Goal: Transaction & Acquisition: Book appointment/travel/reservation

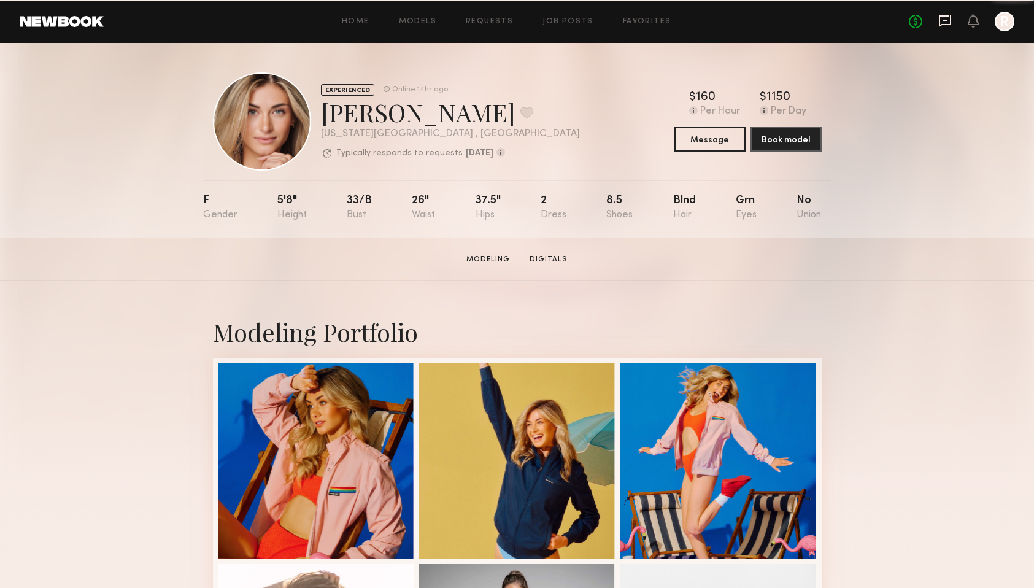
click at [943, 18] on icon at bounding box center [945, 21] width 14 height 14
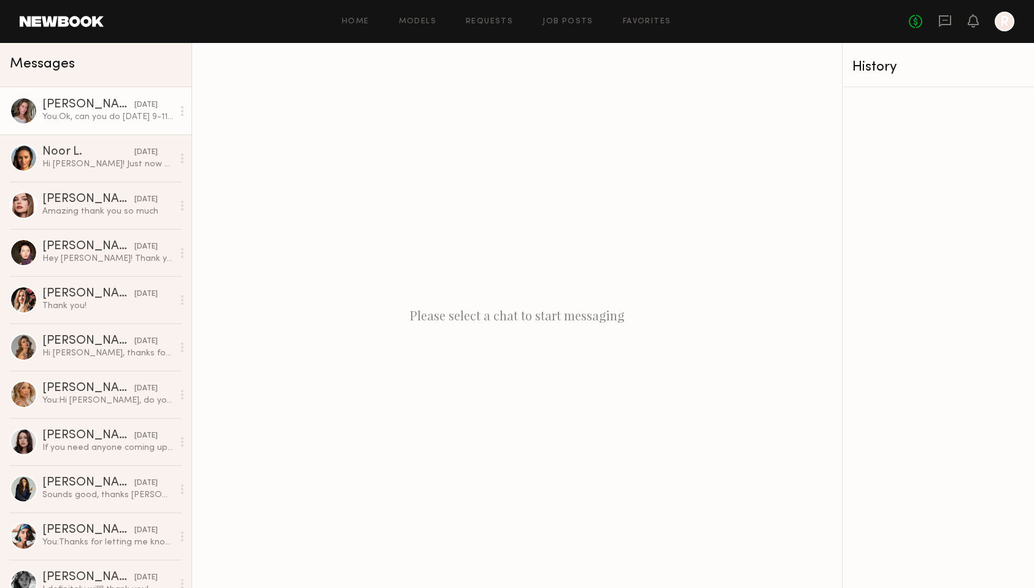
click at [101, 104] on div "Nicole B." at bounding box center [88, 105] width 92 height 12
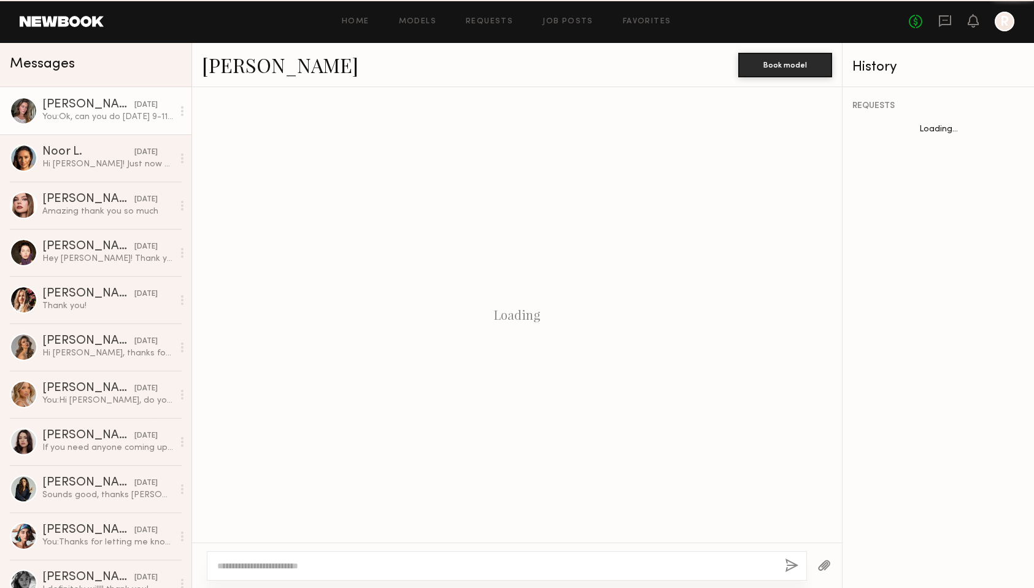
scroll to position [269, 0]
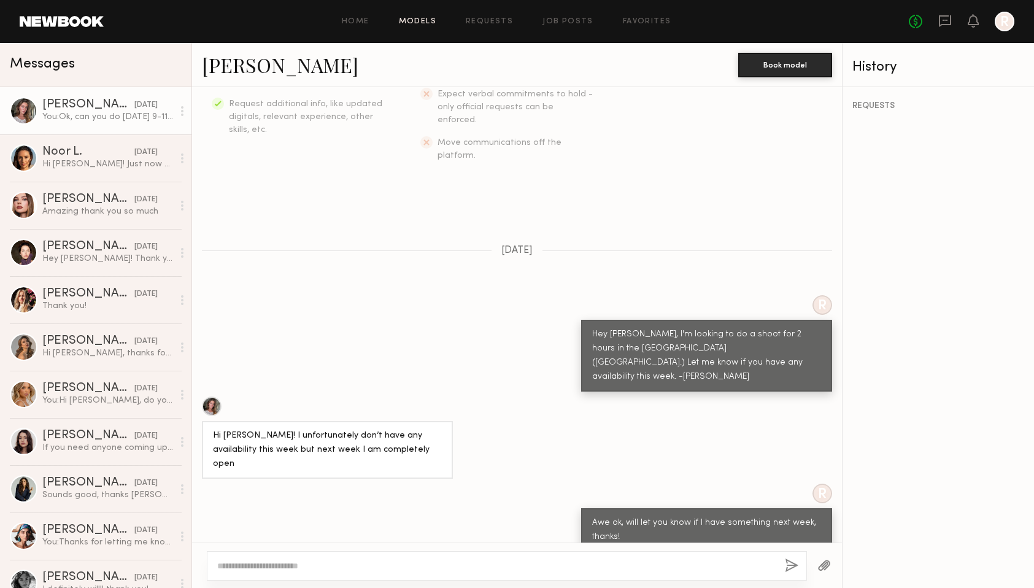
click at [412, 24] on link "Models" at bounding box center [417, 22] width 37 height 8
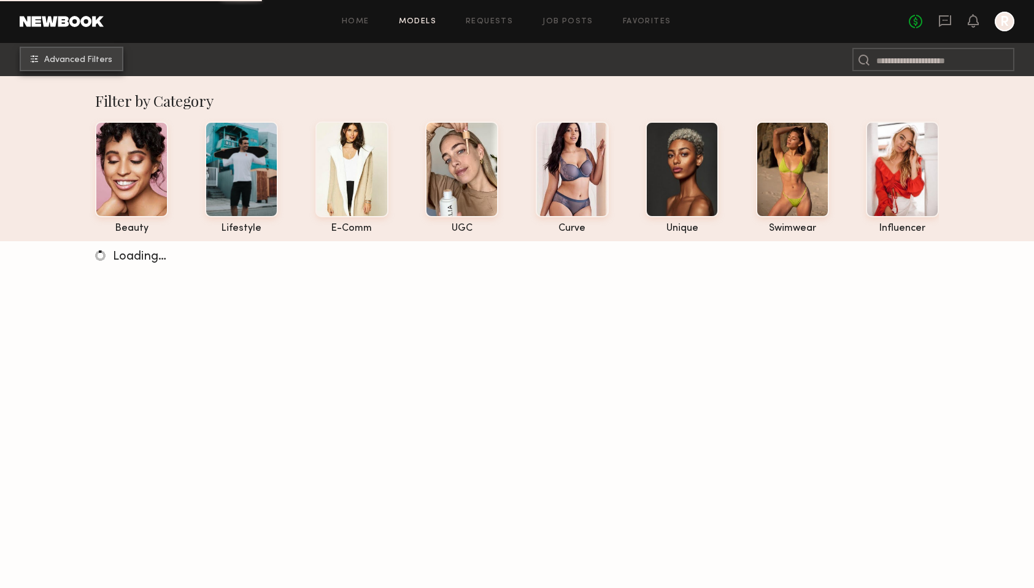
click at [75, 60] on span "Advanced Filters" at bounding box center [78, 60] width 68 height 9
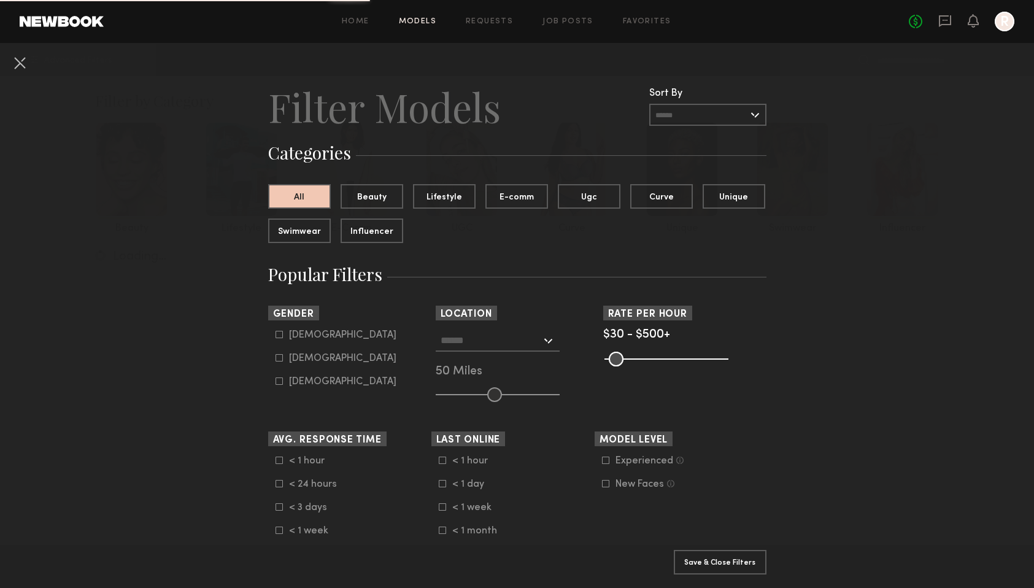
click at [301, 358] on div "Female" at bounding box center [342, 358] width 107 height 7
type input "**"
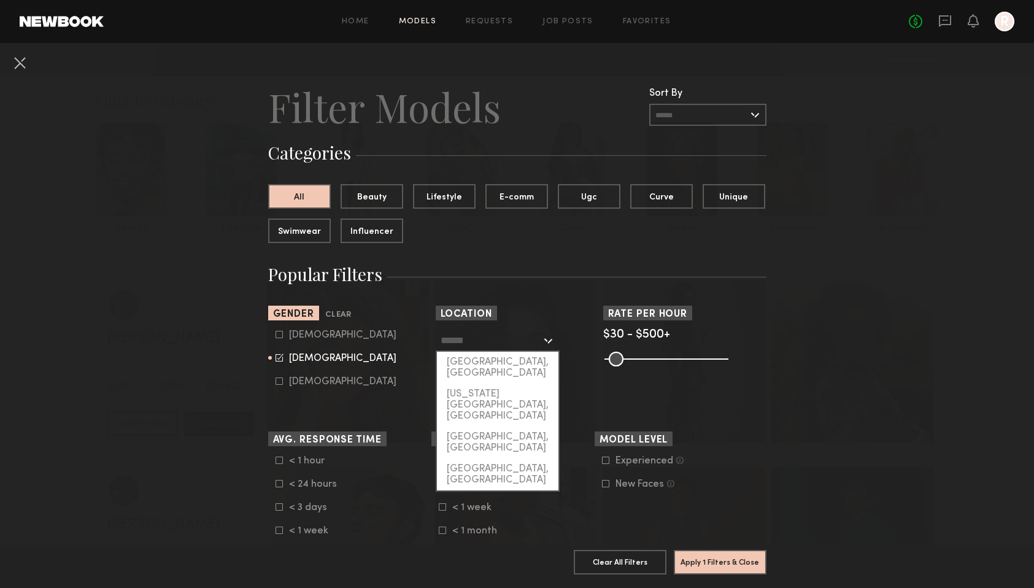
click at [492, 340] on input "text" at bounding box center [491, 340] width 101 height 21
click at [480, 358] on div "Los Angeles, CA" at bounding box center [498, 368] width 122 height 32
type input "**********"
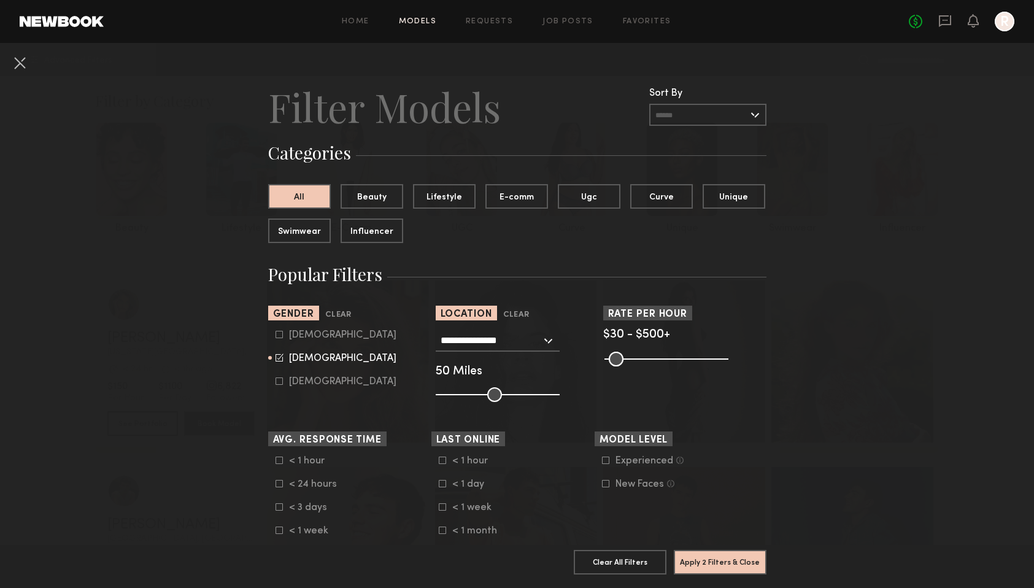
click at [606, 482] on icon at bounding box center [605, 483] width 7 height 7
click at [749, 582] on common-button "Apply 3 Filters & Close" at bounding box center [720, 566] width 93 height 33
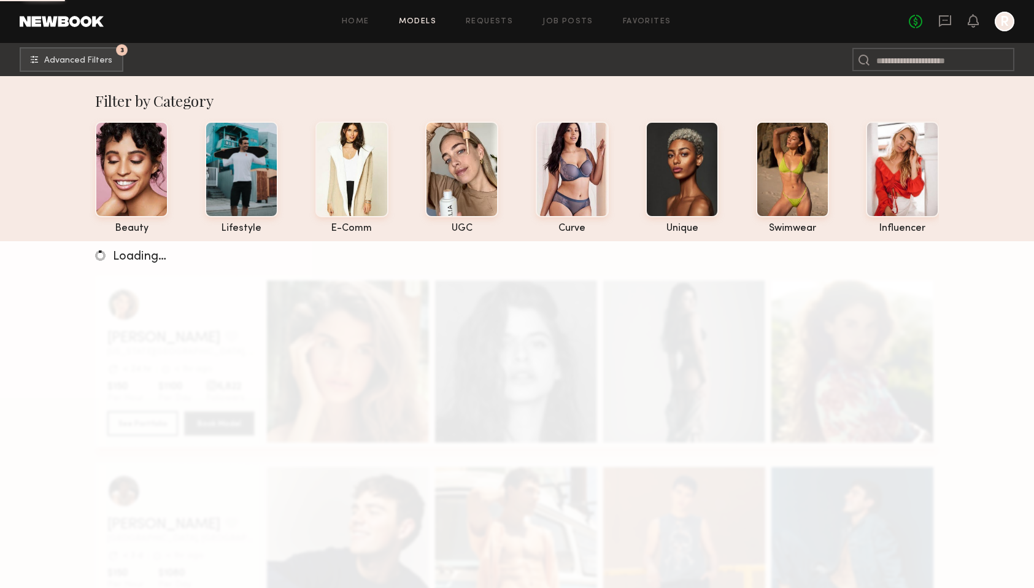
click at [733, 563] on div "Loading…" at bounding box center [517, 535] width 1034 height 588
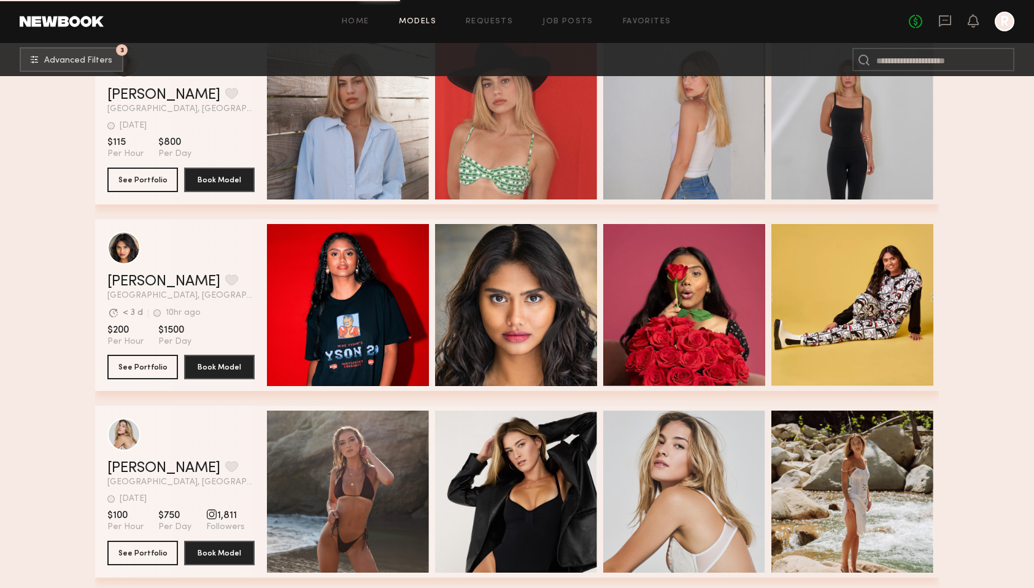
scroll to position [1969, 0]
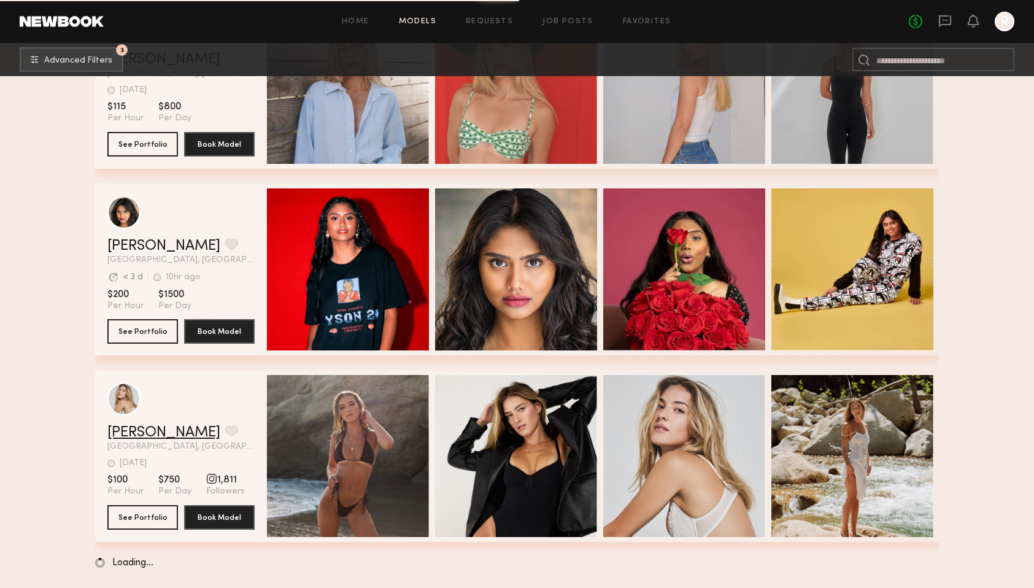
click at [149, 433] on link "Milan P." at bounding box center [163, 432] width 113 height 15
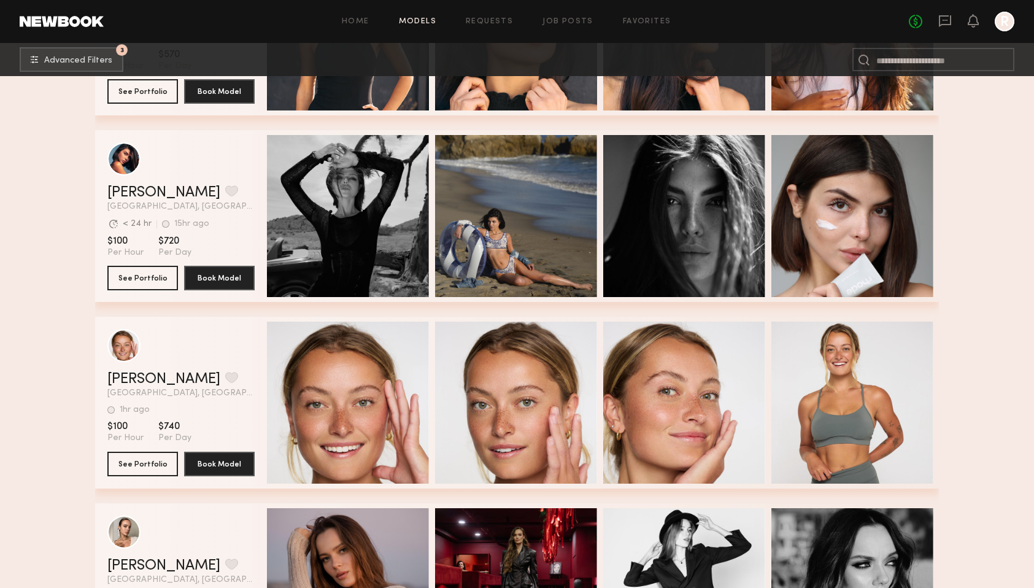
scroll to position [4990, 0]
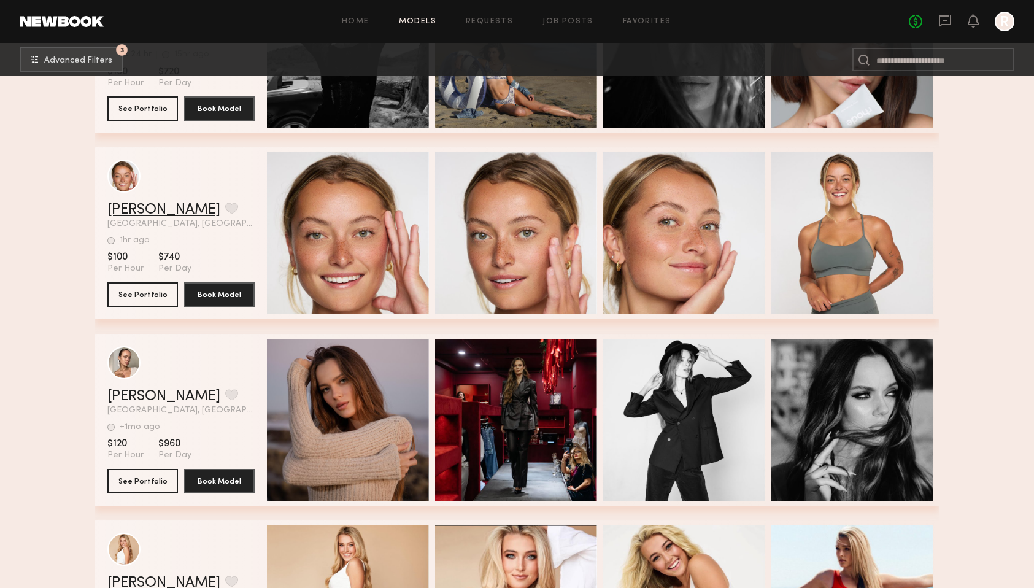
click at [162, 204] on link "Savanna C." at bounding box center [163, 210] width 113 height 15
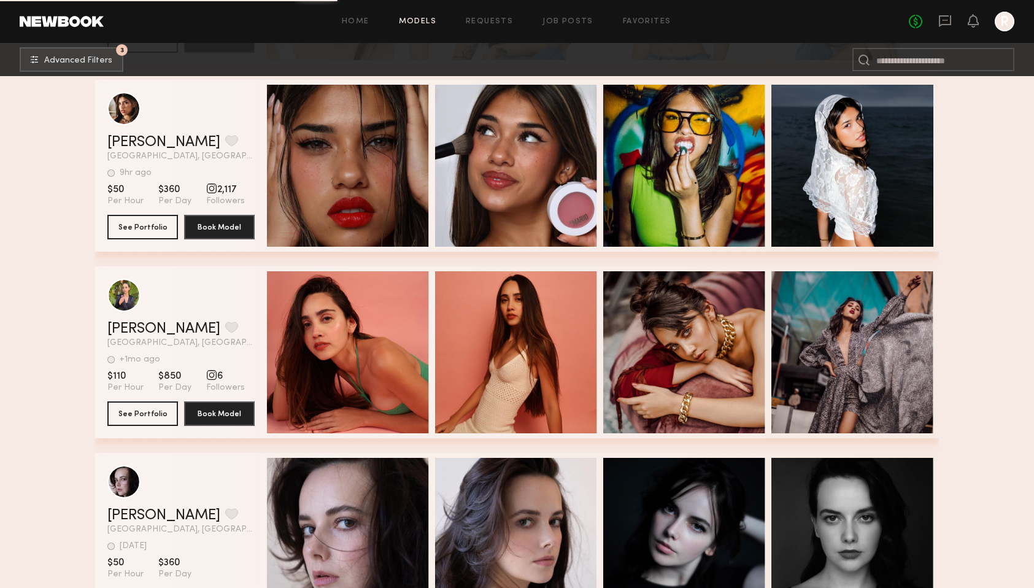
scroll to position [26597, 0]
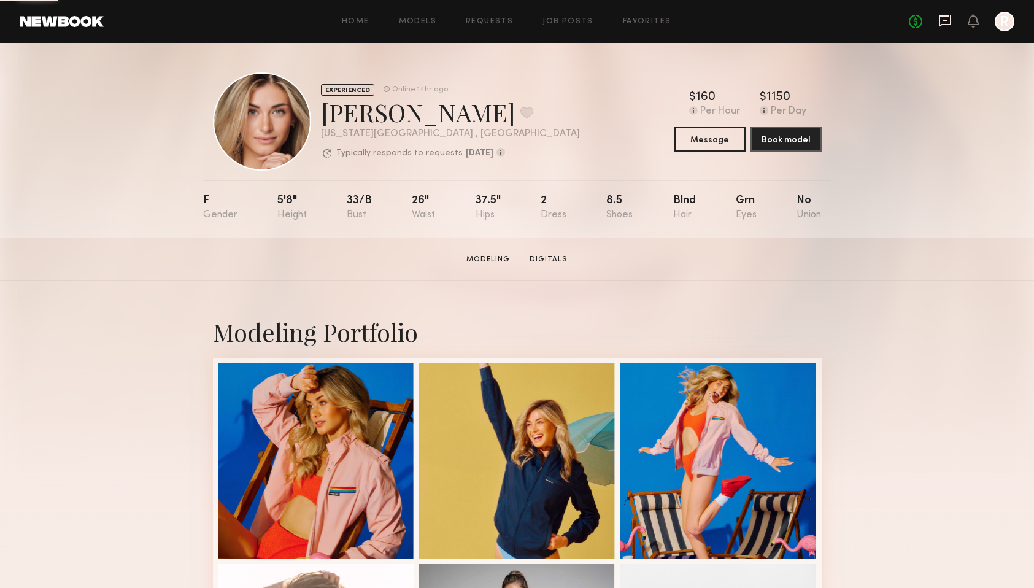
click at [948, 25] on icon at bounding box center [945, 21] width 12 height 12
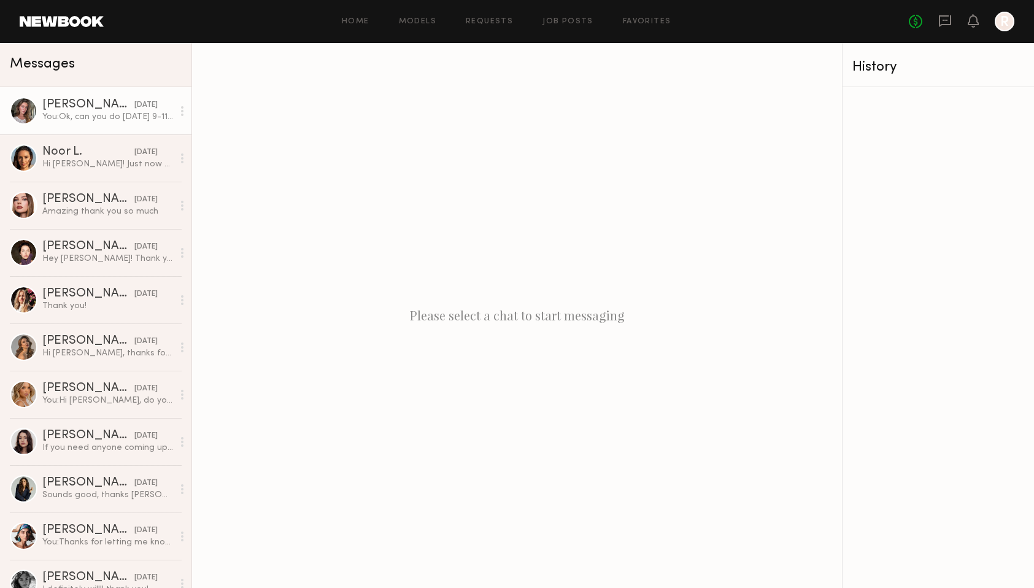
click at [82, 125] on link "Nicole B. 10/07/2025 You: Ok, can you do Monday 9-11ish?" at bounding box center [95, 110] width 191 height 47
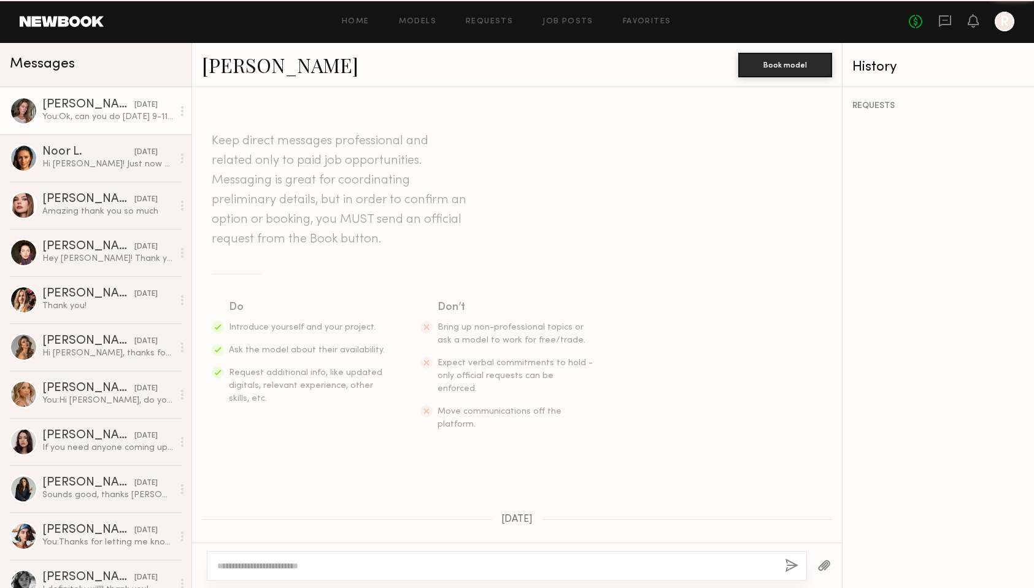
scroll to position [269, 0]
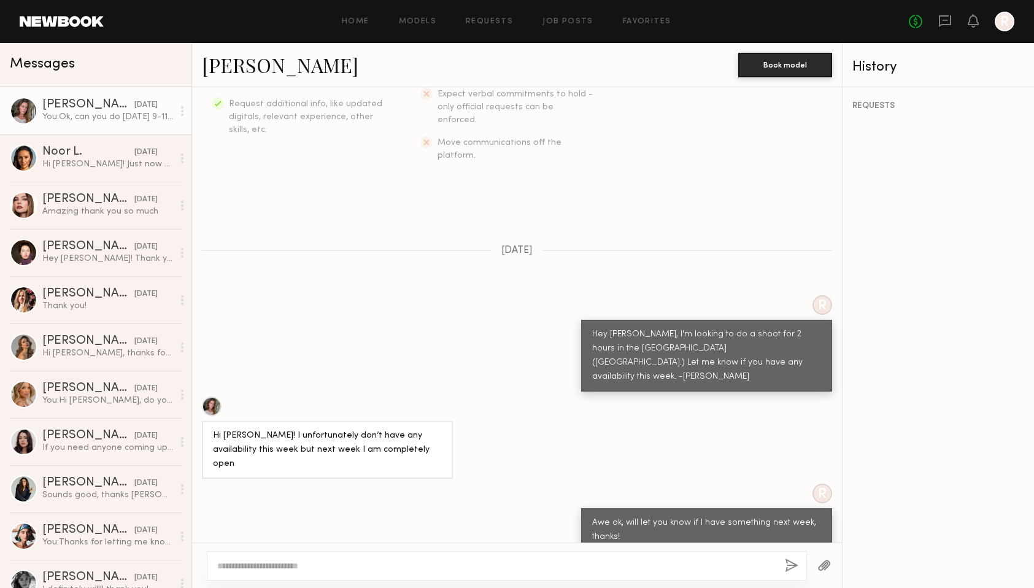
click at [252, 65] on link "Nicole B." at bounding box center [280, 65] width 157 height 26
click at [69, 105] on div "Nicole B." at bounding box center [88, 105] width 92 height 12
click at [30, 102] on div at bounding box center [24, 111] width 28 height 28
click at [248, 60] on link "Nicole B." at bounding box center [280, 65] width 157 height 26
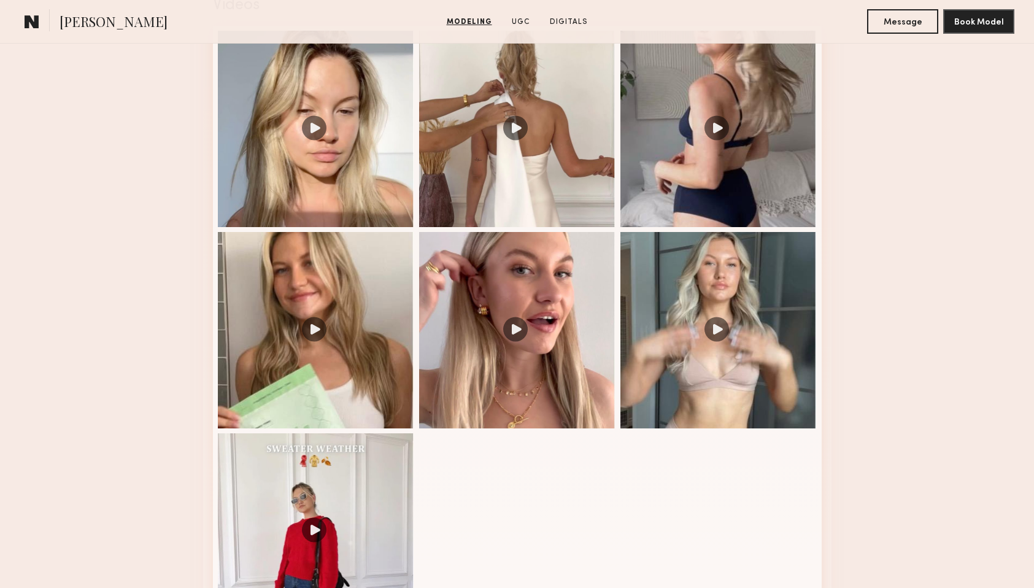
scroll to position [1456, 0]
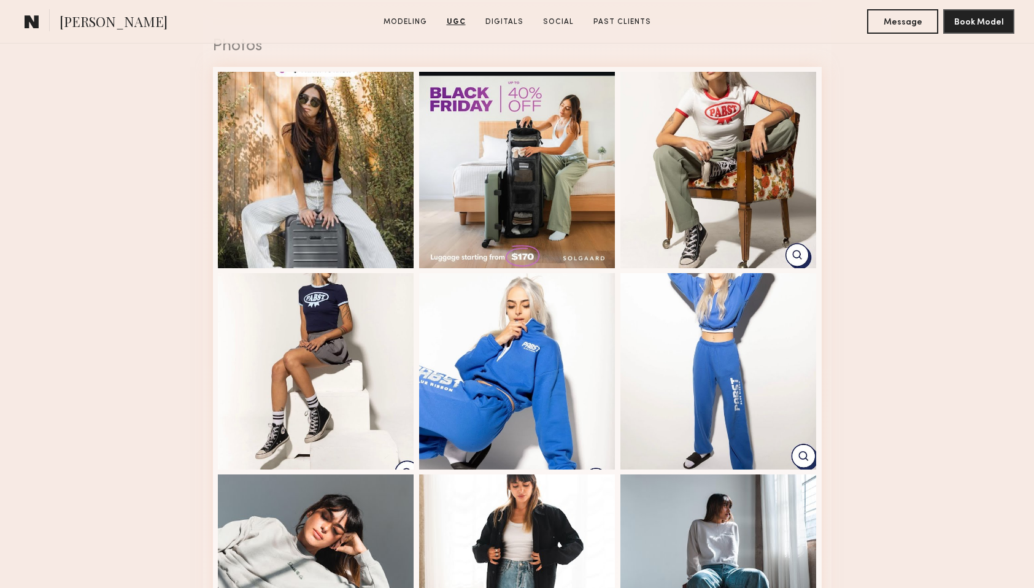
scroll to position [1685, 0]
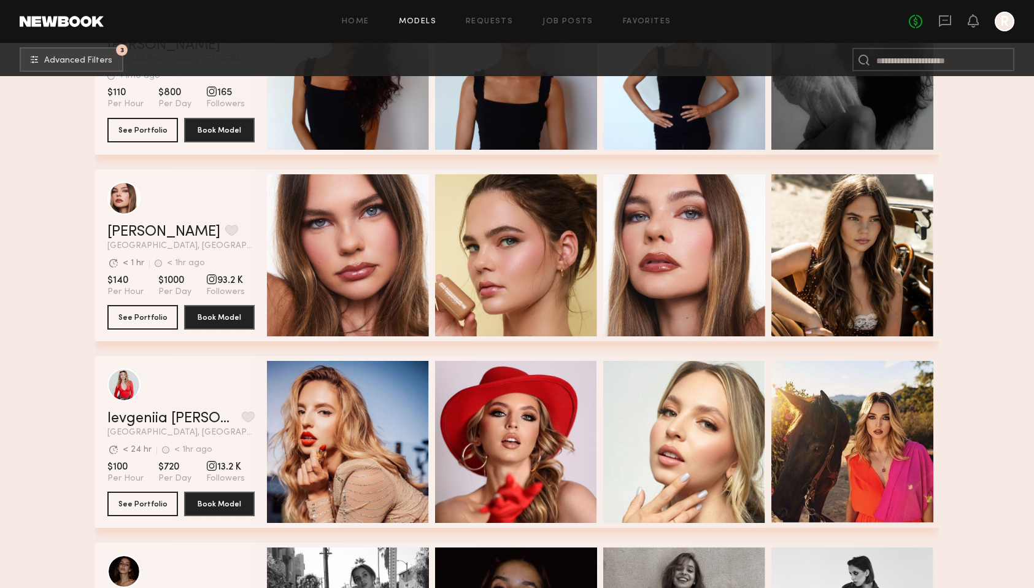
scroll to position [41342, 0]
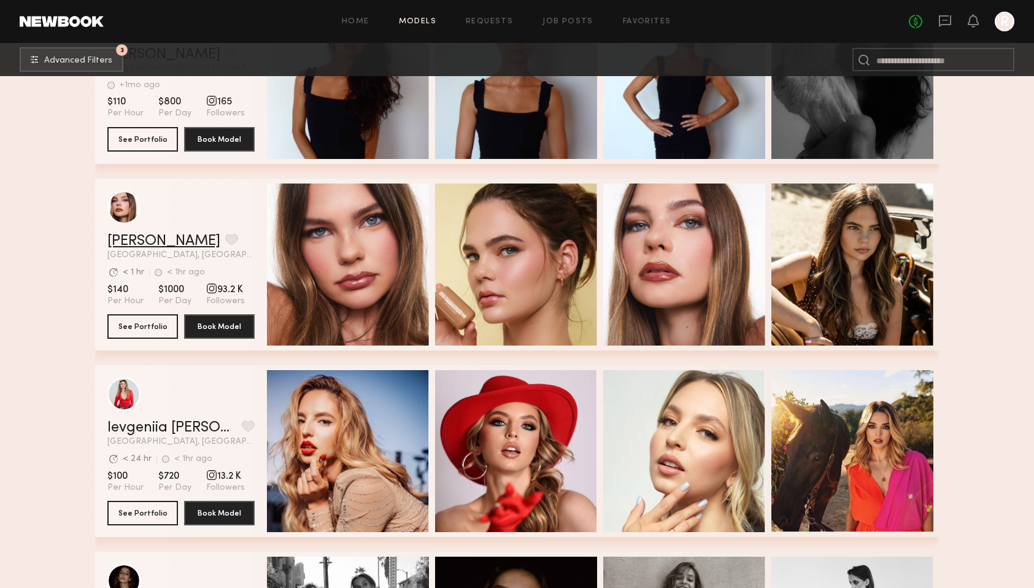
click at [134, 238] on link "Grace W." at bounding box center [163, 241] width 113 height 15
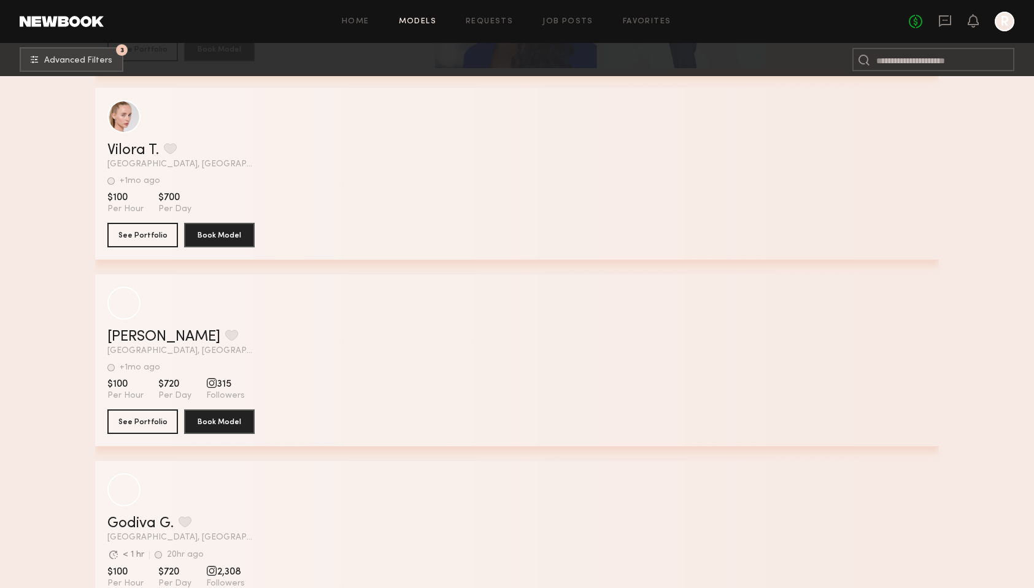
scroll to position [46052, 0]
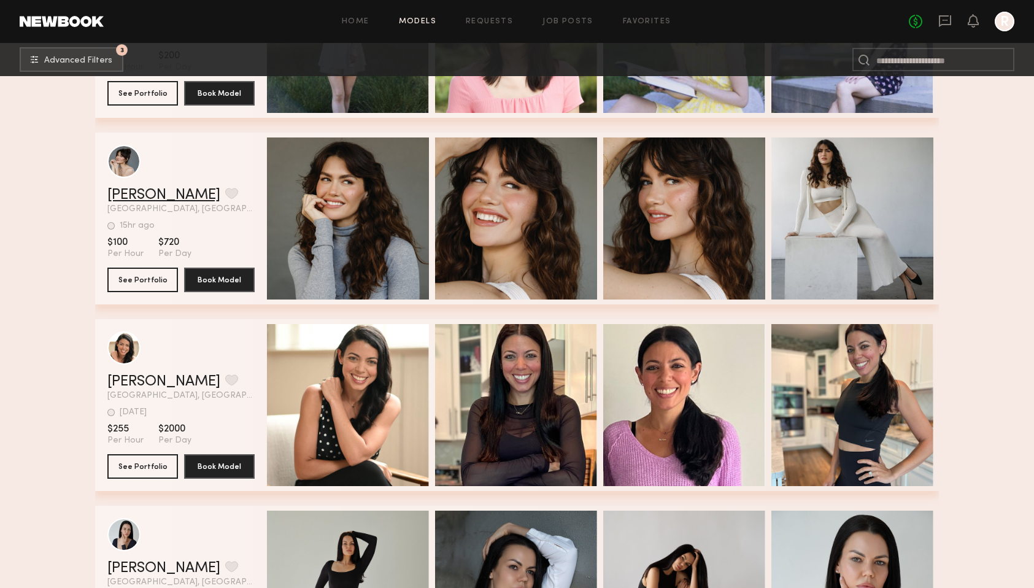
click at [134, 196] on link "Anna M." at bounding box center [163, 195] width 113 height 15
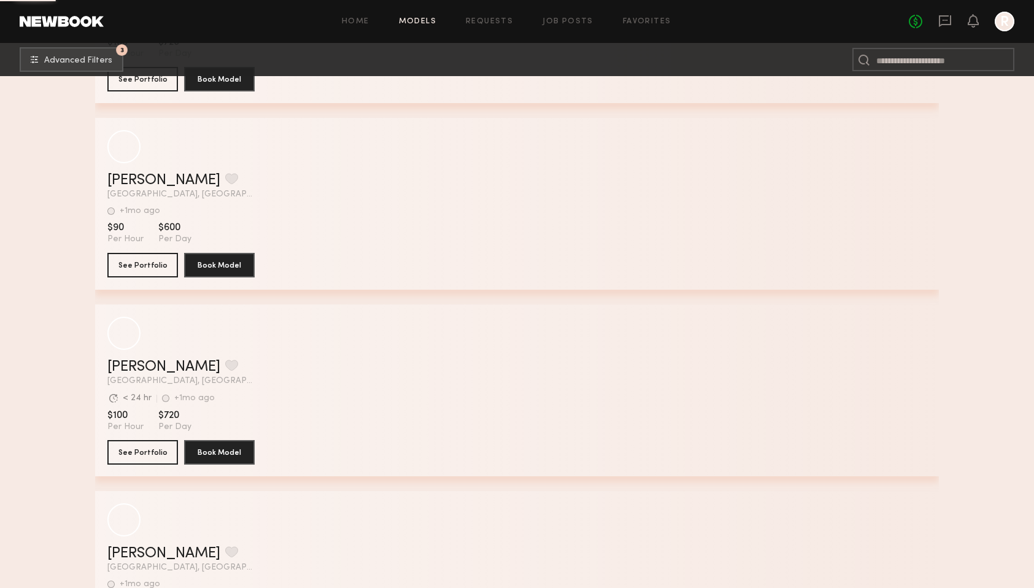
scroll to position [52567, 0]
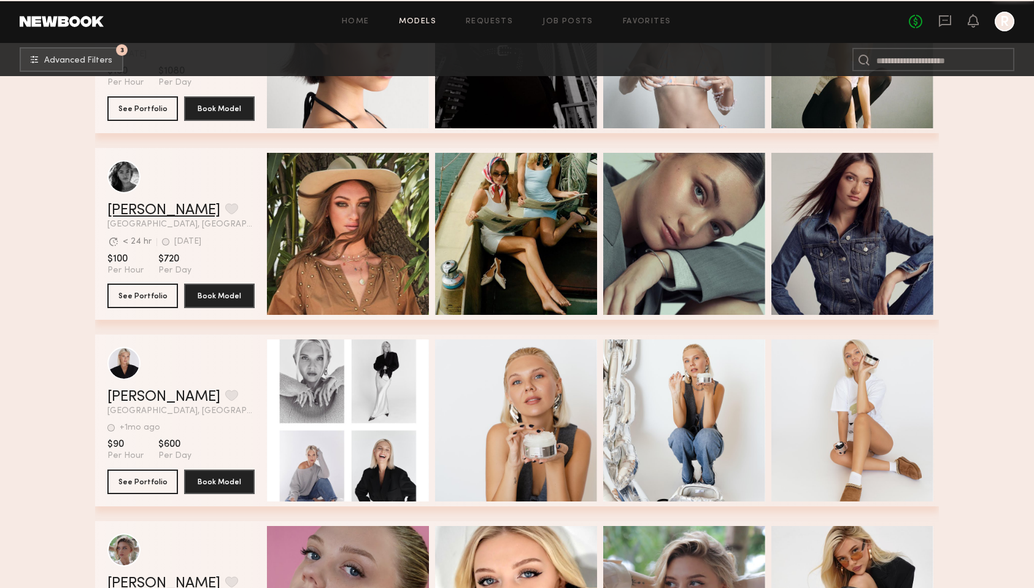
click at [136, 215] on link "[PERSON_NAME]" at bounding box center [163, 210] width 113 height 15
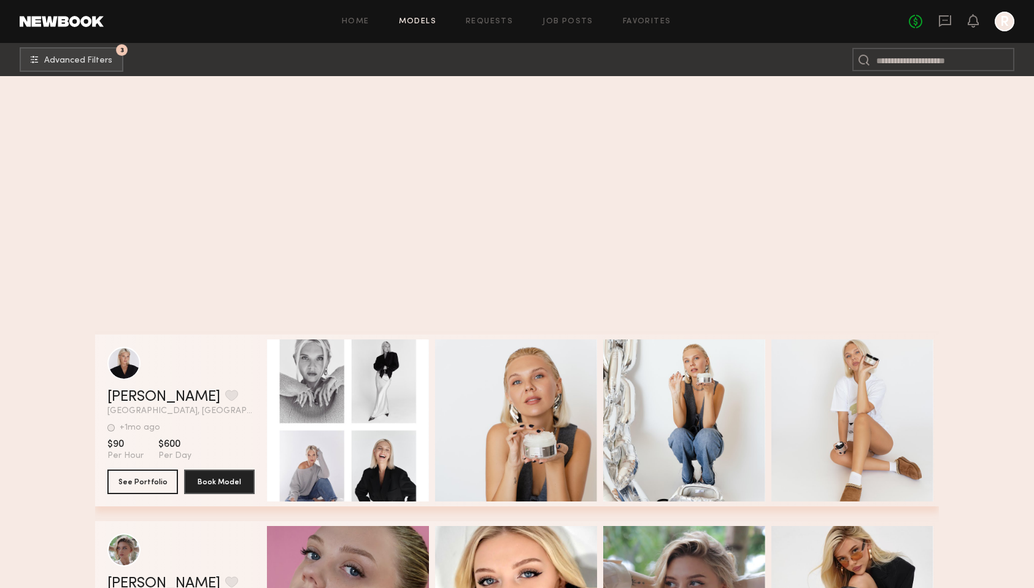
scroll to position [53441, 0]
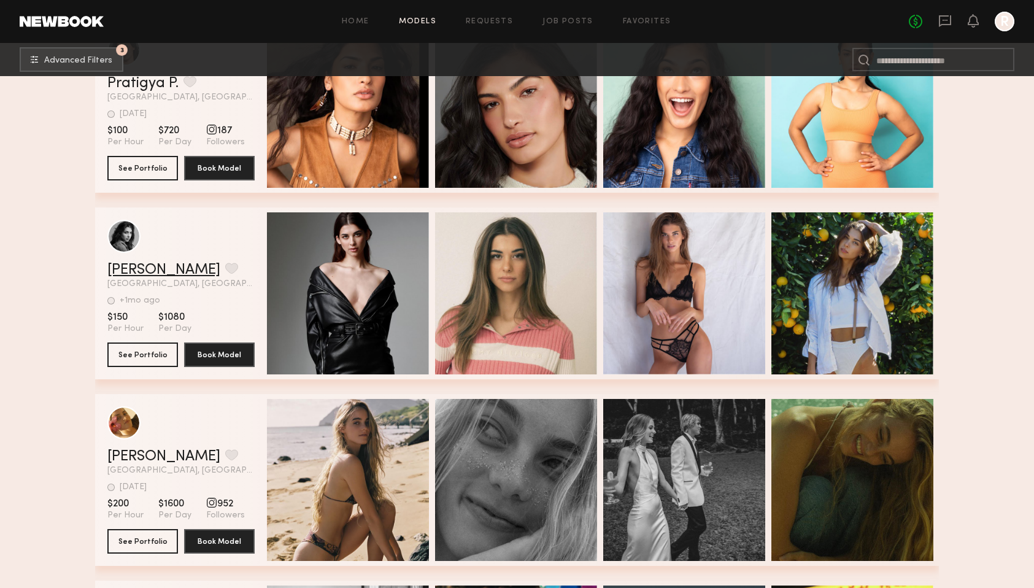
click at [140, 269] on link "Macy B." at bounding box center [163, 270] width 113 height 15
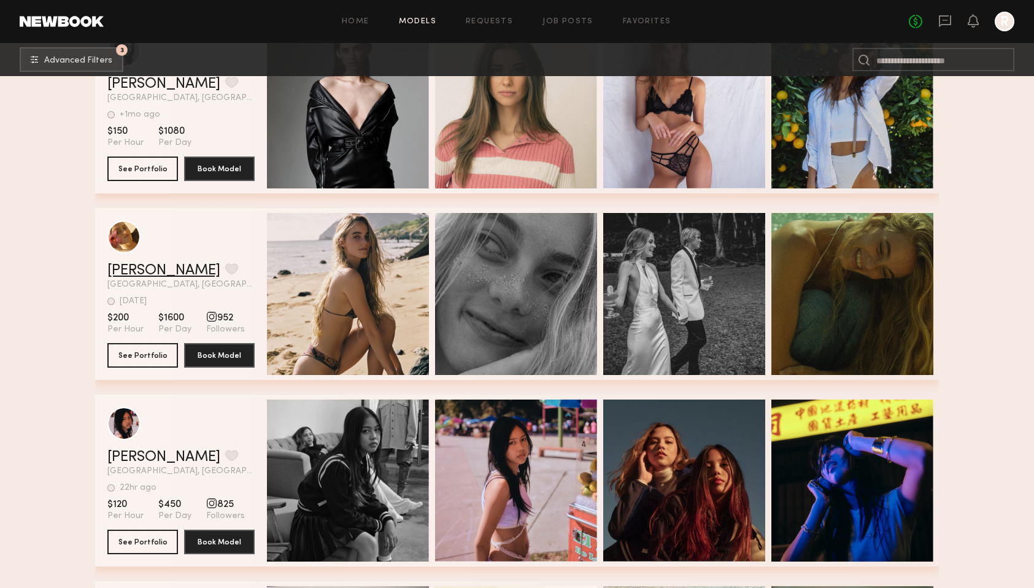
click at [131, 266] on link "Alyssa M." at bounding box center [163, 270] width 113 height 15
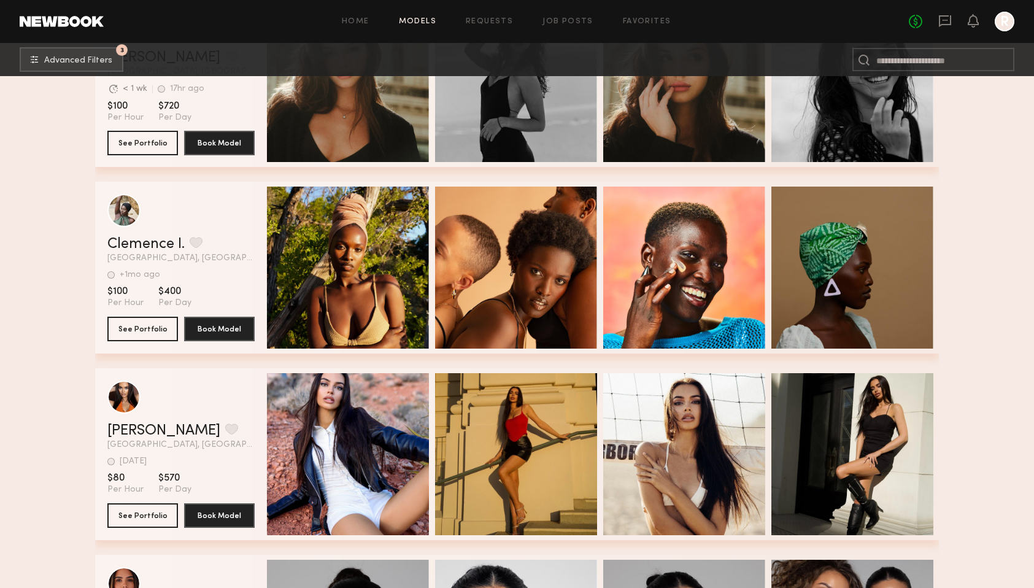
scroll to position [54782, 0]
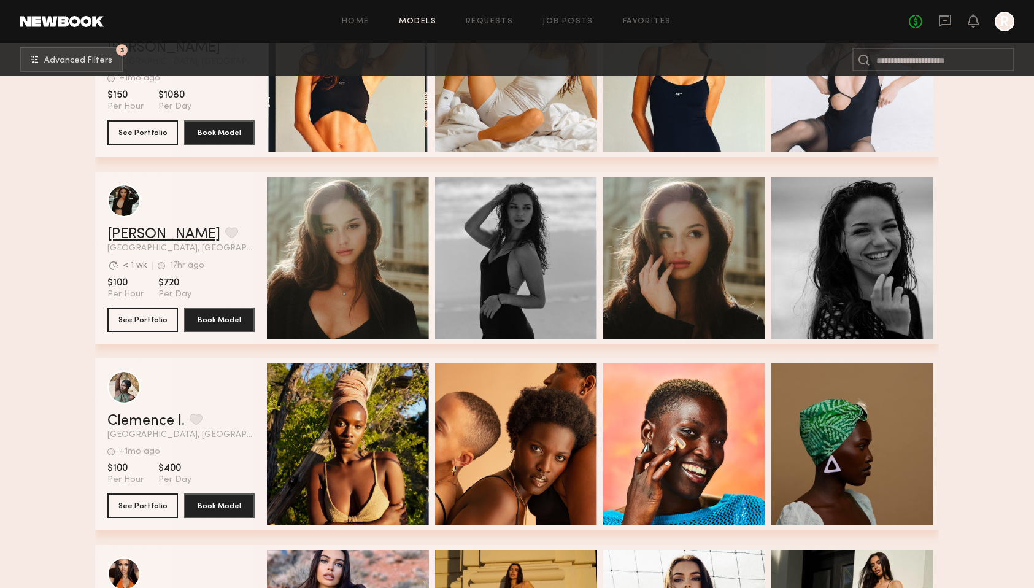
click at [144, 231] on link "[PERSON_NAME]" at bounding box center [163, 234] width 113 height 15
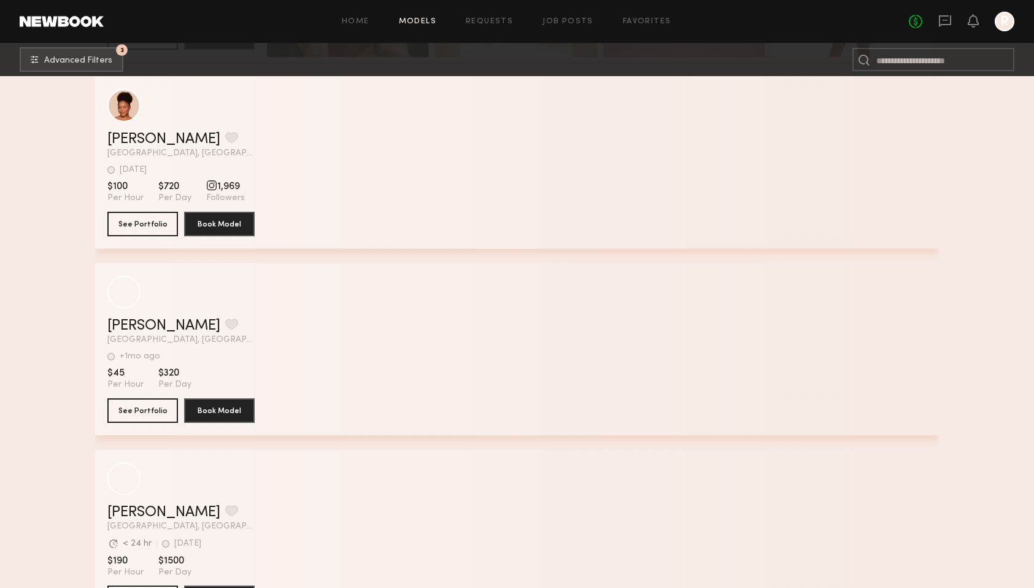
scroll to position [59544, 0]
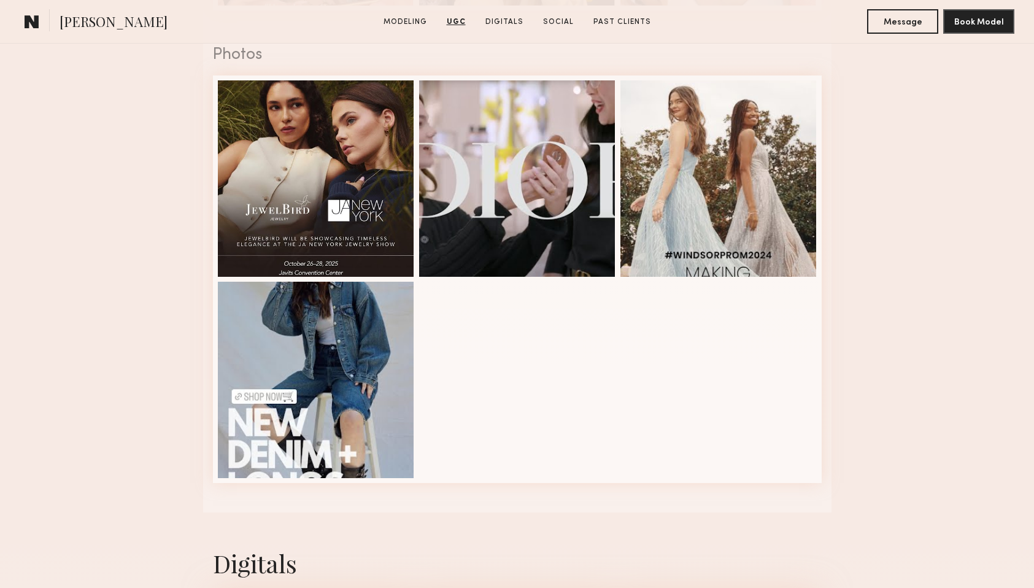
scroll to position [1723, 0]
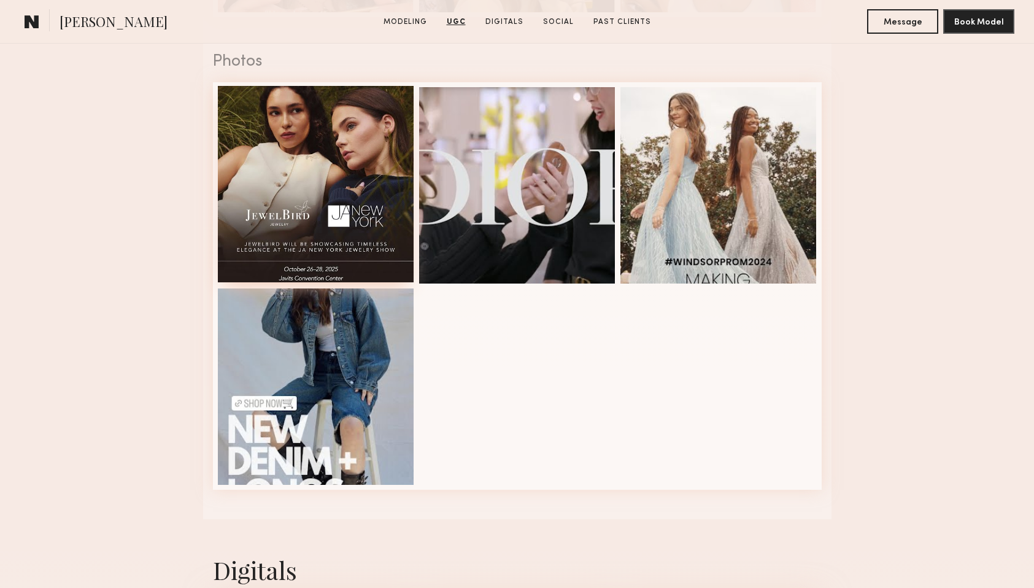
click at [315, 160] on div at bounding box center [316, 184] width 196 height 196
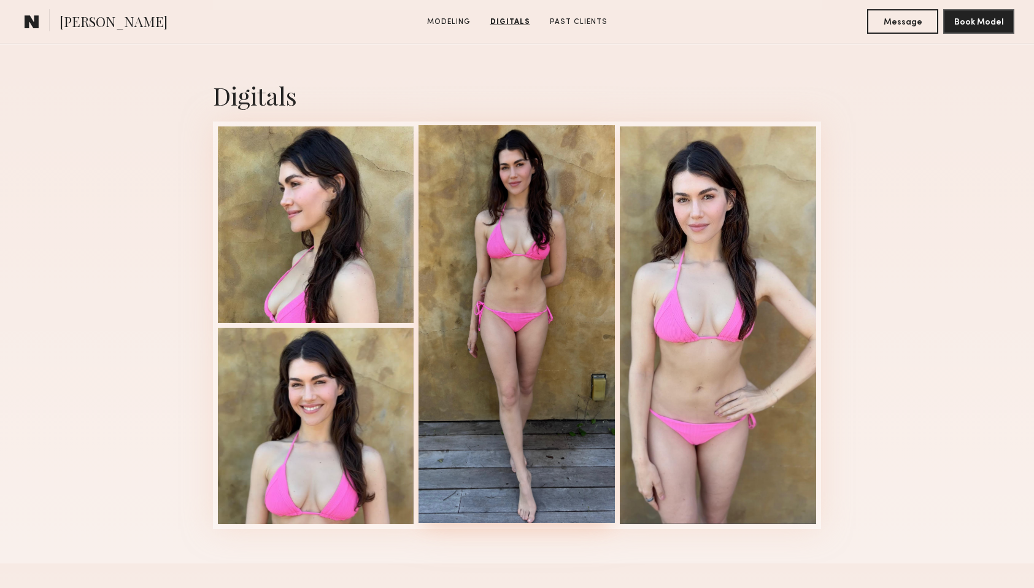
scroll to position [1135, 0]
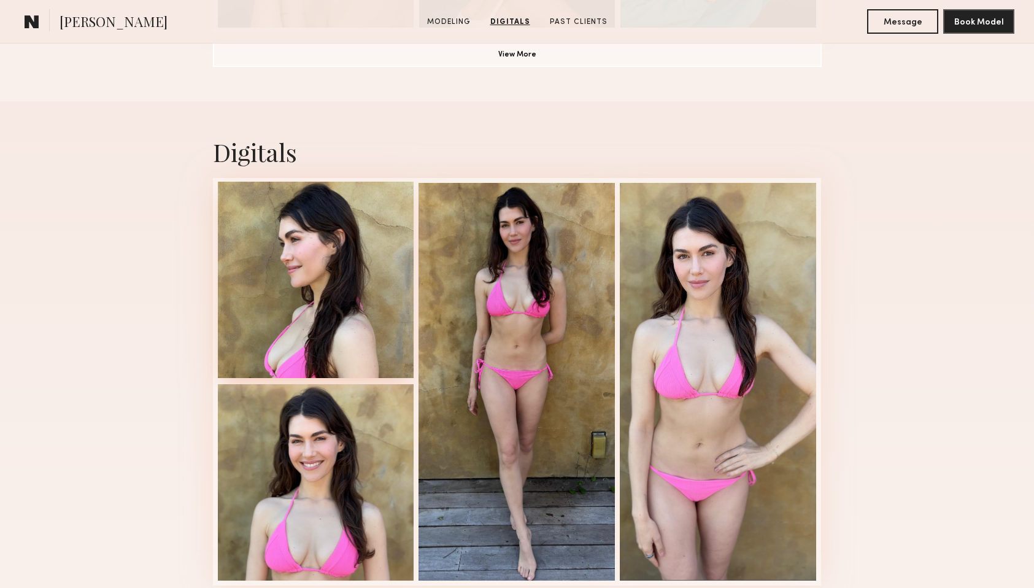
click at [397, 228] on div at bounding box center [316, 280] width 196 height 196
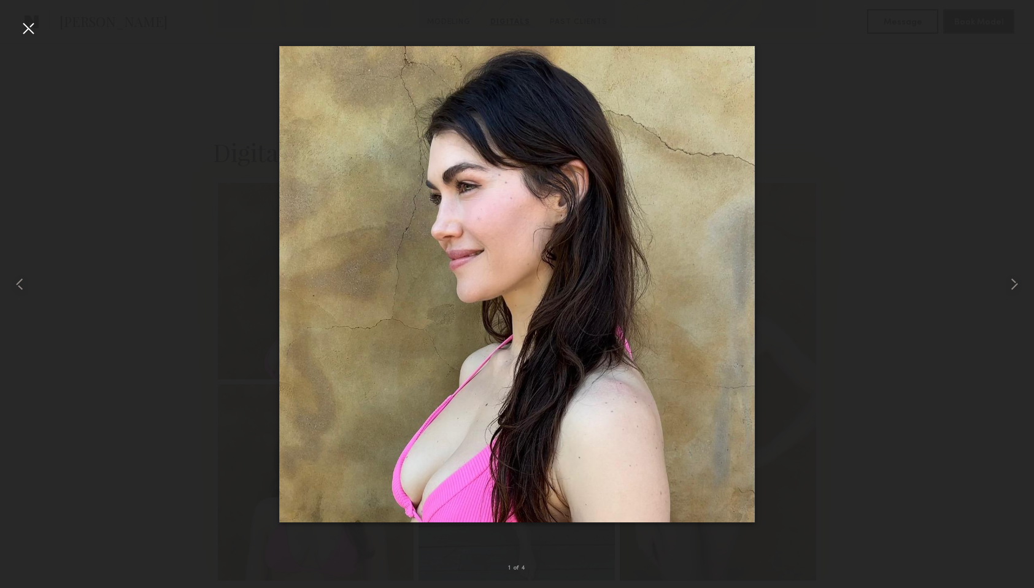
click at [22, 21] on div at bounding box center [28, 28] width 20 height 20
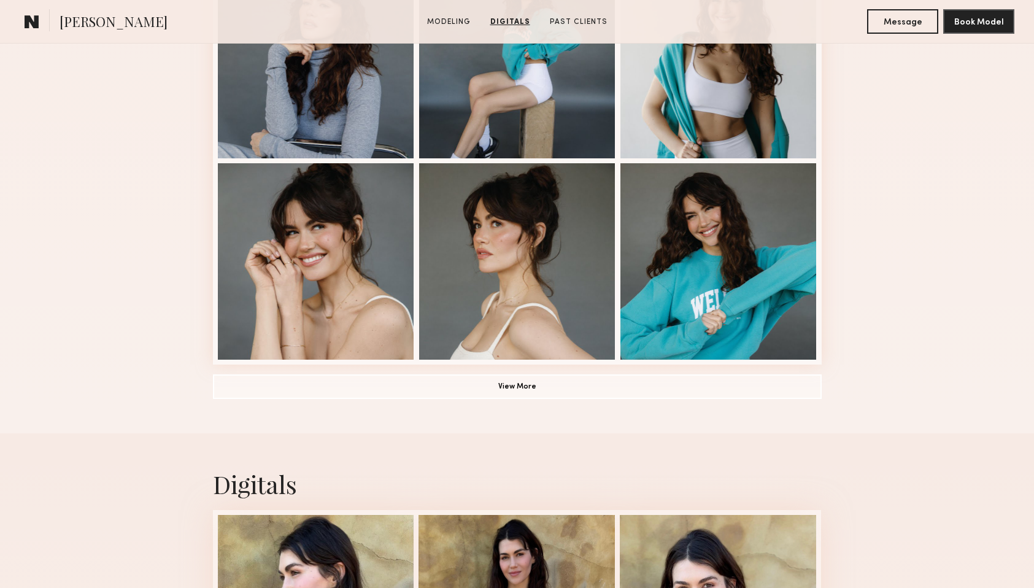
scroll to position [742, 0]
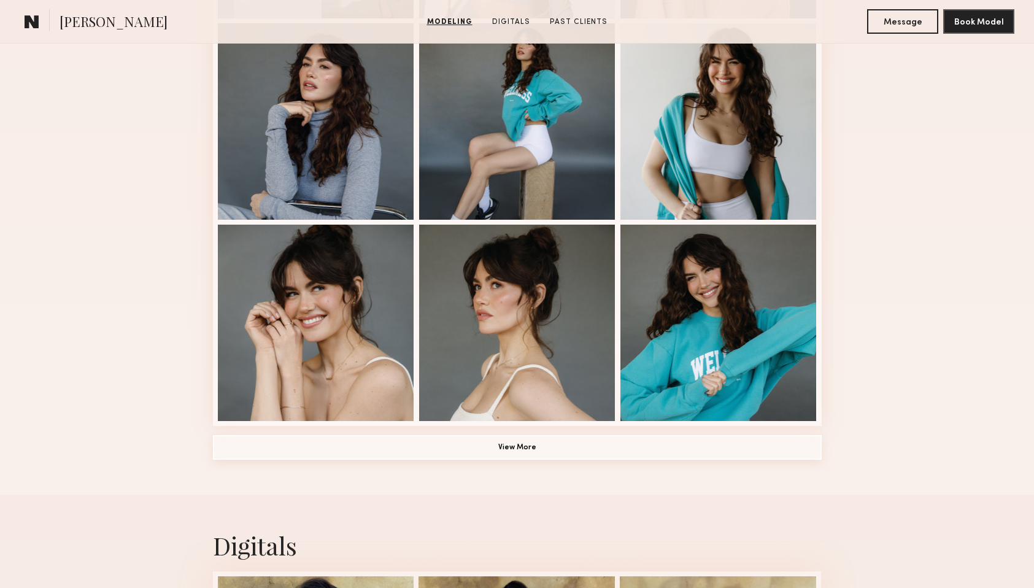
click at [551, 448] on button "View More" at bounding box center [517, 447] width 609 height 25
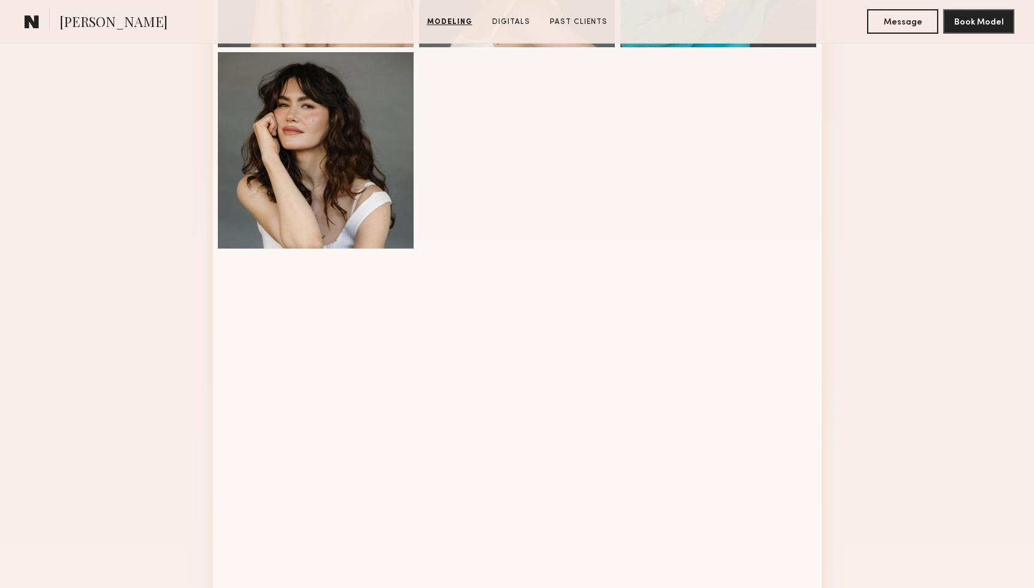
scroll to position [1275, 0]
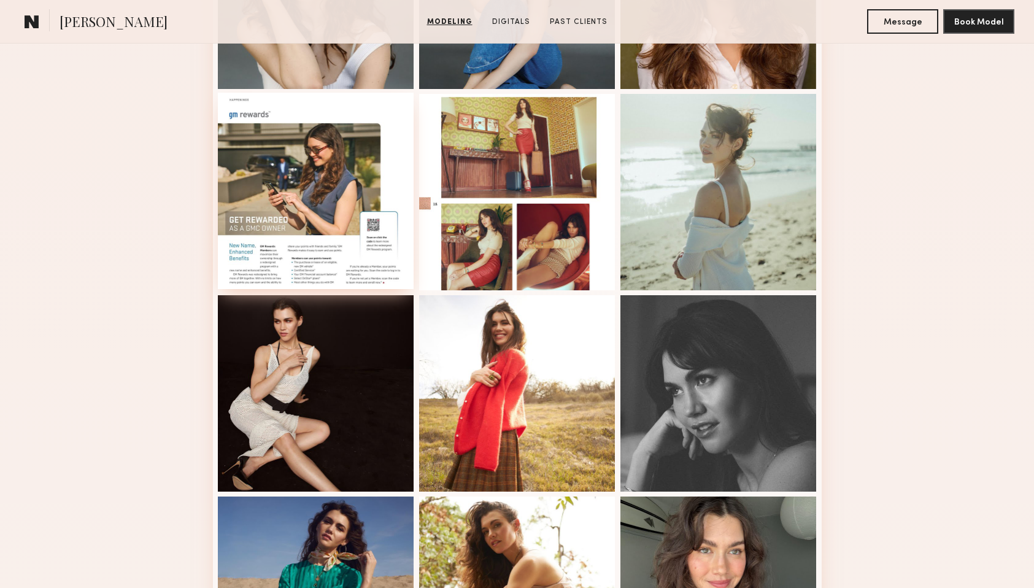
click at [347, 157] on div at bounding box center [316, 191] width 196 height 196
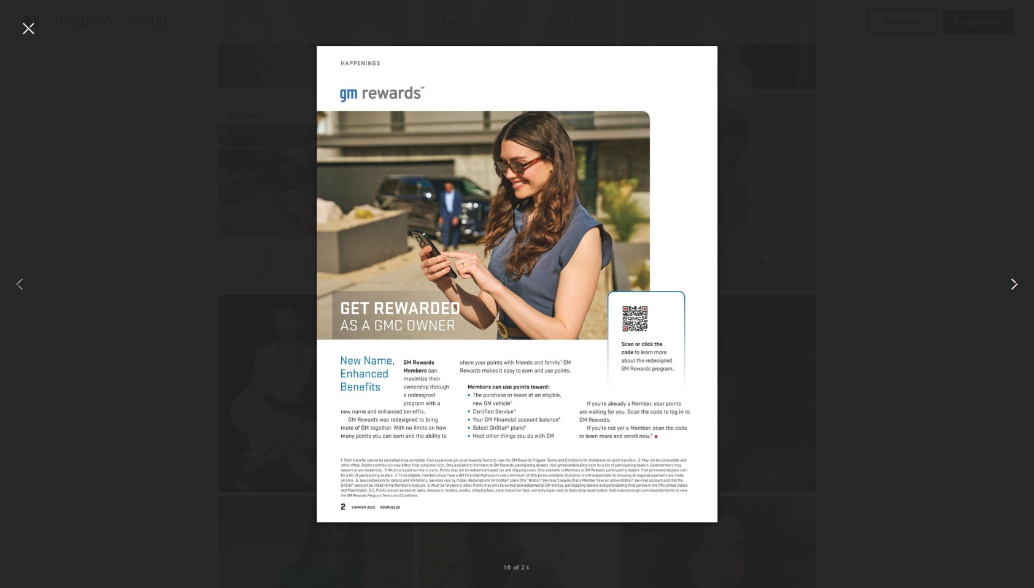
click at [1008, 287] on common-icon at bounding box center [1015, 284] width 20 height 20
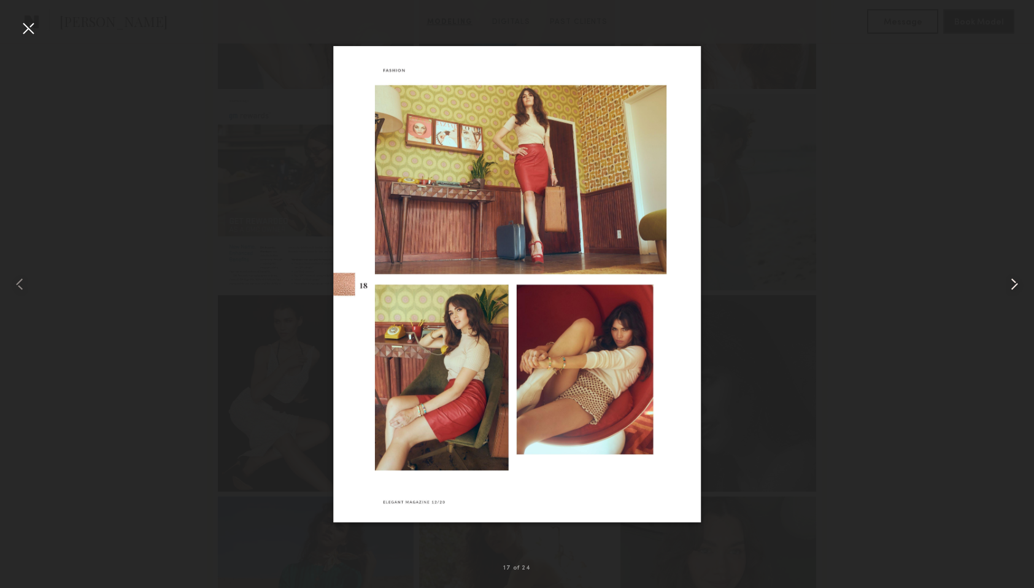
click at [1008, 287] on common-icon at bounding box center [1015, 284] width 20 height 20
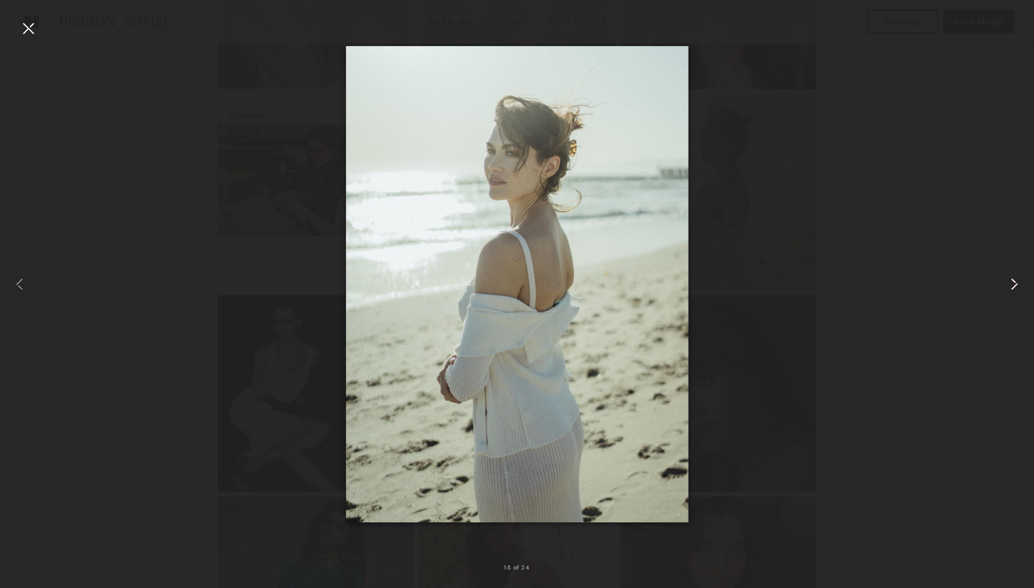
click at [1008, 287] on common-icon at bounding box center [1015, 284] width 20 height 20
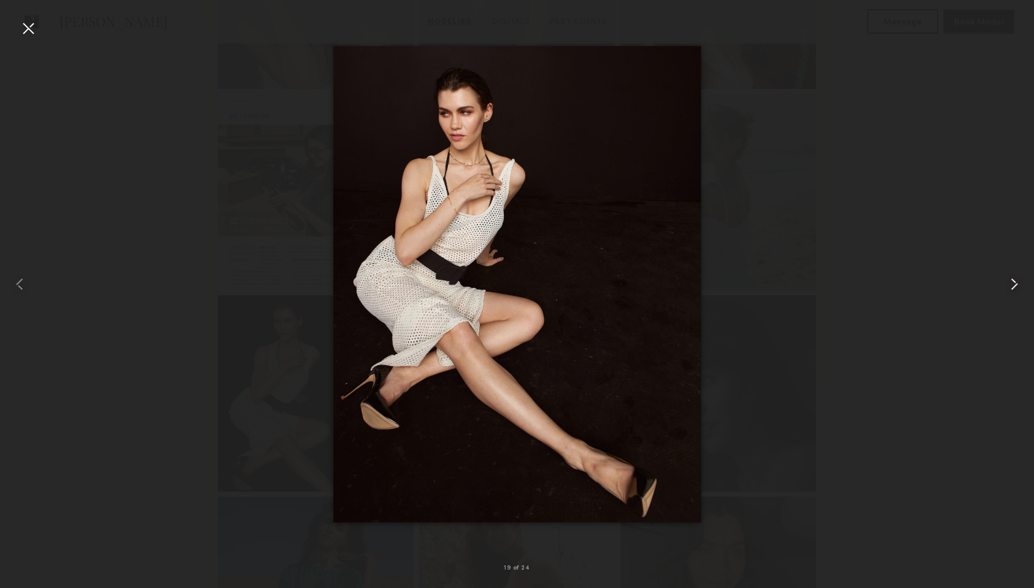
click at [1008, 287] on common-icon at bounding box center [1015, 284] width 20 height 20
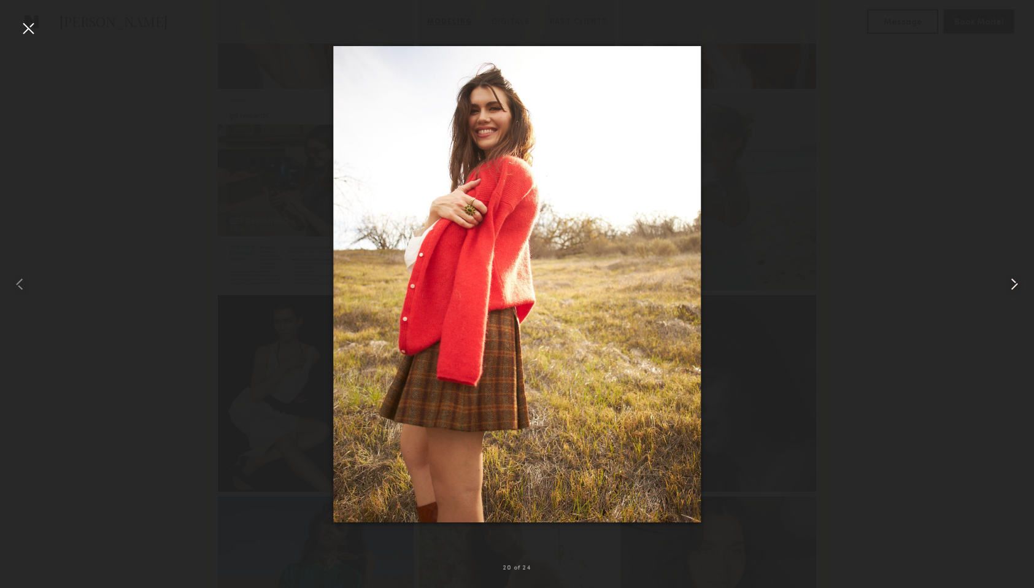
click at [1008, 287] on common-icon at bounding box center [1015, 284] width 20 height 20
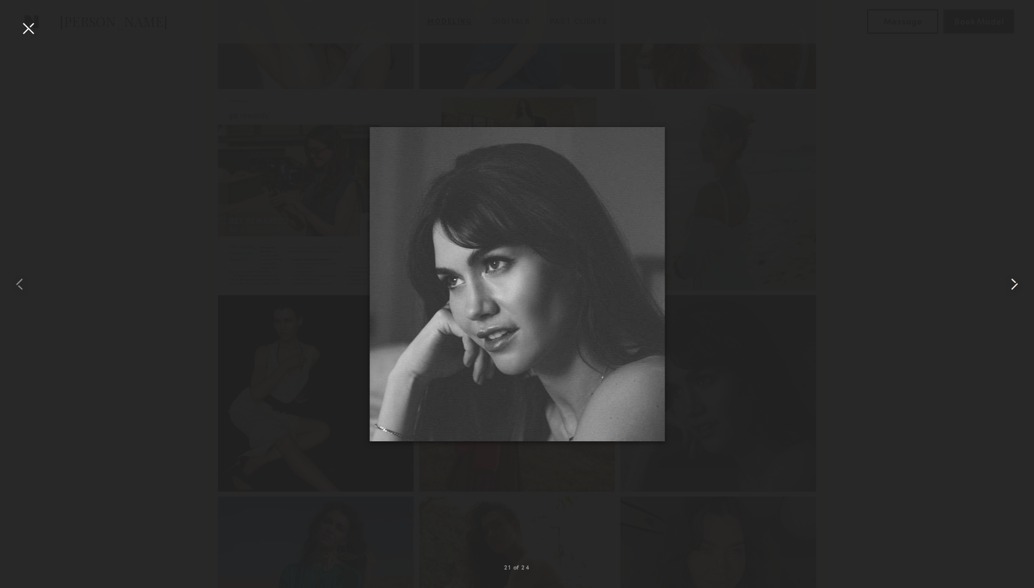
click at [1008, 287] on common-icon at bounding box center [1015, 284] width 20 height 20
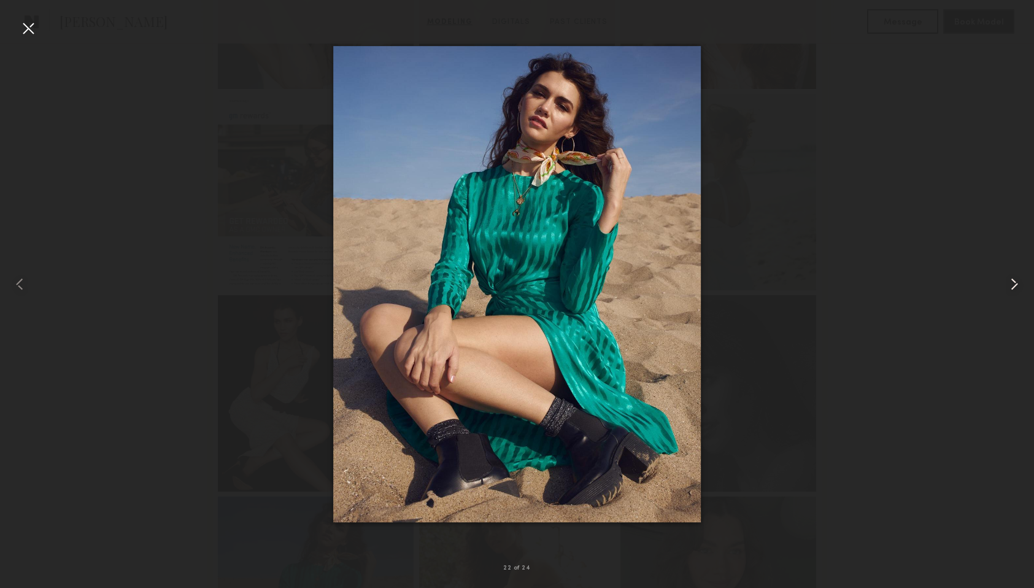
click at [1008, 287] on common-icon at bounding box center [1015, 284] width 20 height 20
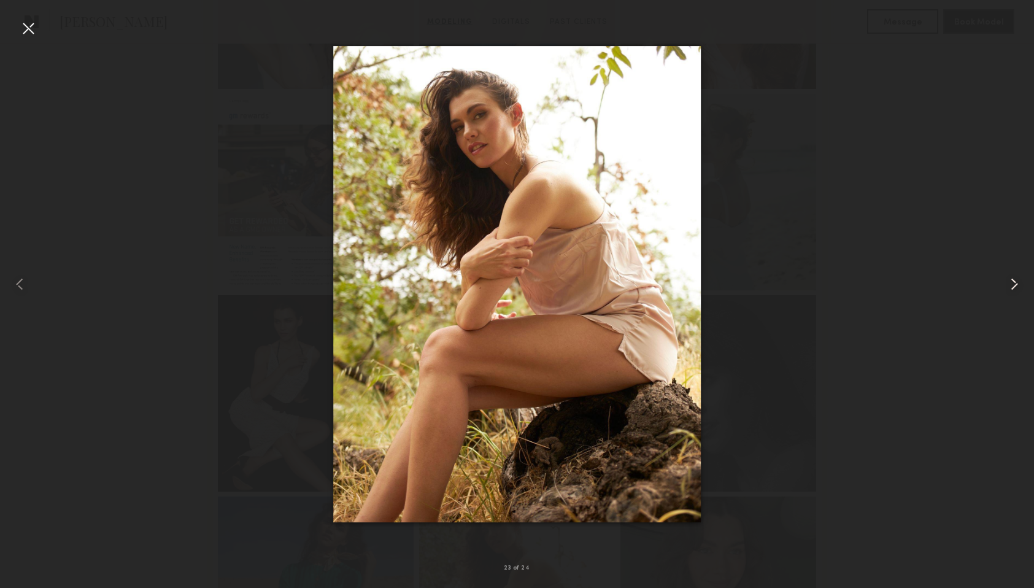
click at [1008, 287] on common-icon at bounding box center [1015, 284] width 20 height 20
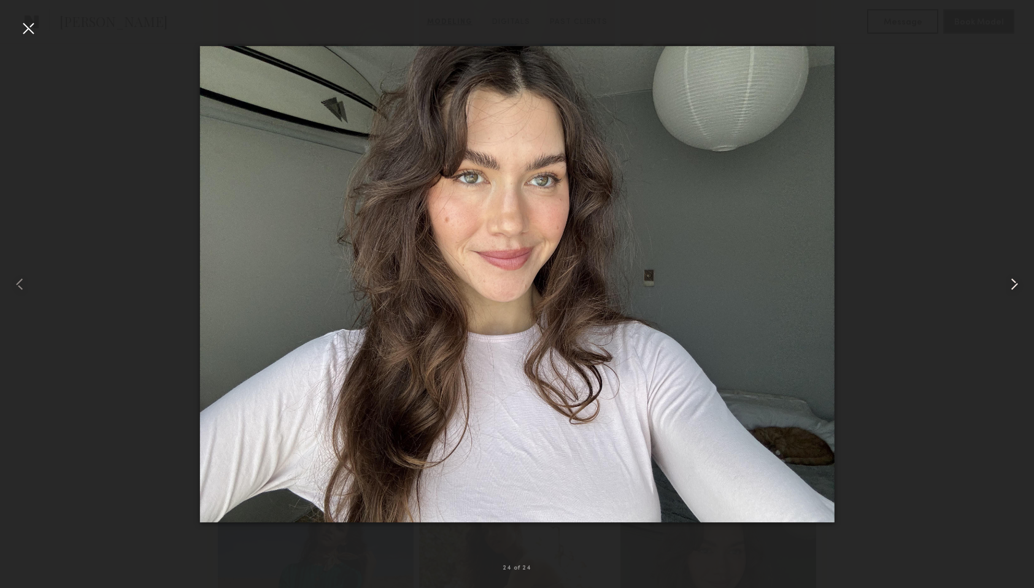
click at [1008, 287] on common-icon at bounding box center [1015, 284] width 20 height 20
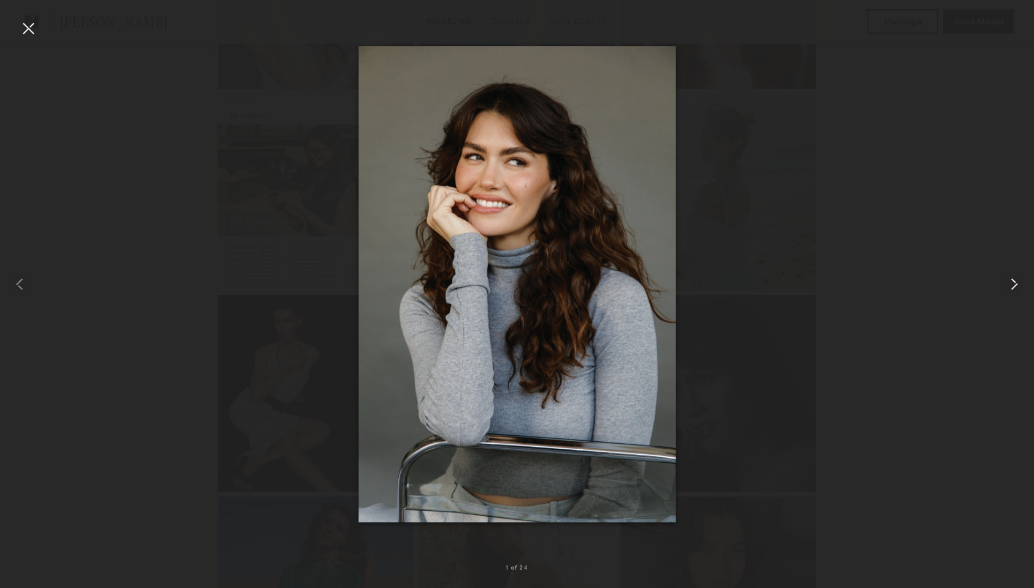
click at [1008, 287] on common-icon at bounding box center [1015, 284] width 20 height 20
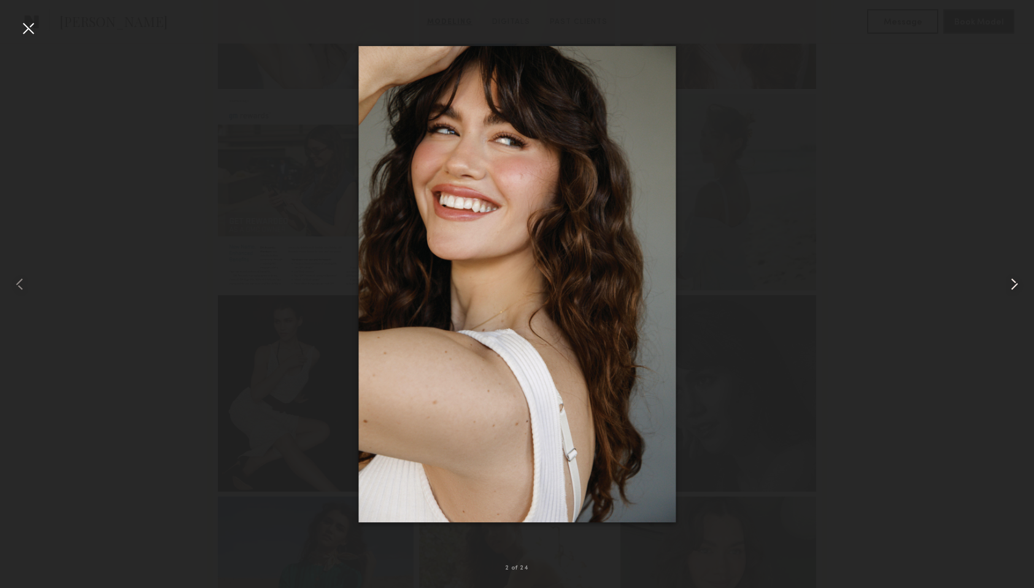
click at [1008, 287] on common-icon at bounding box center [1015, 284] width 20 height 20
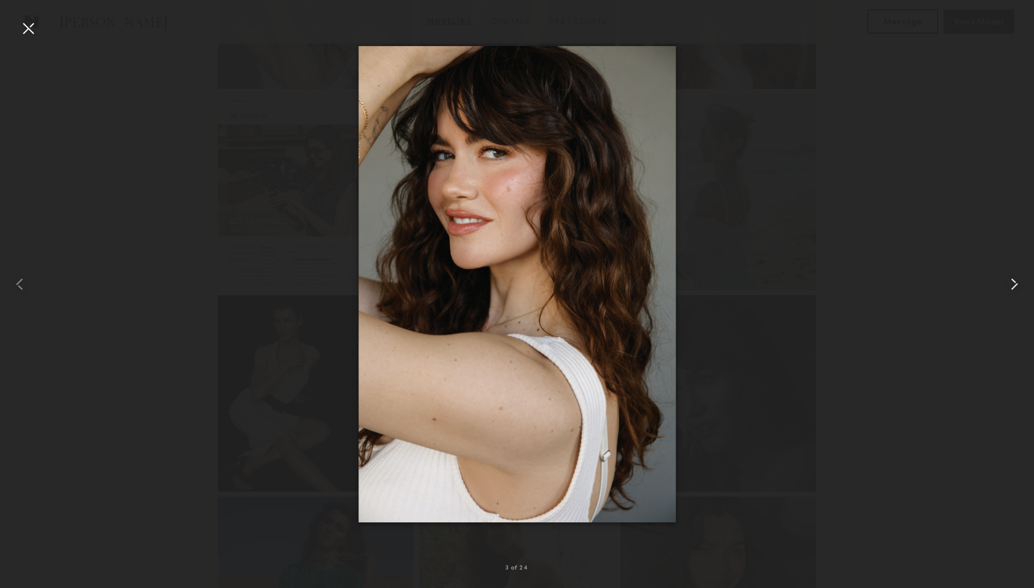
click at [1008, 287] on common-icon at bounding box center [1015, 284] width 20 height 20
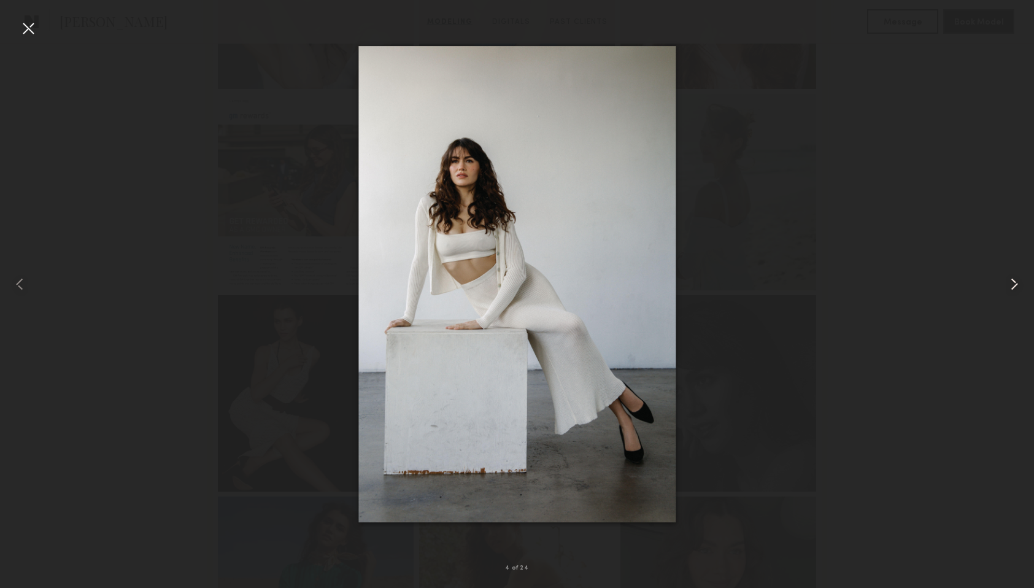
click at [1008, 287] on common-icon at bounding box center [1015, 284] width 20 height 20
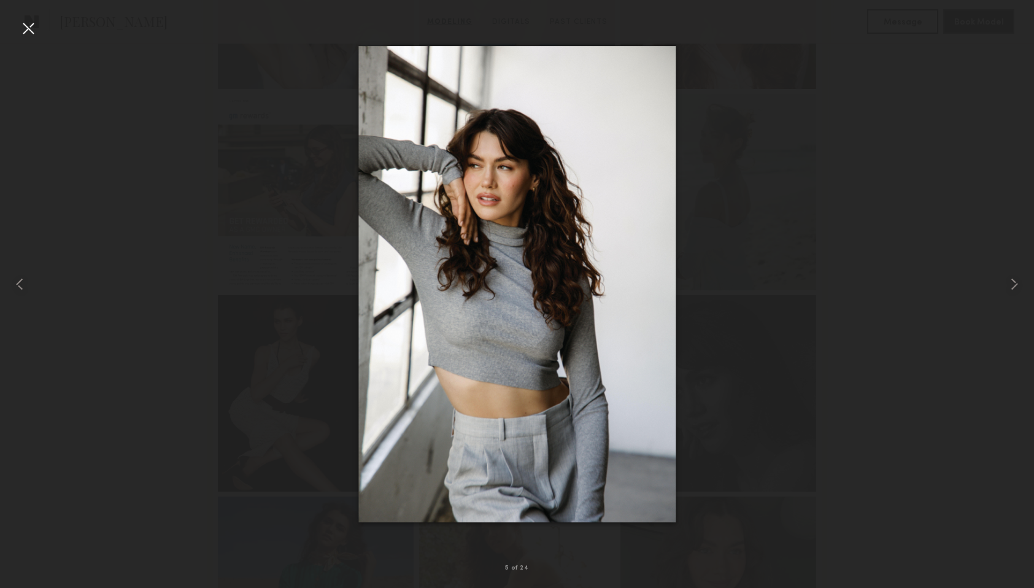
click at [824, 146] on div at bounding box center [517, 284] width 1034 height 529
click at [212, 89] on div at bounding box center [517, 284] width 1034 height 529
click at [1010, 283] on common-icon at bounding box center [1015, 284] width 20 height 20
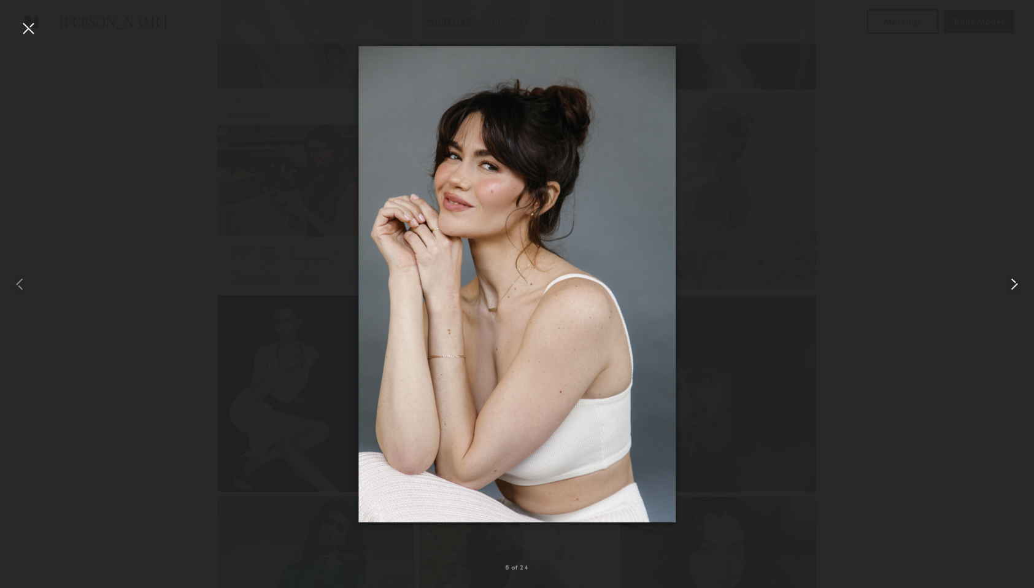
click at [1010, 283] on common-icon at bounding box center [1015, 284] width 20 height 20
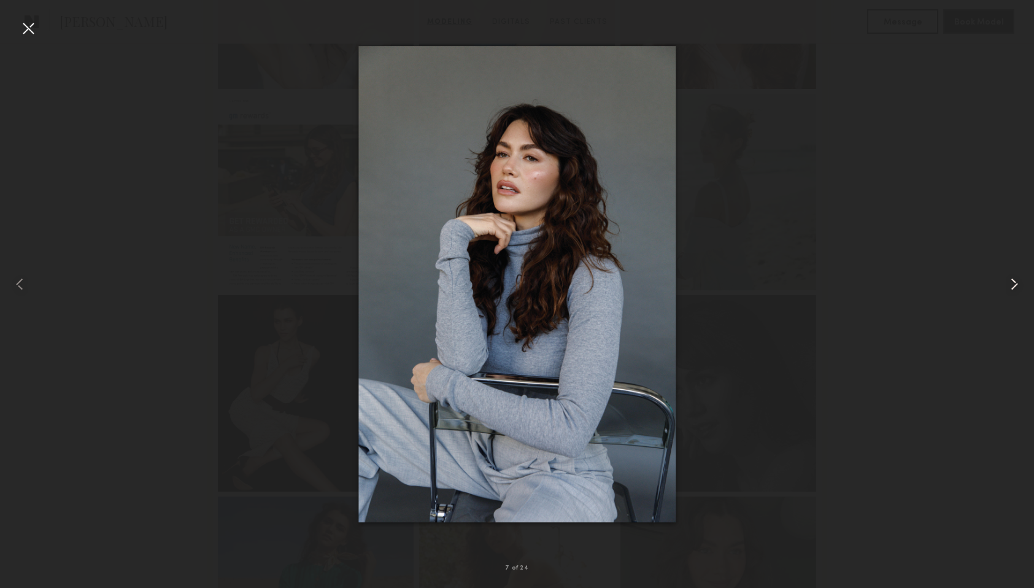
click at [1010, 283] on common-icon at bounding box center [1015, 284] width 20 height 20
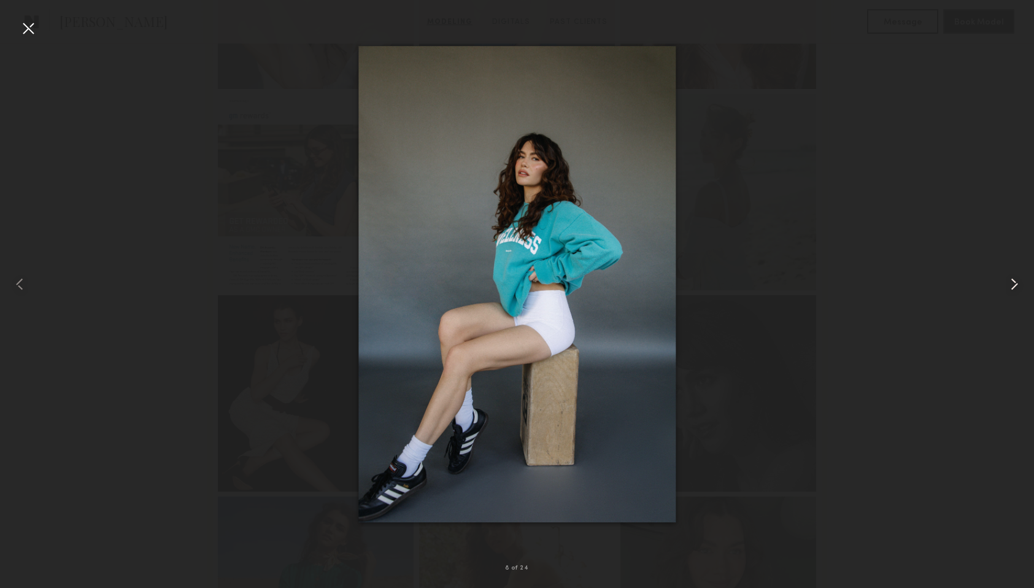
click at [1010, 283] on common-icon at bounding box center [1015, 284] width 20 height 20
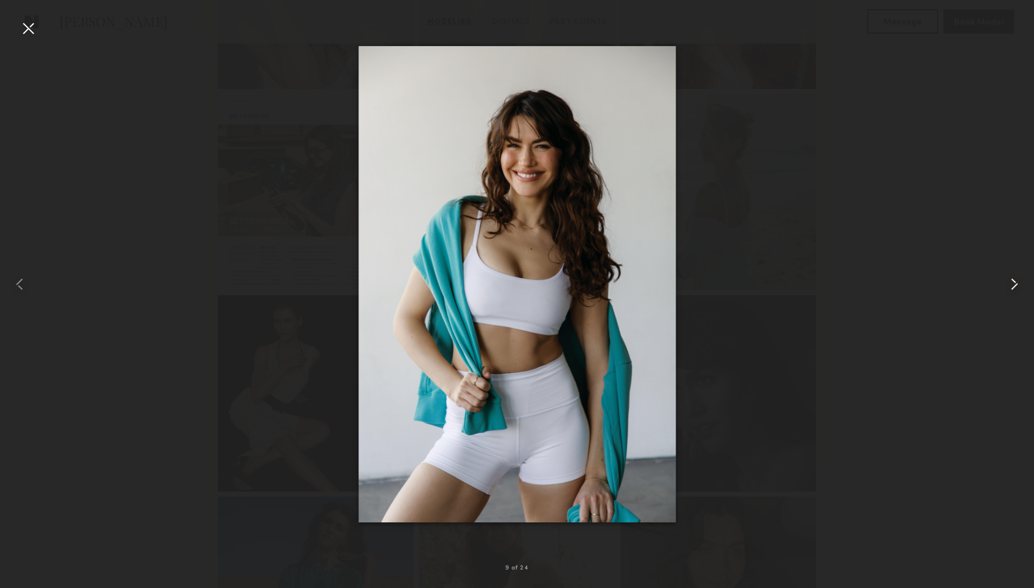
click at [1010, 283] on common-icon at bounding box center [1015, 284] width 20 height 20
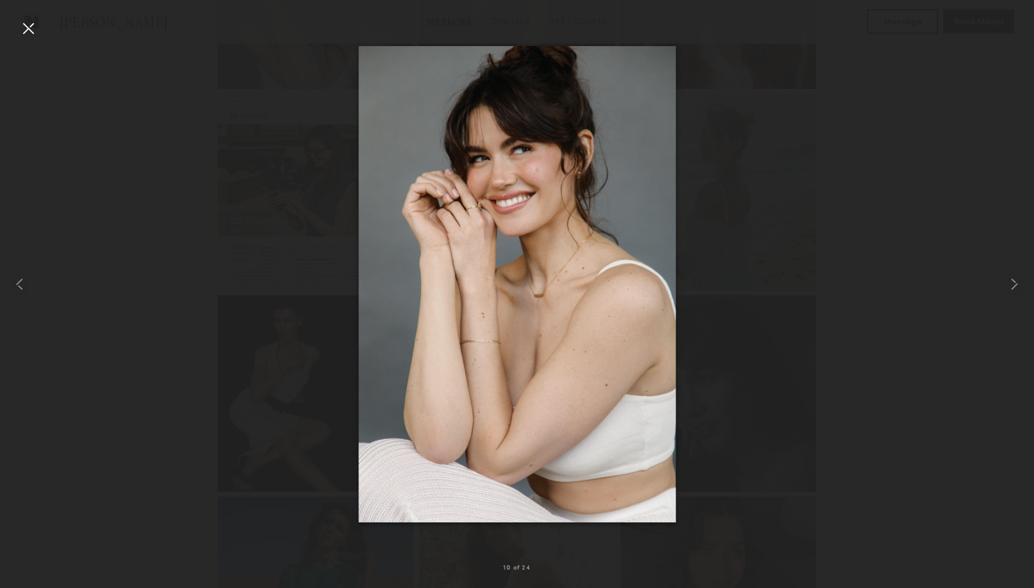
click at [32, 25] on div at bounding box center [28, 28] width 20 height 20
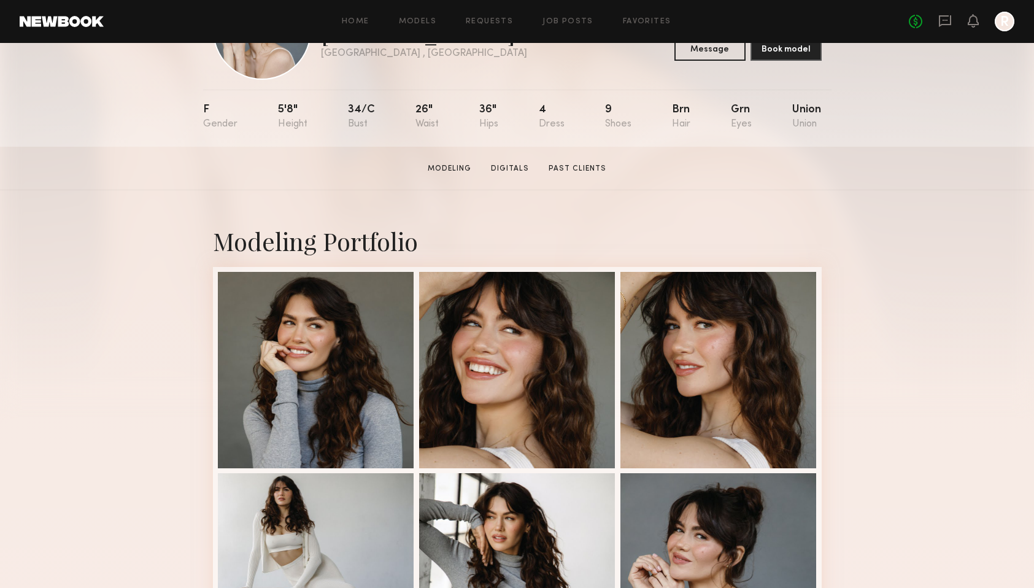
scroll to position [155, 0]
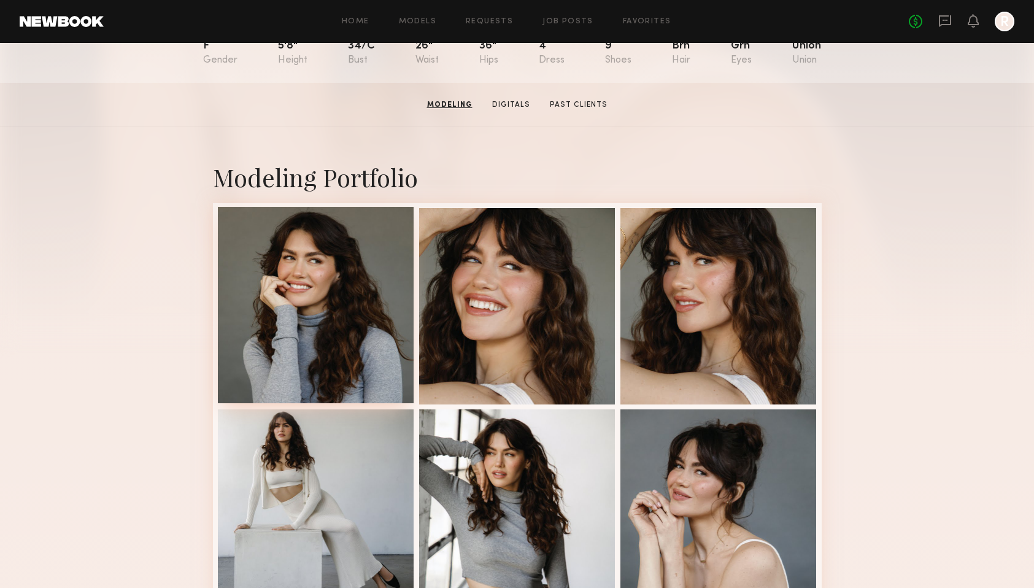
click at [339, 279] on div at bounding box center [316, 305] width 196 height 196
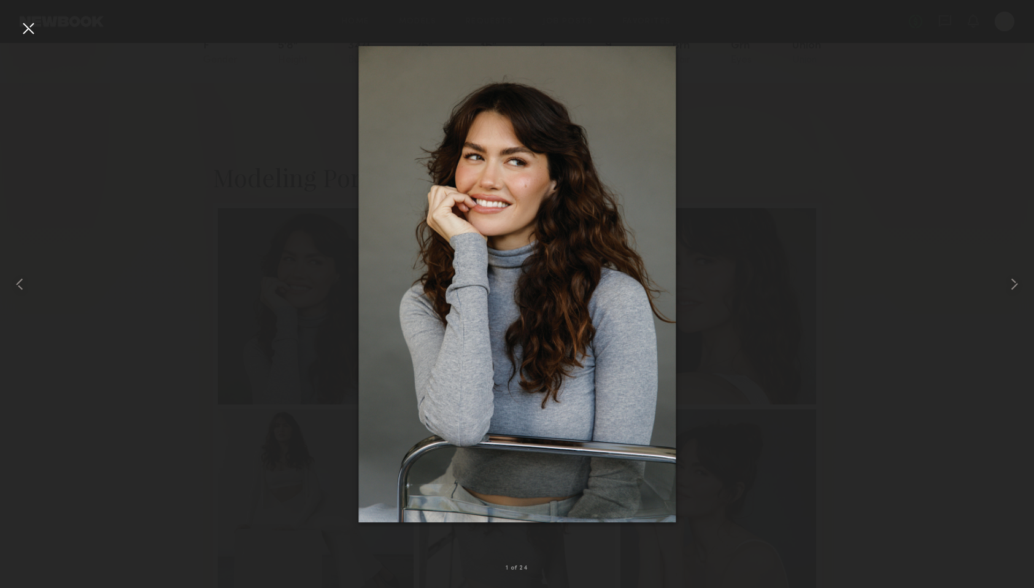
click at [20, 27] on div at bounding box center [28, 28] width 20 height 20
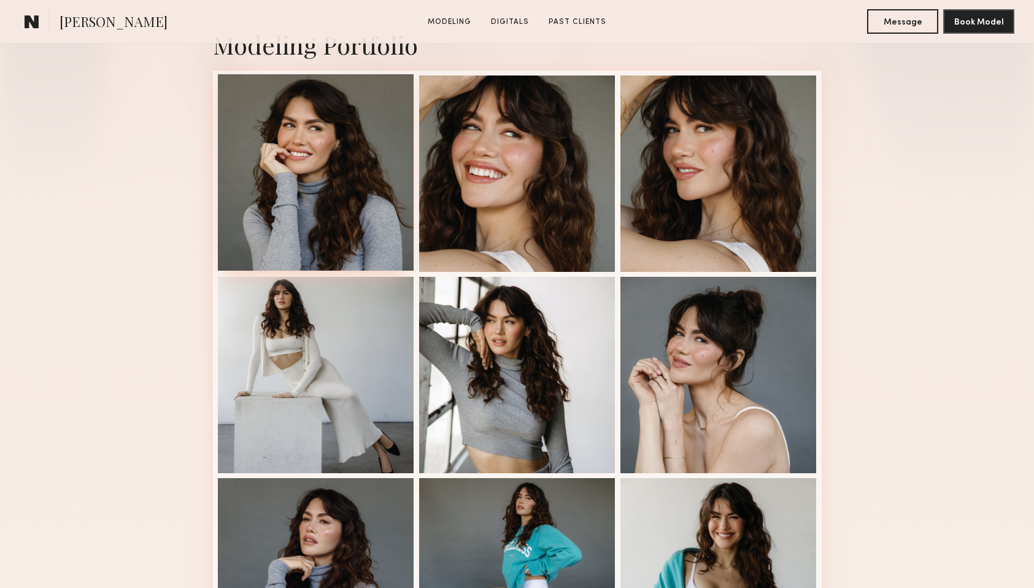
scroll to position [401, 0]
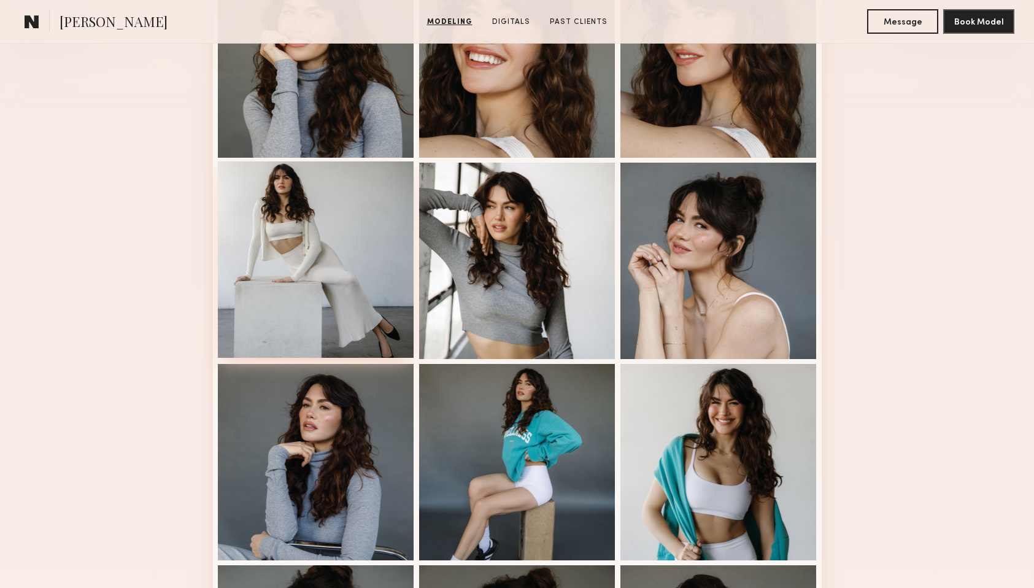
click at [328, 319] on div at bounding box center [316, 259] width 196 height 196
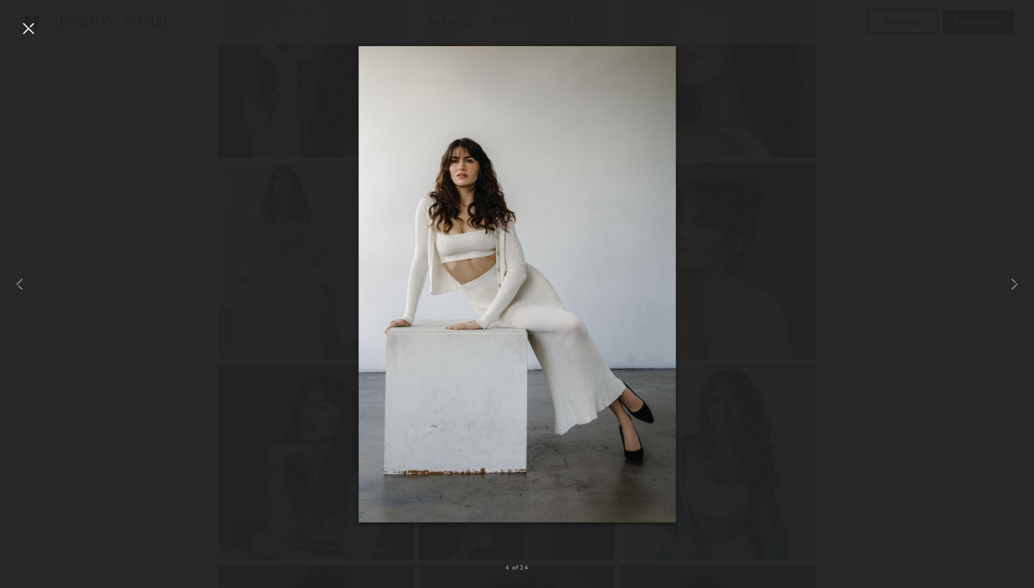
click at [25, 29] on div at bounding box center [28, 28] width 20 height 20
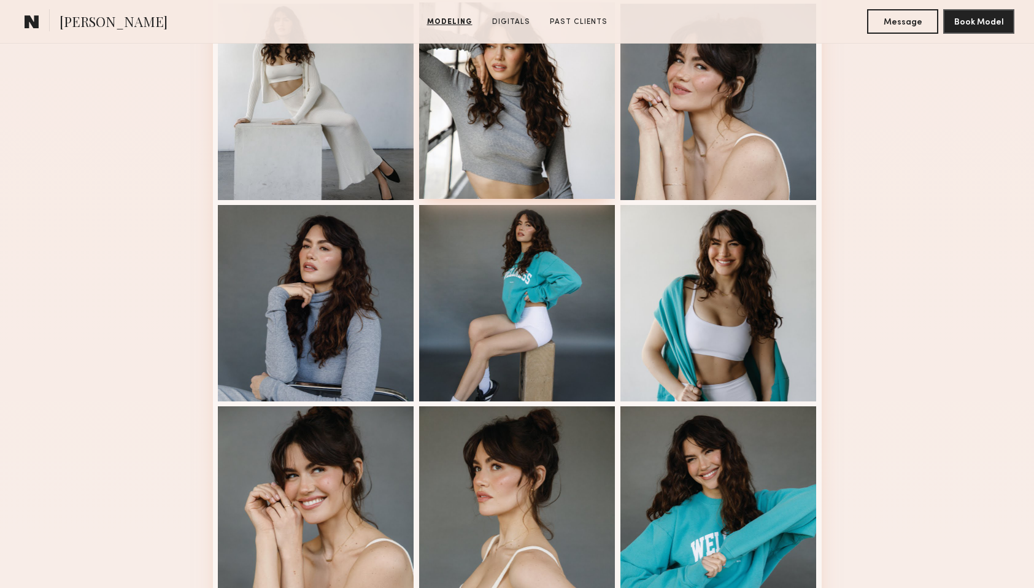
scroll to position [622, 0]
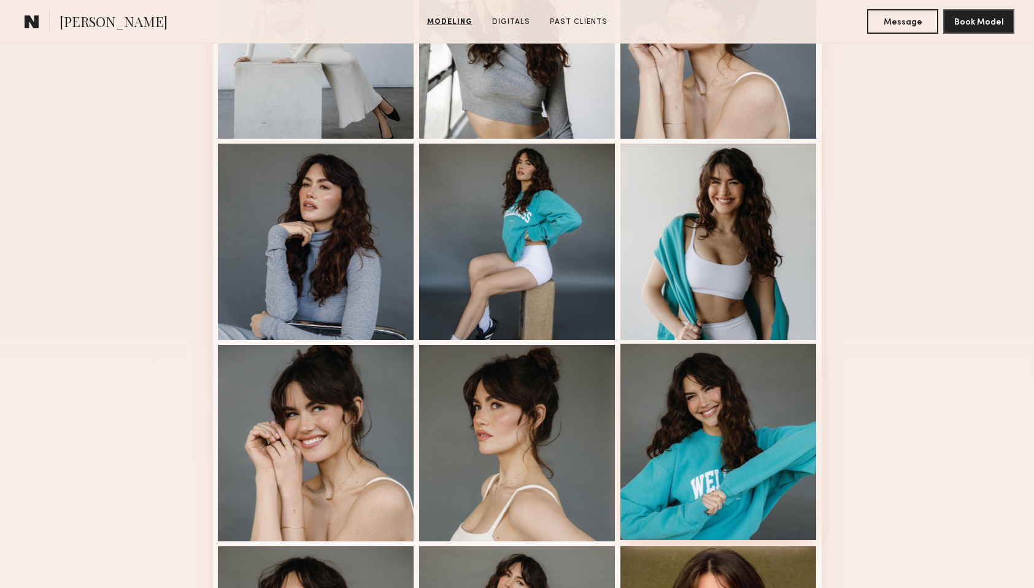
click at [713, 427] on div at bounding box center [718, 442] width 196 height 196
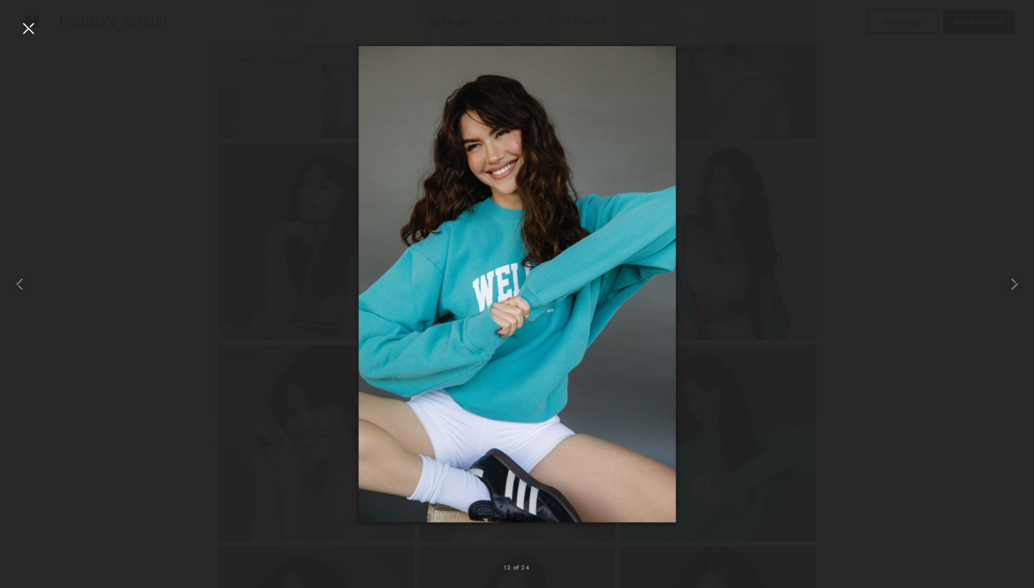
click at [26, 26] on div at bounding box center [28, 28] width 20 height 20
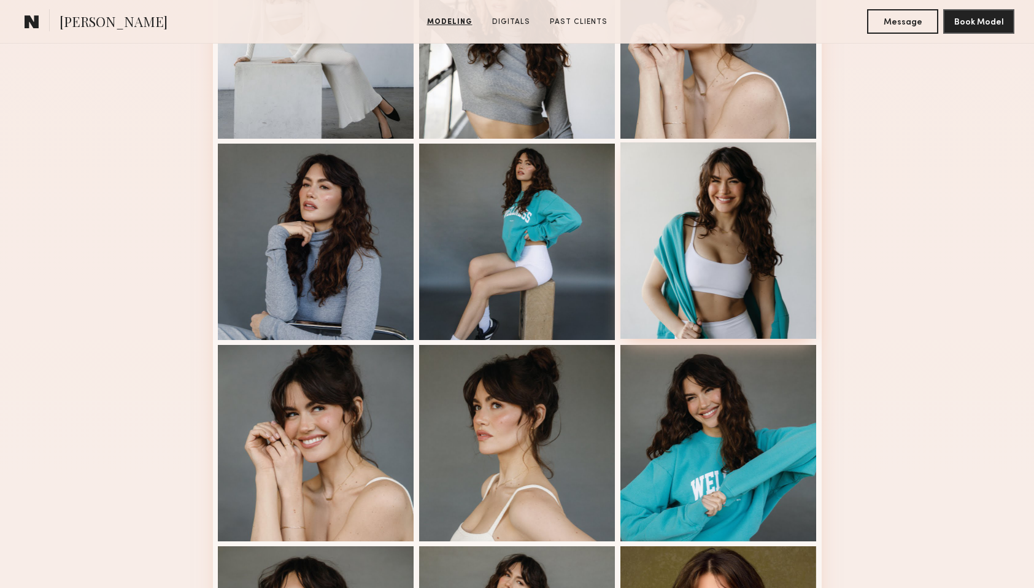
click at [750, 234] on div at bounding box center [718, 240] width 196 height 196
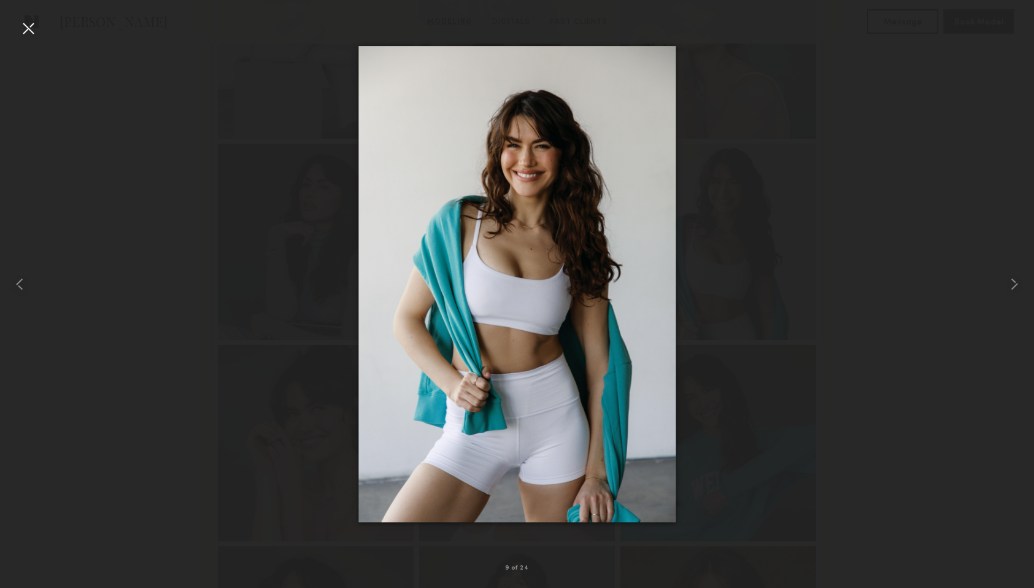
click at [30, 30] on div at bounding box center [28, 28] width 20 height 20
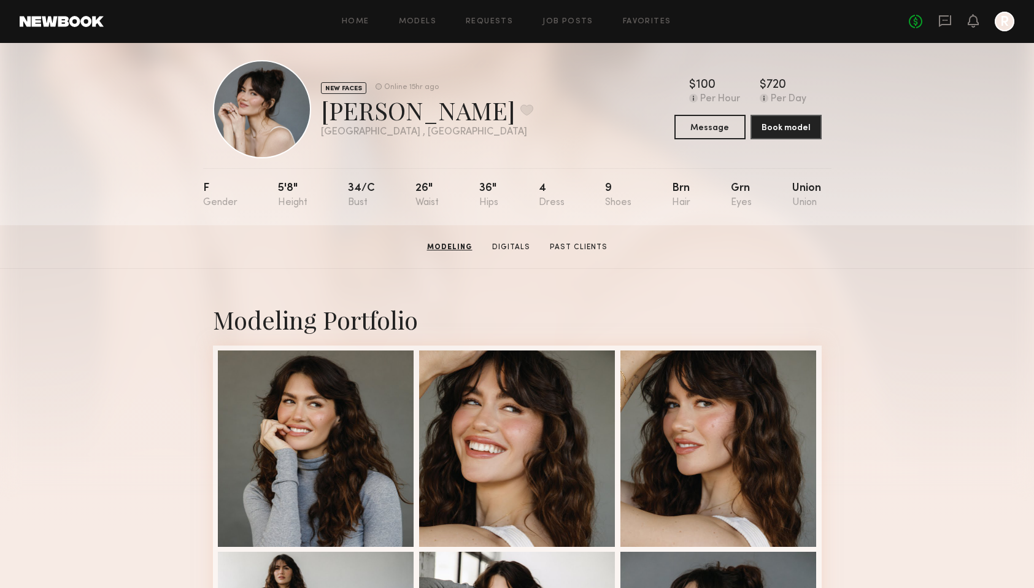
scroll to position [0, 0]
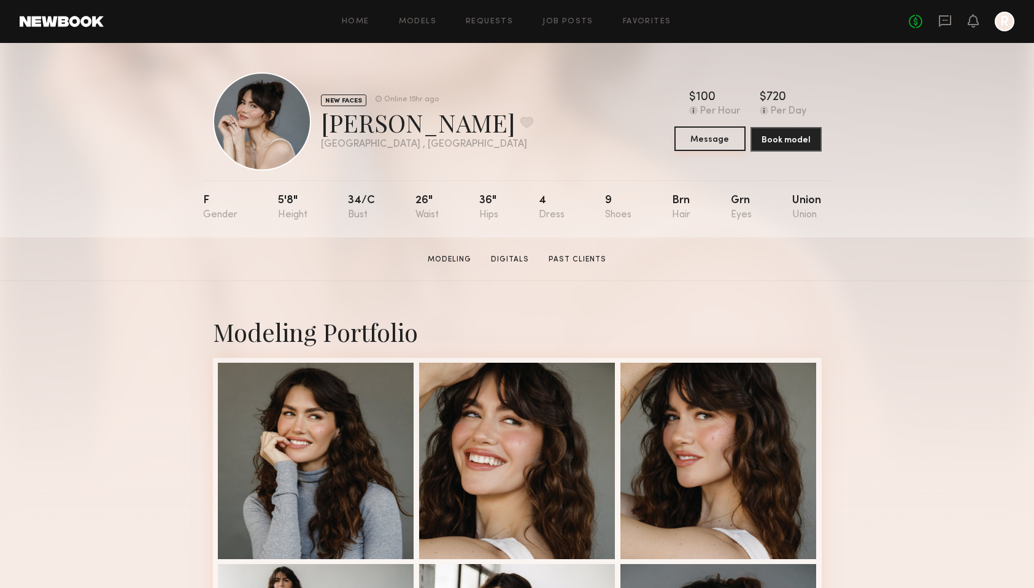
click at [698, 141] on button "Message" at bounding box center [710, 138] width 71 height 25
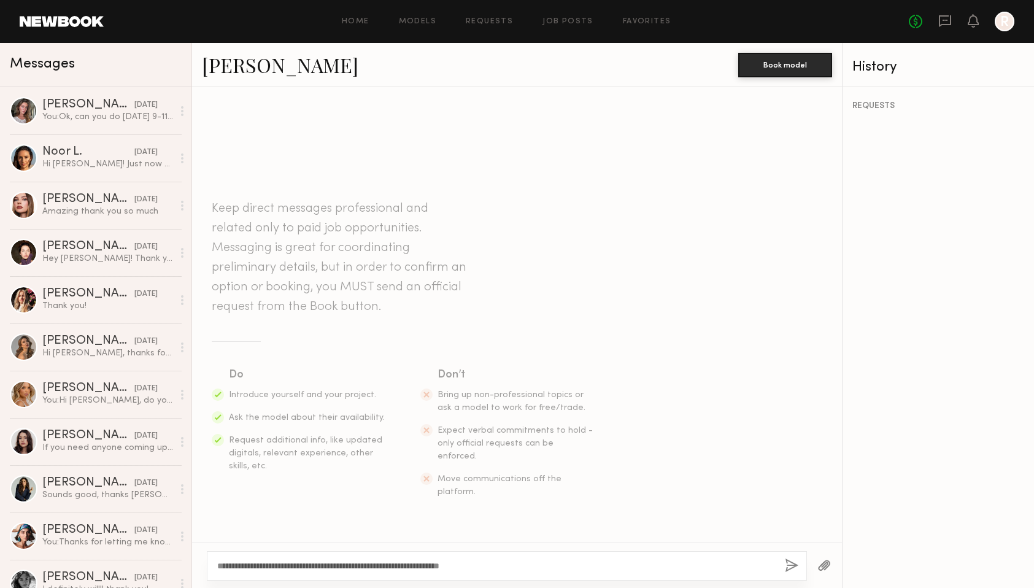
click at [374, 565] on textarea "**********" at bounding box center [496, 566] width 558 height 12
click at [424, 573] on div "**********" at bounding box center [507, 565] width 600 height 29
click at [439, 571] on textarea "**********" at bounding box center [496, 566] width 558 height 12
click at [524, 571] on textarea "**********" at bounding box center [496, 566] width 558 height 12
drag, startPoint x: 390, startPoint y: 566, endPoint x: 352, endPoint y: 565, distance: 37.5
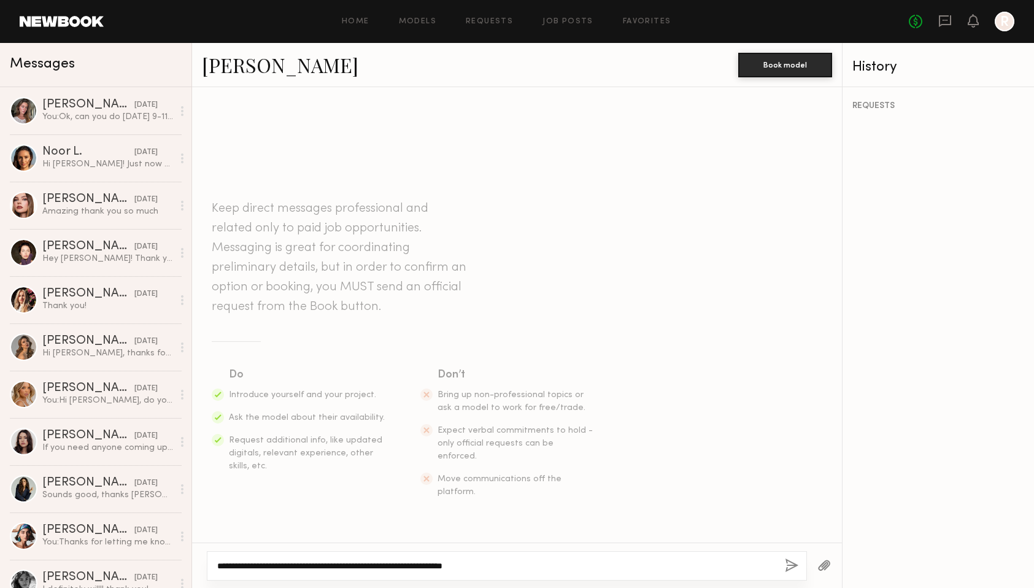
click at [352, 565] on textarea "**********" at bounding box center [496, 566] width 558 height 12
click at [402, 564] on textarea "**********" at bounding box center [496, 566] width 558 height 12
drag, startPoint x: 389, startPoint y: 568, endPoint x: 353, endPoint y: 567, distance: 36.2
click at [353, 567] on textarea "**********" at bounding box center [496, 566] width 558 height 12
paste textarea "*"
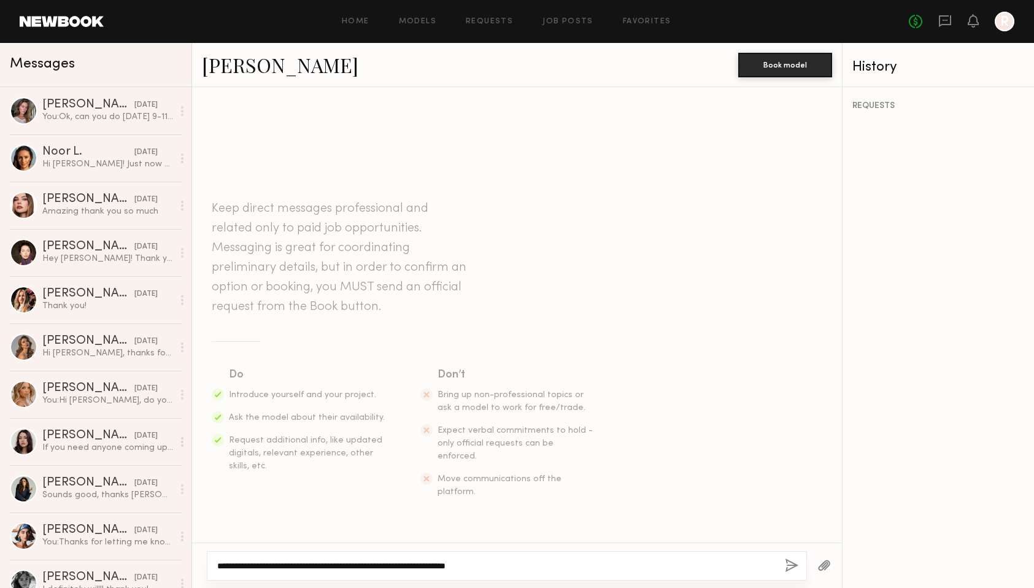
click at [524, 570] on textarea "**********" at bounding box center [496, 566] width 558 height 12
drag, startPoint x: 393, startPoint y: 566, endPoint x: 352, endPoint y: 568, distance: 41.2
click at [352, 568] on textarea "**********" at bounding box center [496, 566] width 558 height 12
paste textarea
click at [456, 563] on textarea "**********" at bounding box center [496, 566] width 558 height 12
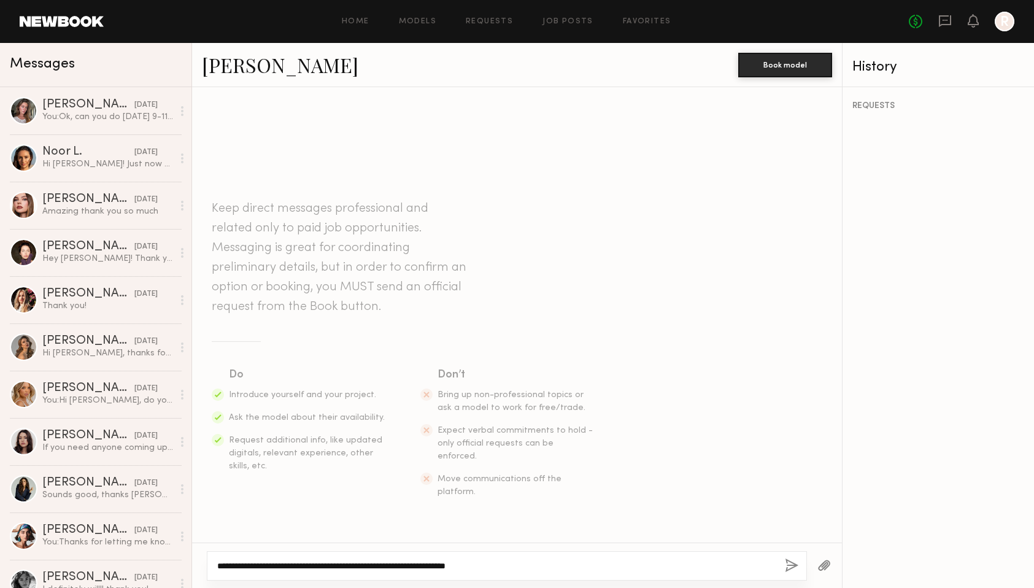
click at [530, 567] on textarea "**********" at bounding box center [496, 566] width 558 height 12
click at [508, 567] on textarea "**********" at bounding box center [496, 566] width 558 height 12
type textarea "**********"
click at [790, 563] on button "button" at bounding box center [792, 566] width 14 height 15
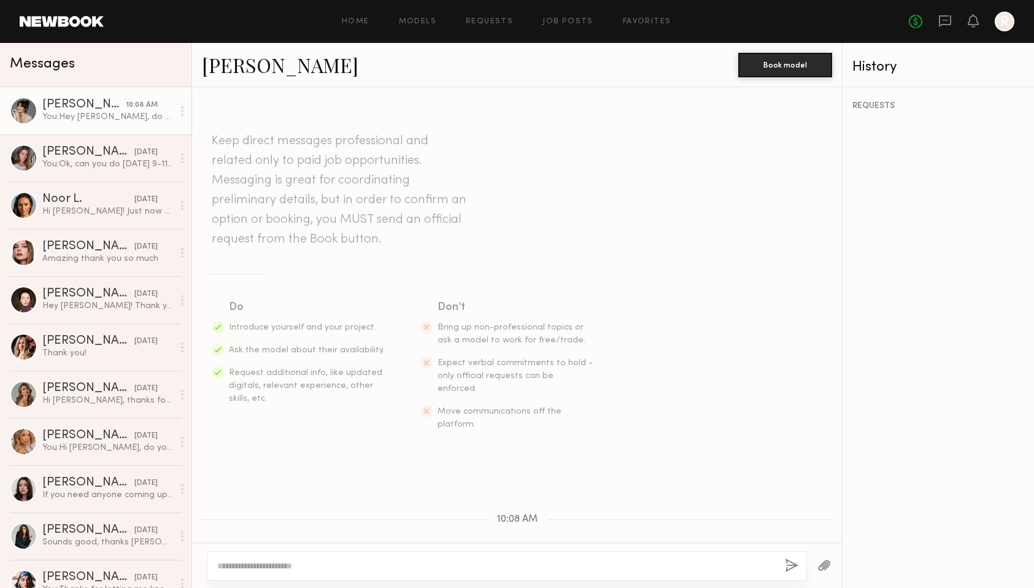
scroll to position [75, 0]
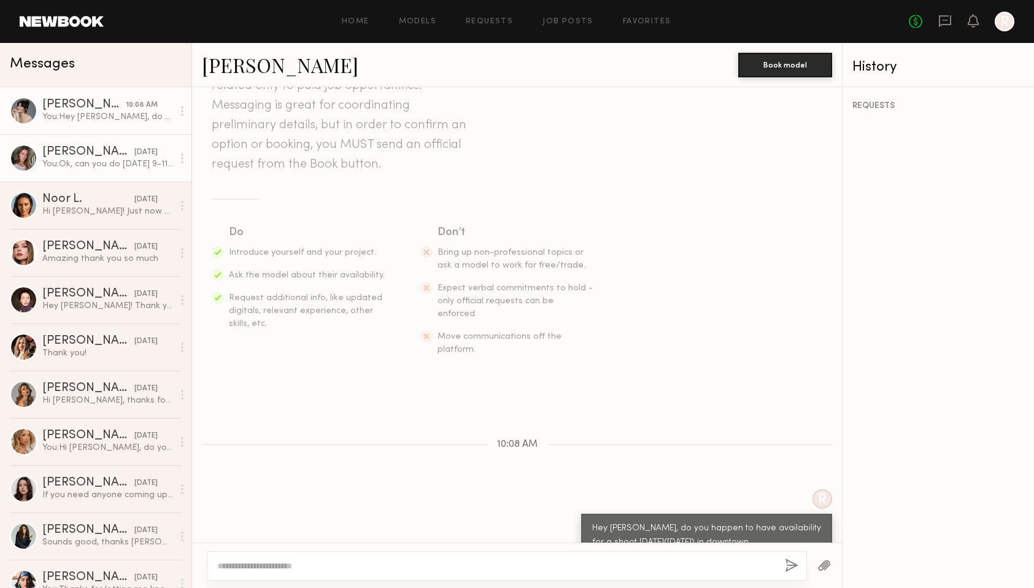
click at [85, 144] on link "Nicole B. 10/07/2025 You: Ok, can you do Monday 9-11ish?" at bounding box center [95, 157] width 191 height 47
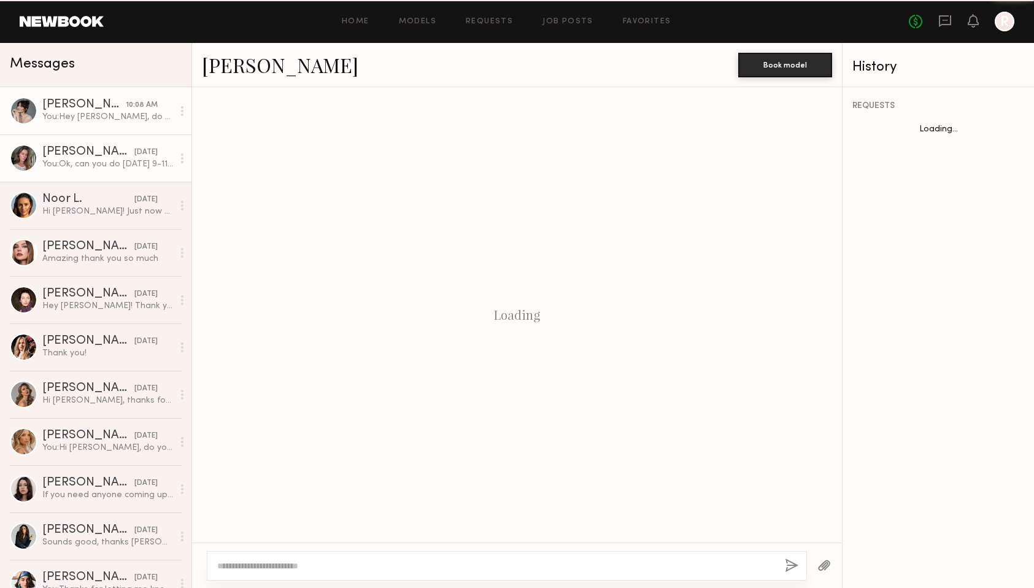
scroll to position [269, 0]
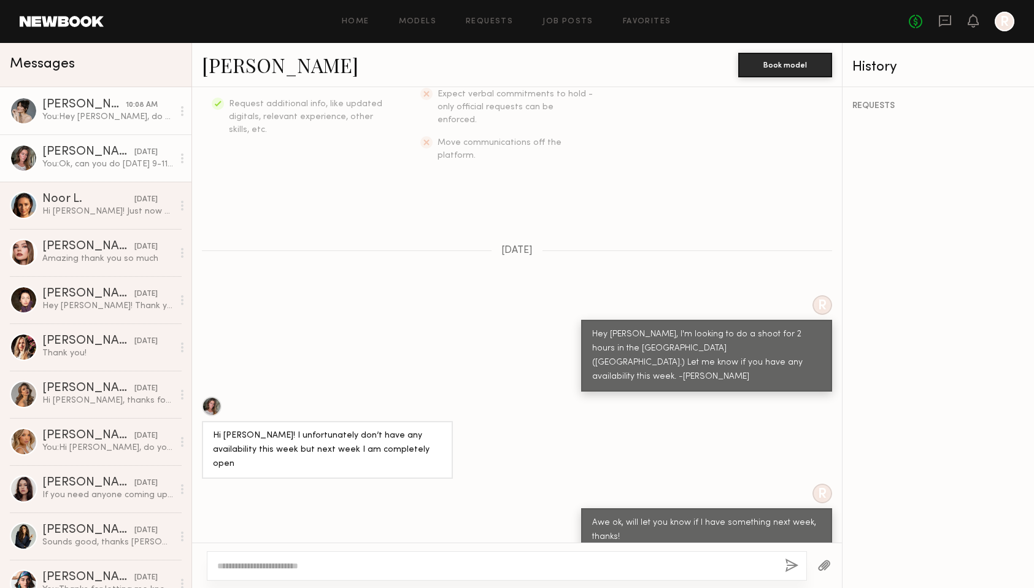
click at [83, 124] on link "Anna M. 10:08 AM You: Hey Anna, do you happen to have availability for a shoot …" at bounding box center [95, 110] width 191 height 47
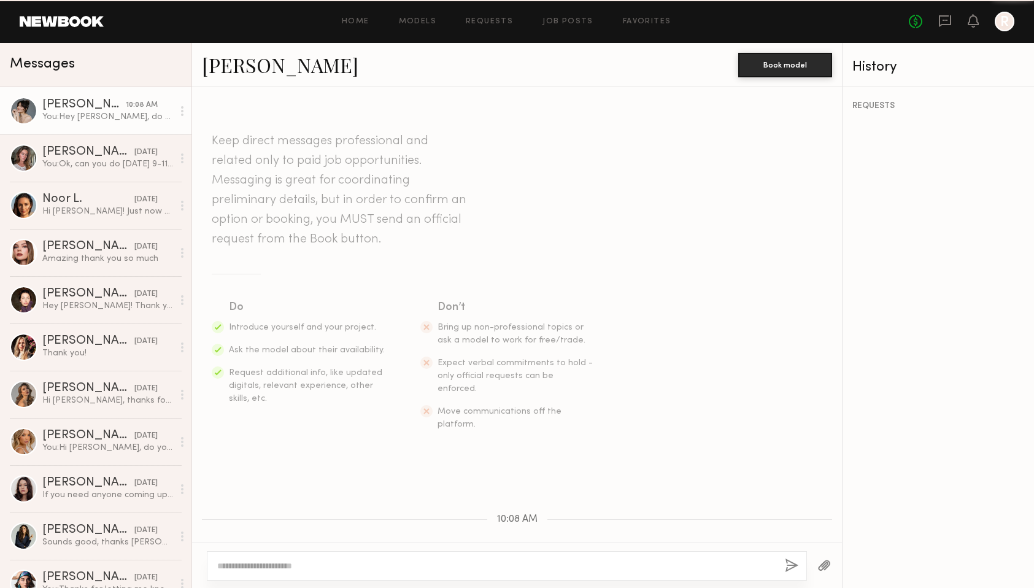
scroll to position [75, 0]
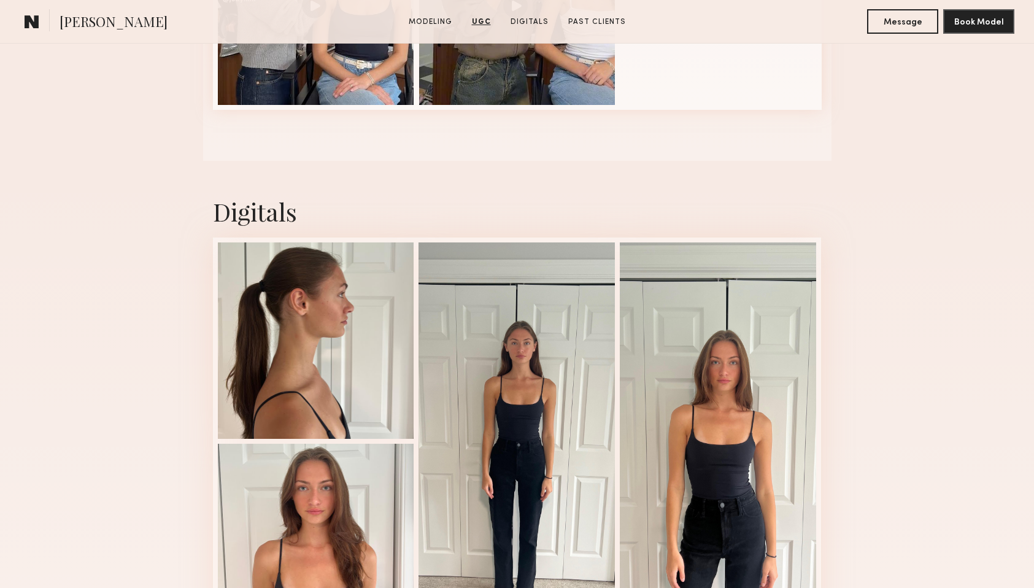
scroll to position [1551, 0]
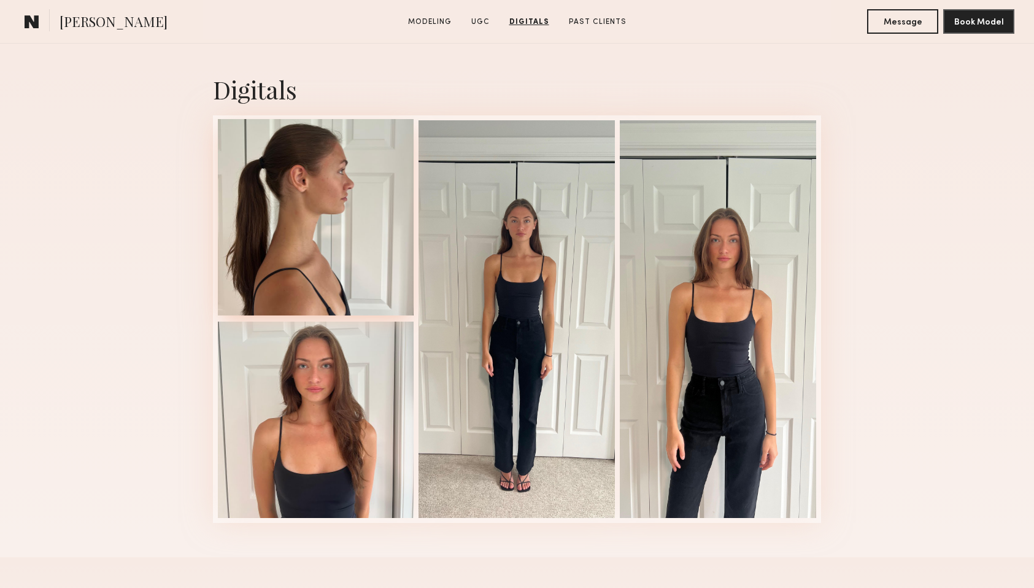
click at [358, 231] on div at bounding box center [316, 217] width 196 height 196
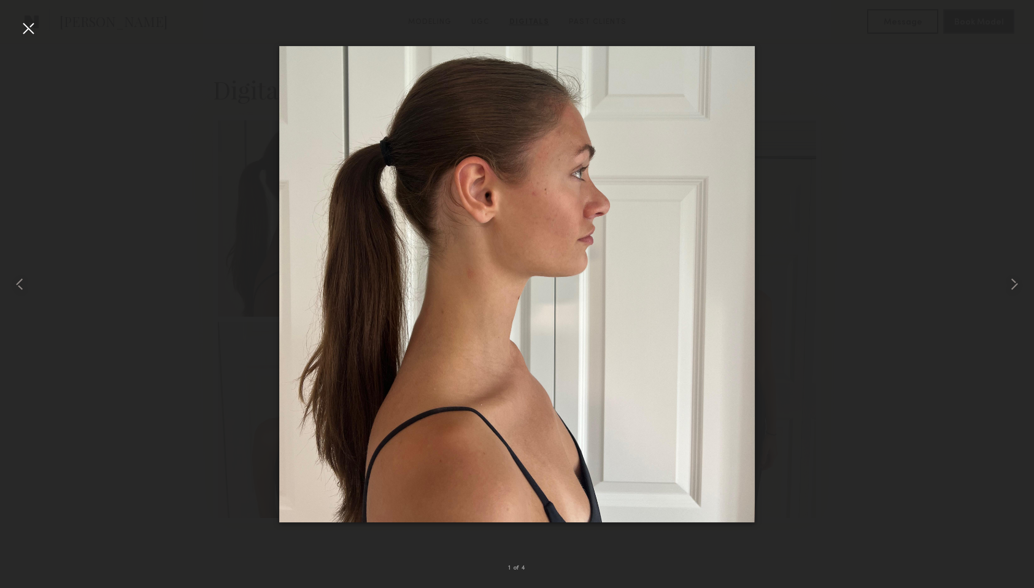
click at [811, 115] on div at bounding box center [517, 284] width 1034 height 529
click at [50, 31] on div at bounding box center [517, 284] width 1034 height 529
click at [29, 28] on div at bounding box center [28, 28] width 20 height 20
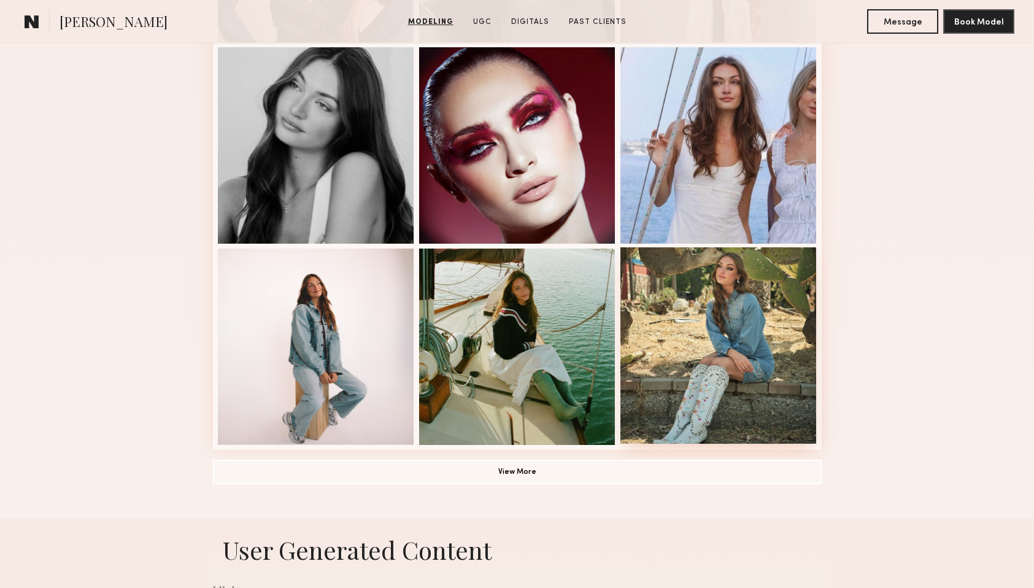
scroll to position [761, 0]
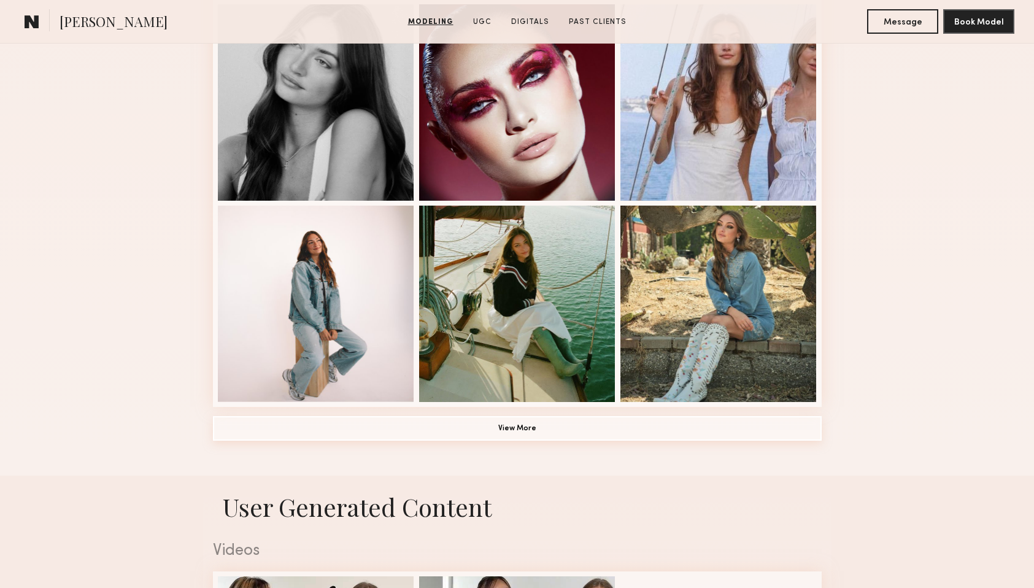
click at [523, 425] on button "View More" at bounding box center [517, 428] width 609 height 25
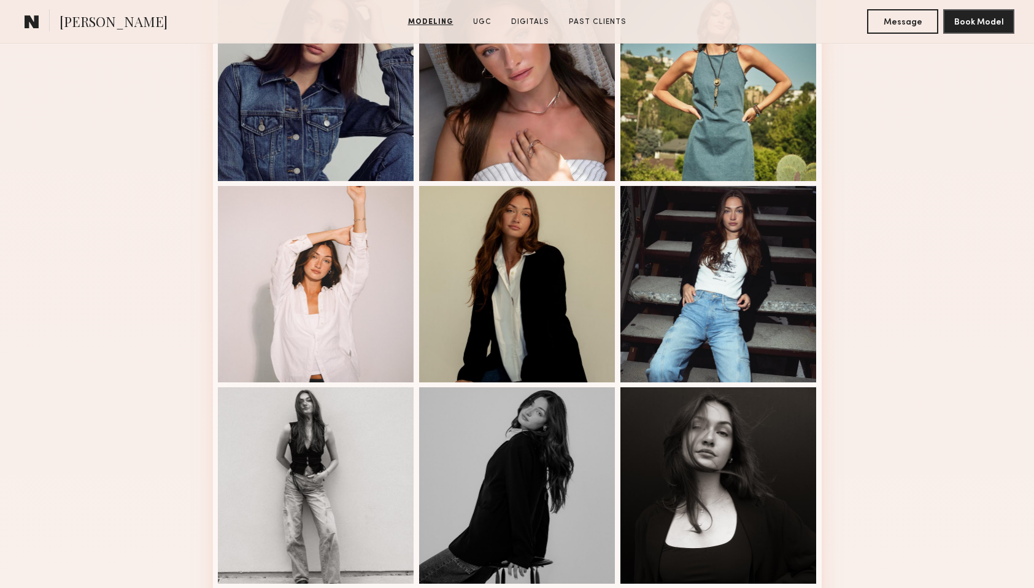
scroll to position [1181, 0]
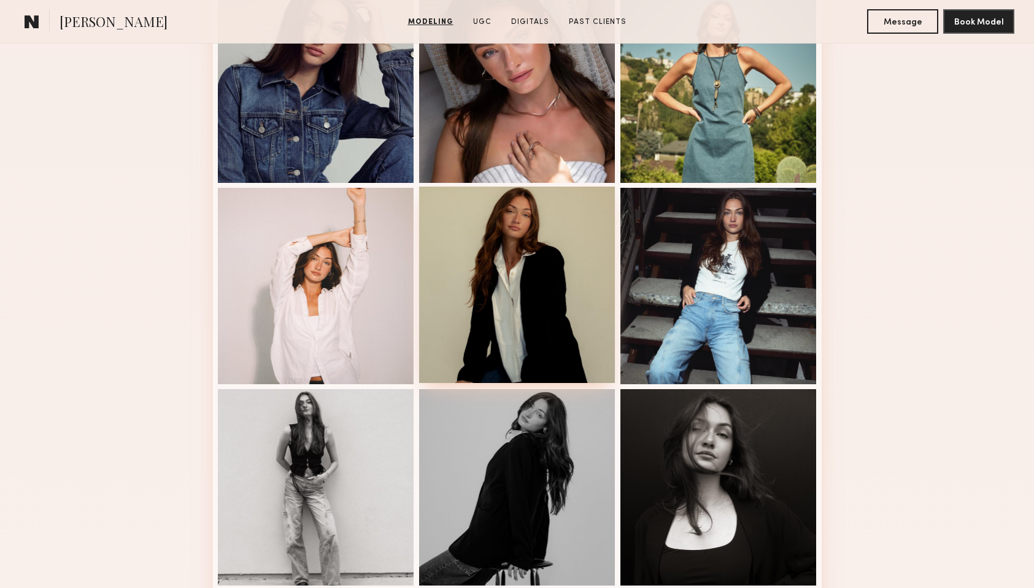
click at [582, 252] on div at bounding box center [517, 285] width 196 height 196
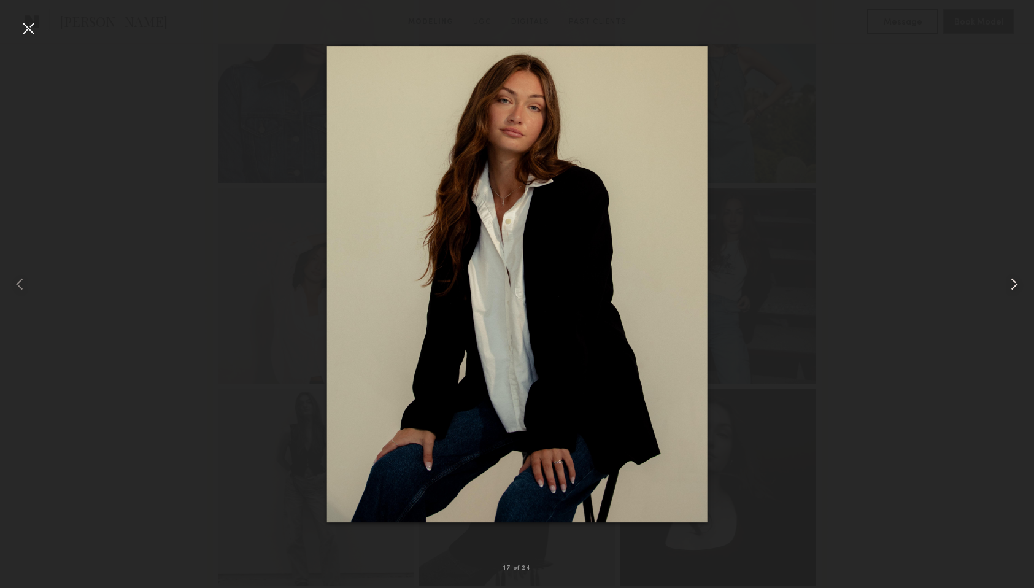
click at [1016, 287] on common-icon at bounding box center [1015, 284] width 20 height 20
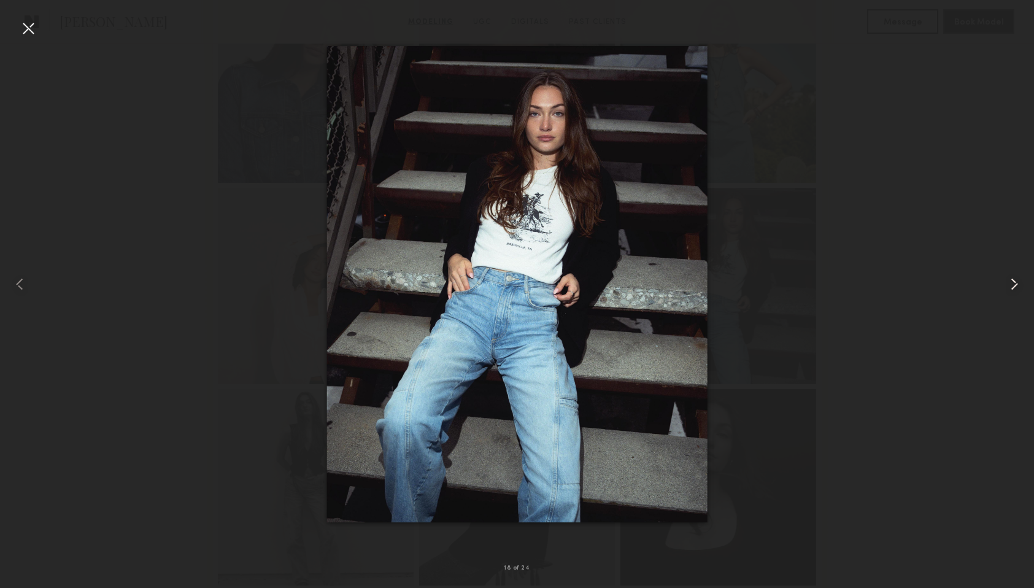
click at [1016, 287] on common-icon at bounding box center [1015, 284] width 20 height 20
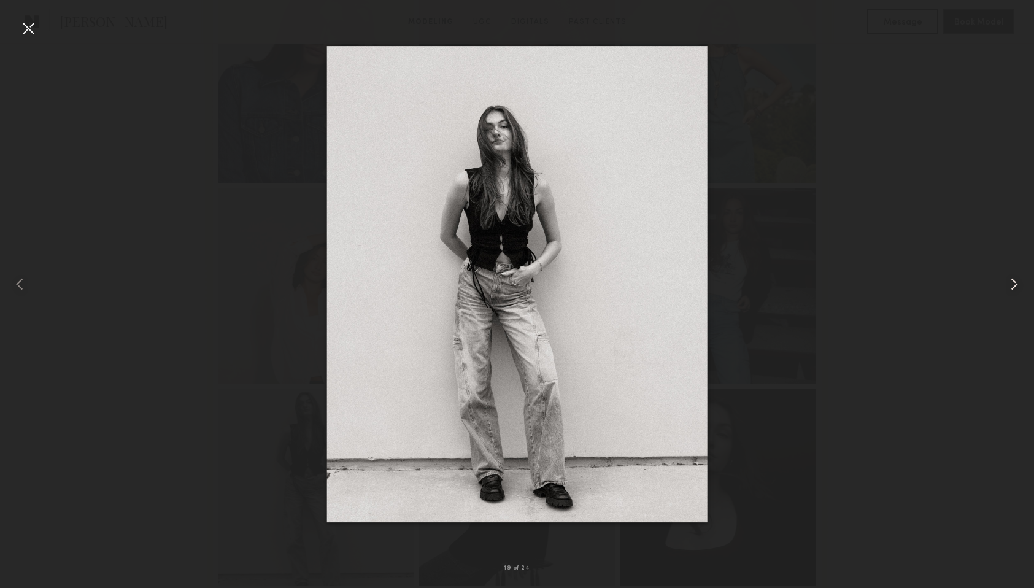
click at [1016, 287] on common-icon at bounding box center [1015, 284] width 20 height 20
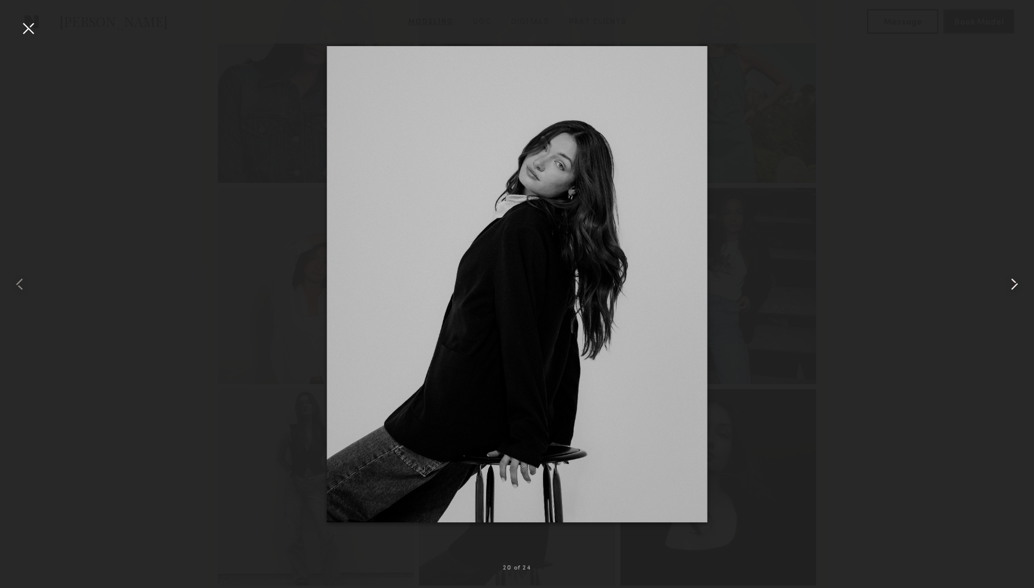
click at [1016, 287] on common-icon at bounding box center [1015, 284] width 20 height 20
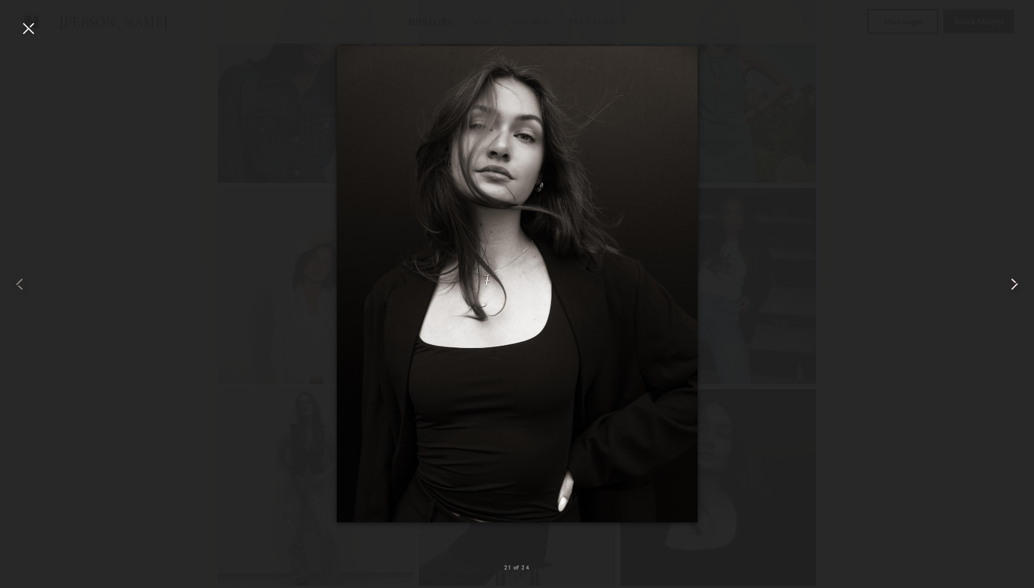
click at [1016, 287] on common-icon at bounding box center [1015, 284] width 20 height 20
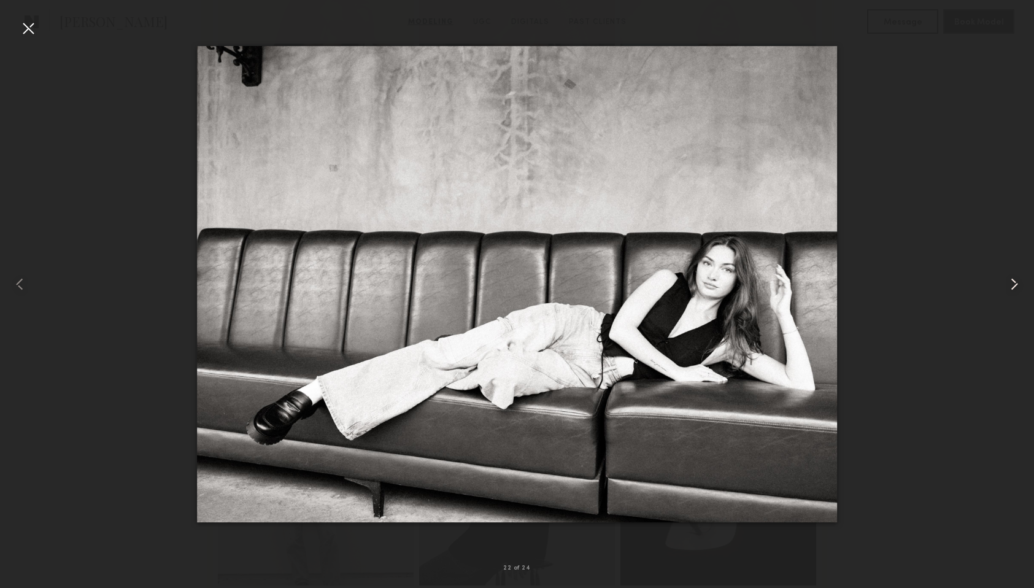
click at [1016, 287] on common-icon at bounding box center [1015, 284] width 20 height 20
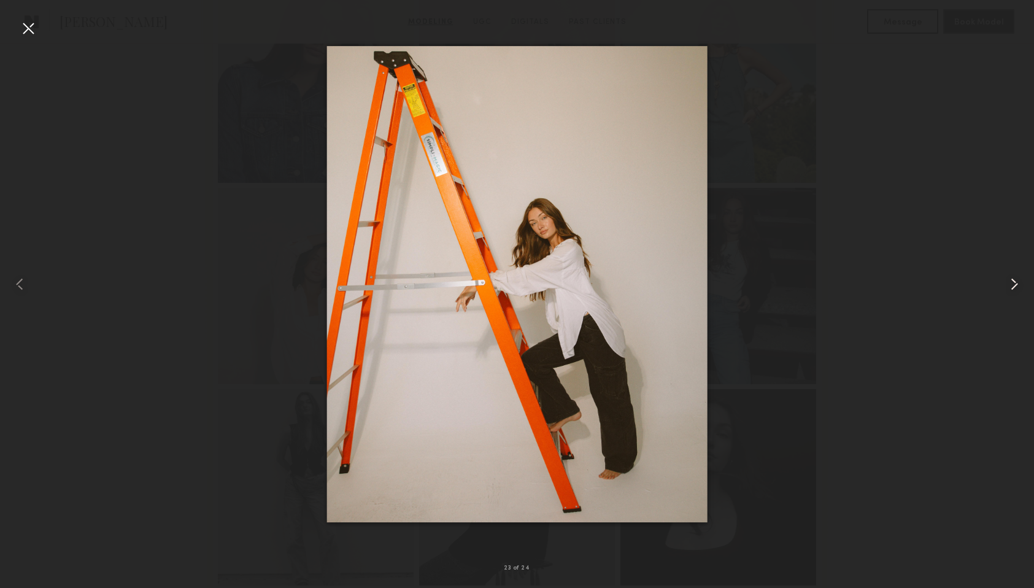
click at [1016, 287] on common-icon at bounding box center [1015, 284] width 20 height 20
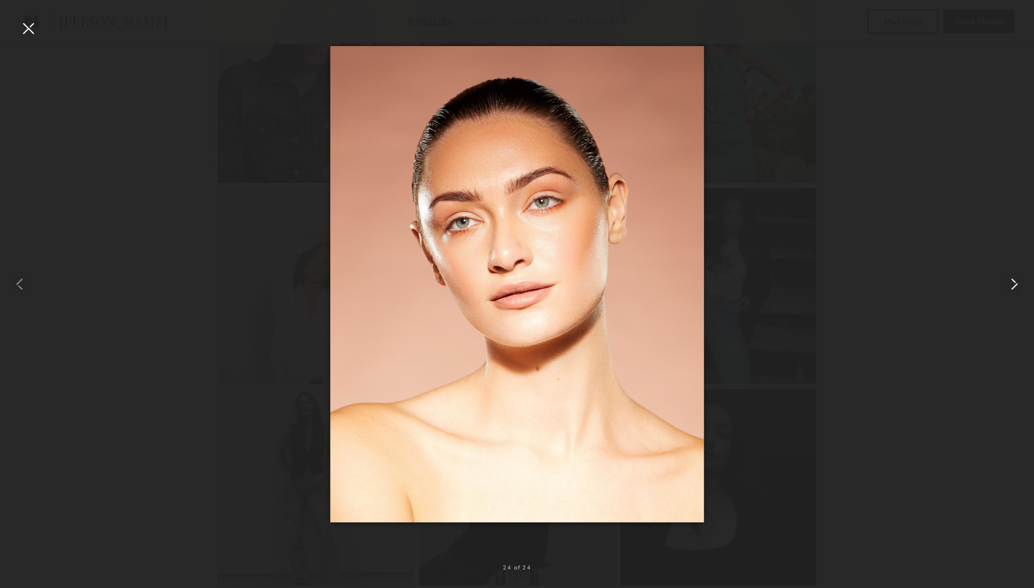
click at [1016, 287] on common-icon at bounding box center [1015, 284] width 20 height 20
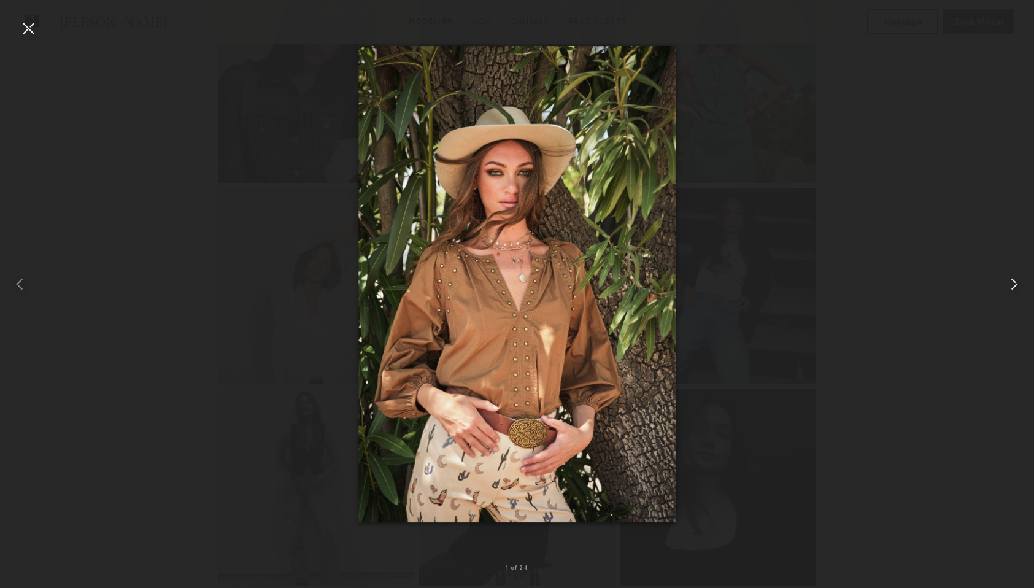
click at [1016, 287] on common-icon at bounding box center [1015, 284] width 20 height 20
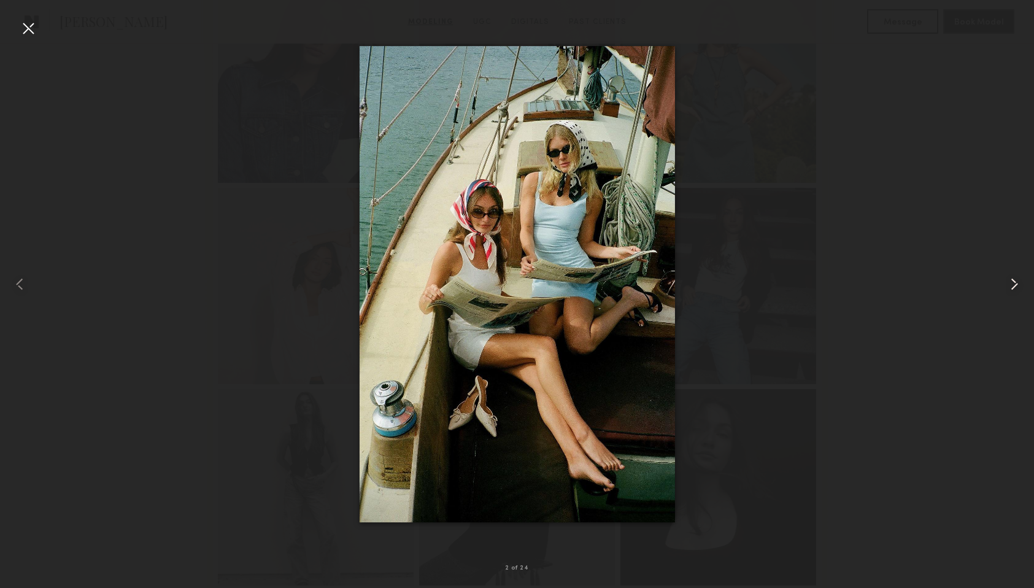
click at [1016, 287] on common-icon at bounding box center [1015, 284] width 20 height 20
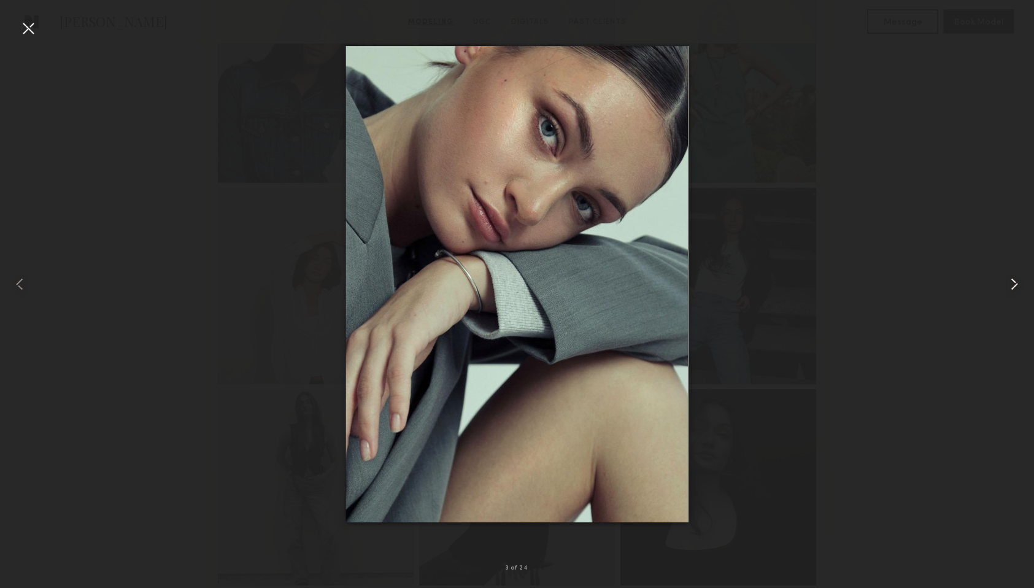
click at [1016, 287] on common-icon at bounding box center [1015, 284] width 20 height 20
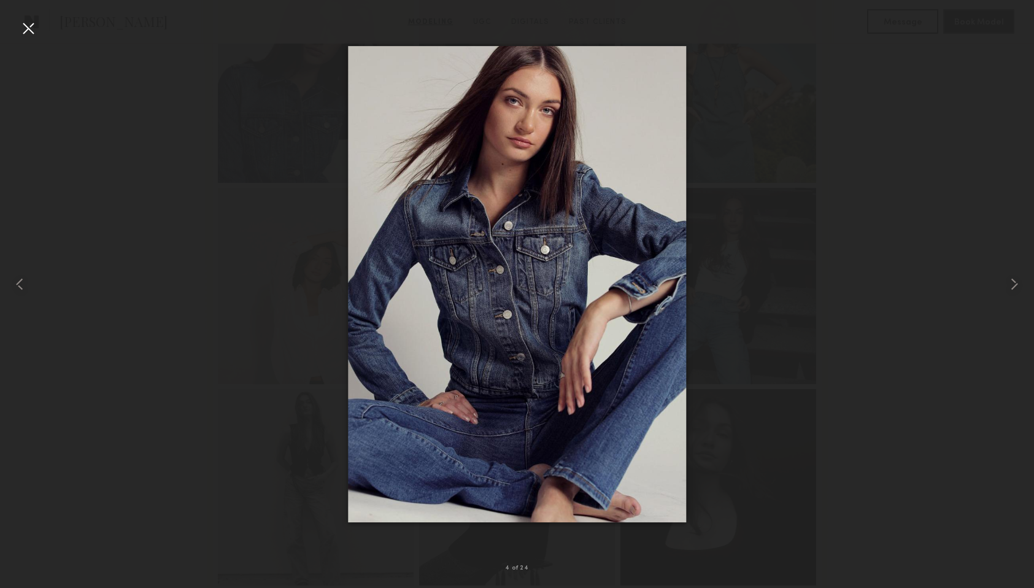
click at [27, 29] on div at bounding box center [28, 28] width 20 height 20
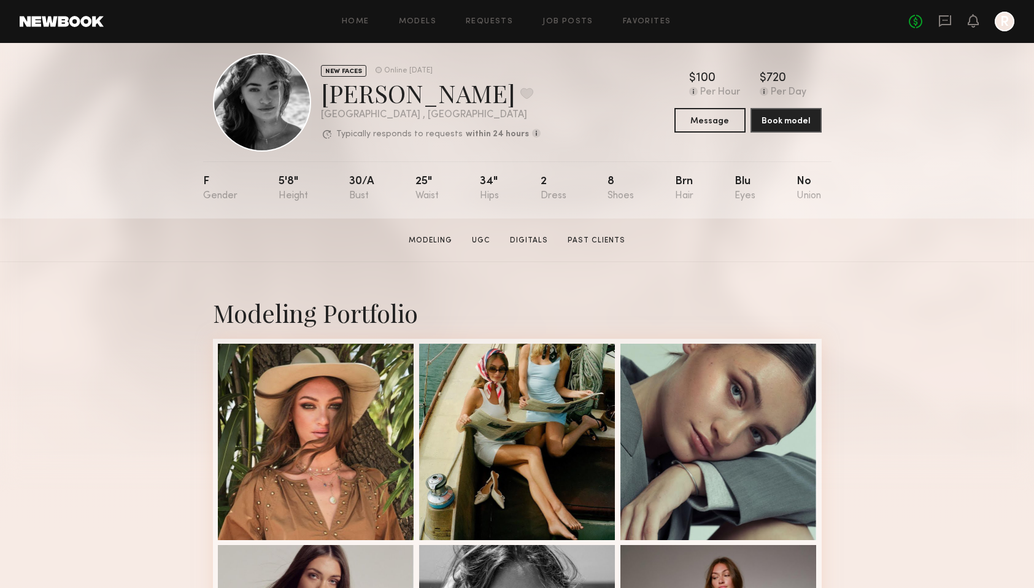
scroll to position [26, 0]
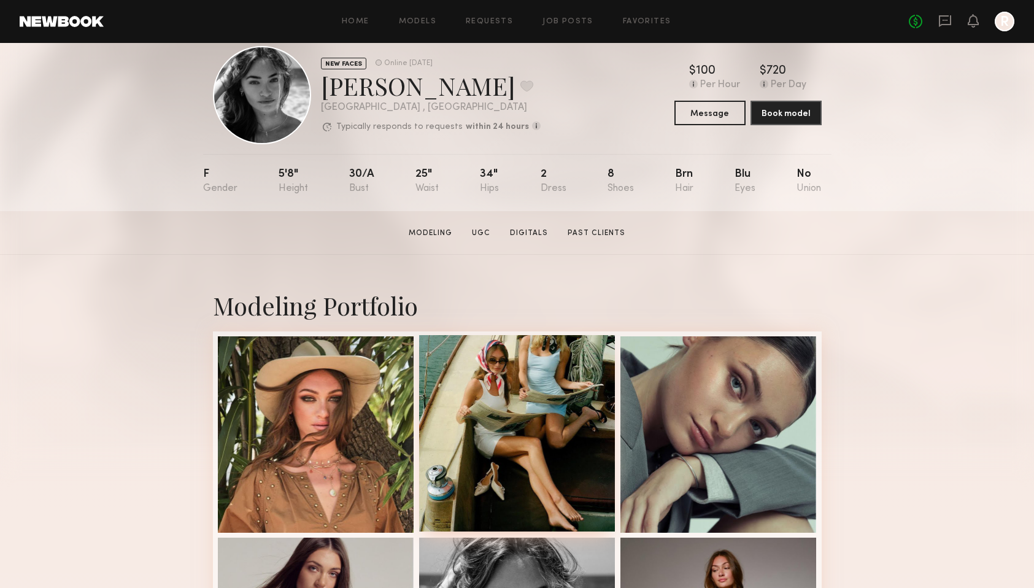
click at [573, 381] on div at bounding box center [517, 433] width 196 height 196
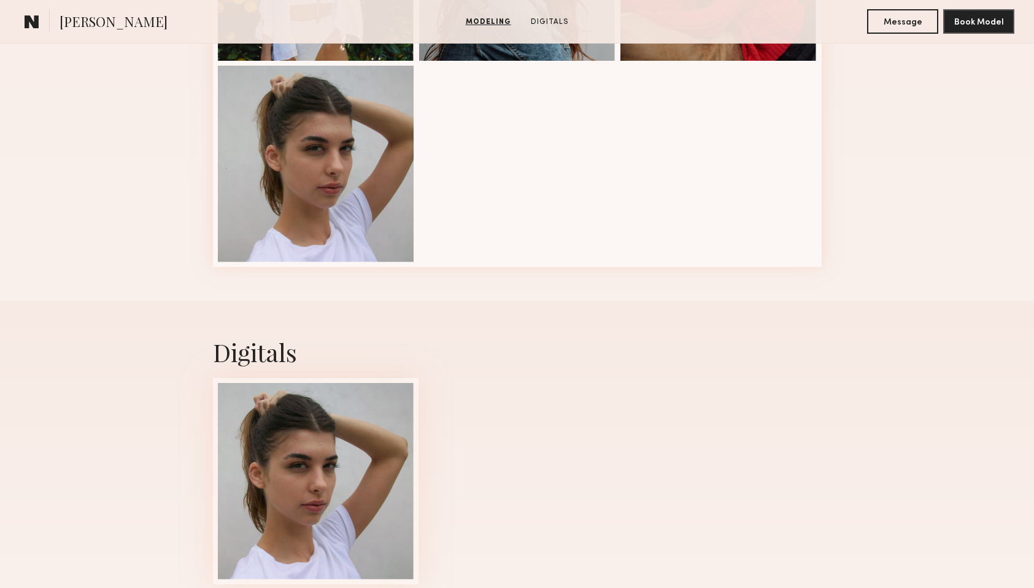
scroll to position [786, 0]
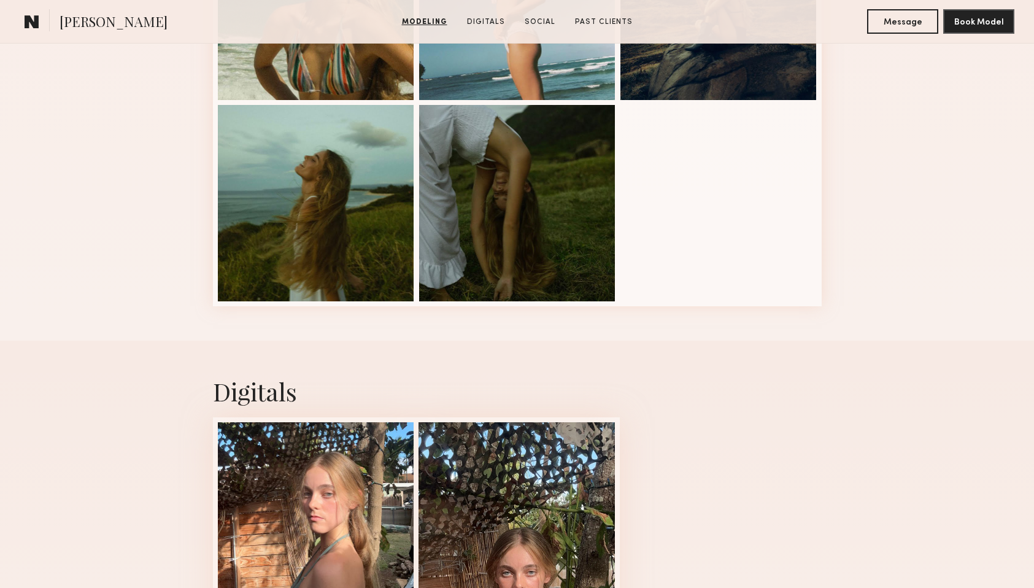
scroll to position [1106, 0]
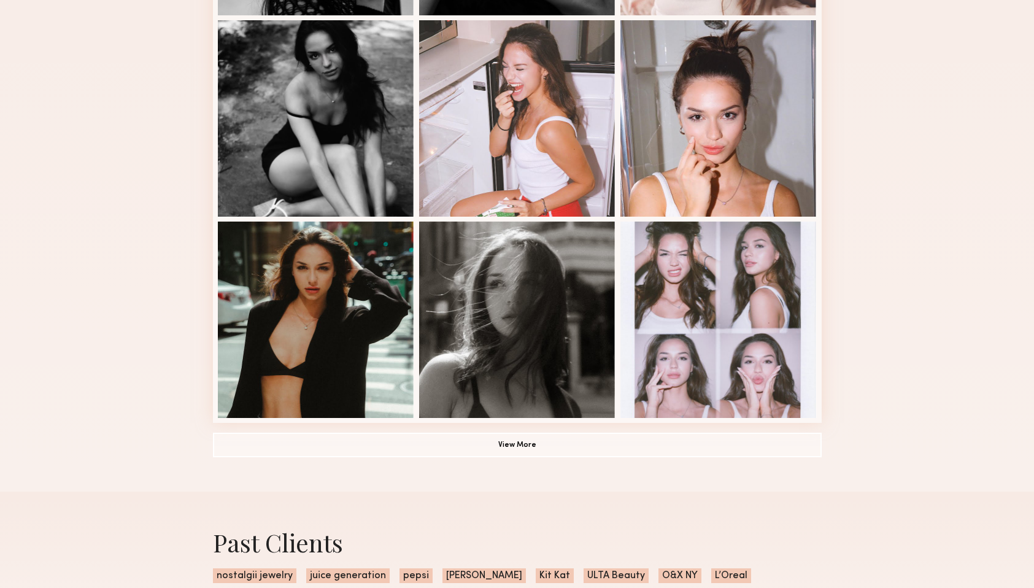
scroll to position [786, 0]
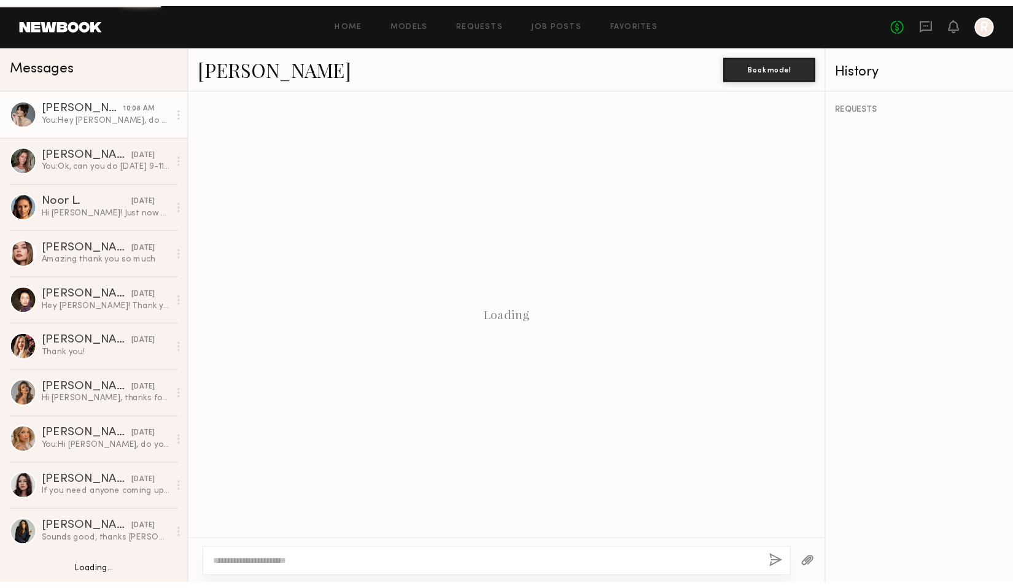
scroll to position [75, 0]
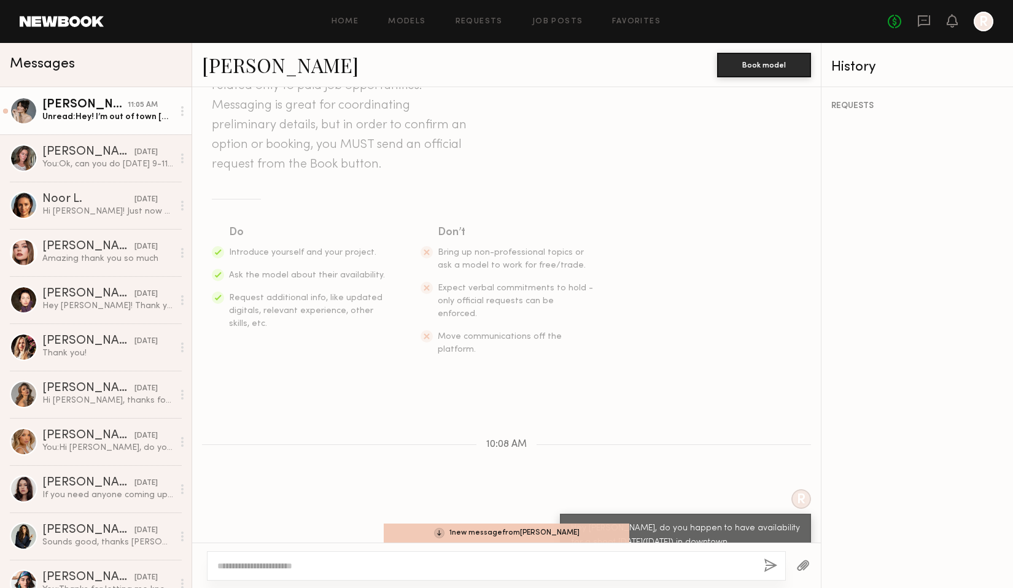
click at [848, 133] on div "REQUESTS" at bounding box center [916, 337] width 191 height 501
click at [89, 122] on div "Unread: Hey! I’m out of town today-Sunday but available next week if you need a…" at bounding box center [107, 117] width 131 height 12
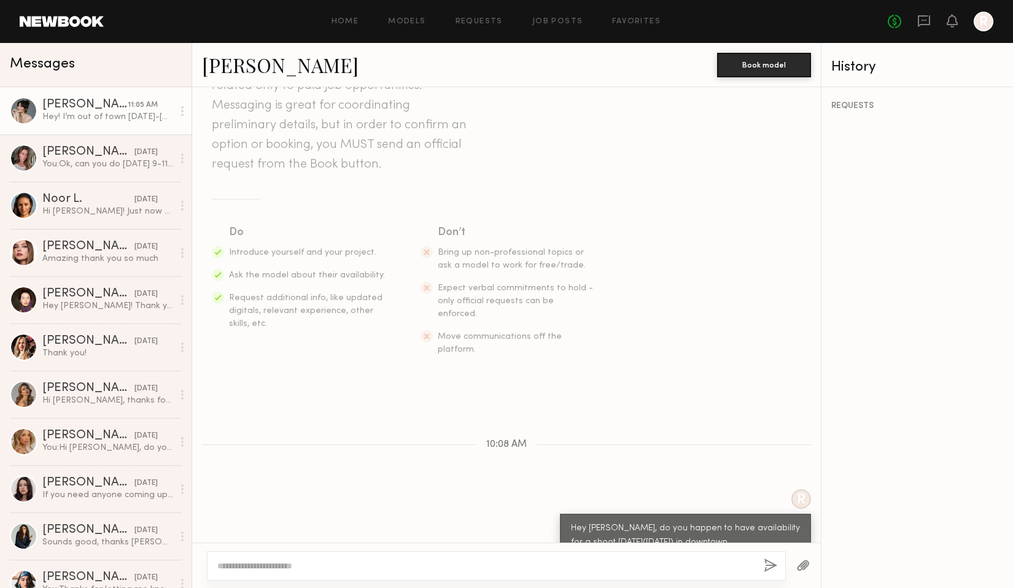
scroll to position [217, 0]
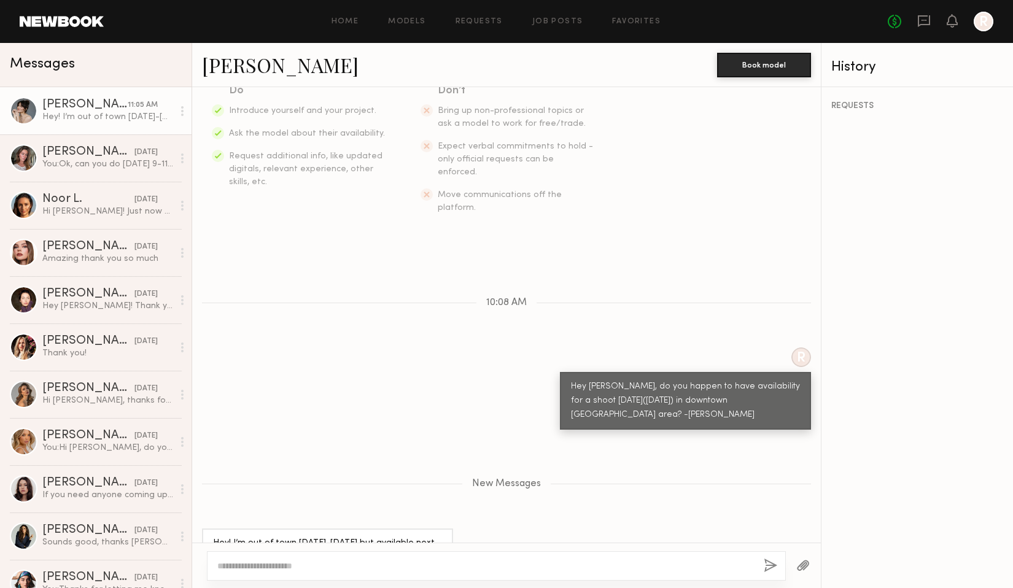
click at [327, 557] on div at bounding box center [496, 565] width 579 height 29
click at [309, 563] on textarea at bounding box center [485, 566] width 536 height 12
type textarea "**********"
click at [764, 566] on button "button" at bounding box center [771, 566] width 14 height 15
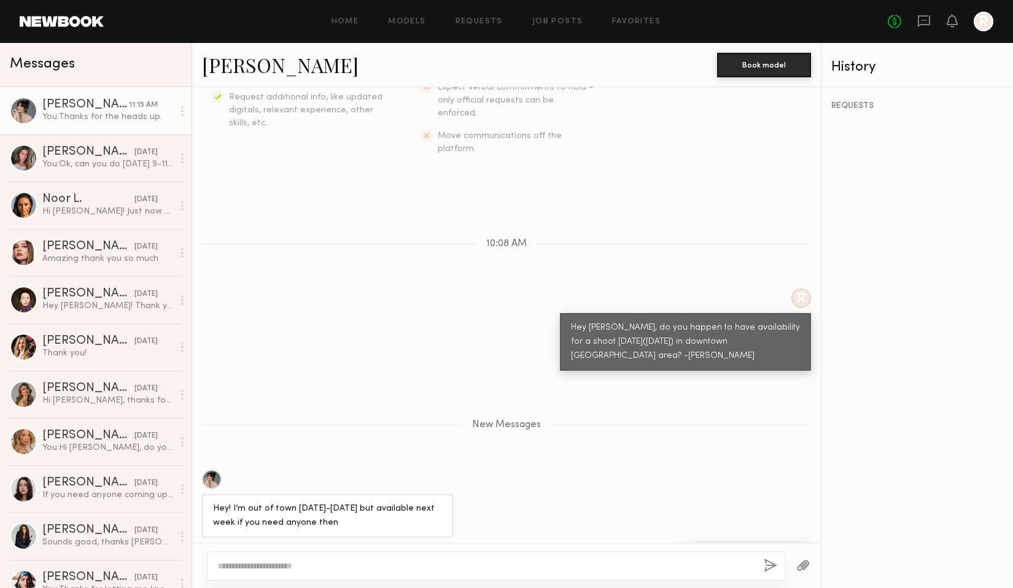
click at [66, 126] on link "Anna M. 11:15 AM You: Thanks for the heads up." at bounding box center [95, 110] width 191 height 47
click at [65, 115] on div "You: Thanks for the heads up." at bounding box center [107, 117] width 131 height 12
click at [61, 146] on div "Nicole B." at bounding box center [88, 152] width 92 height 12
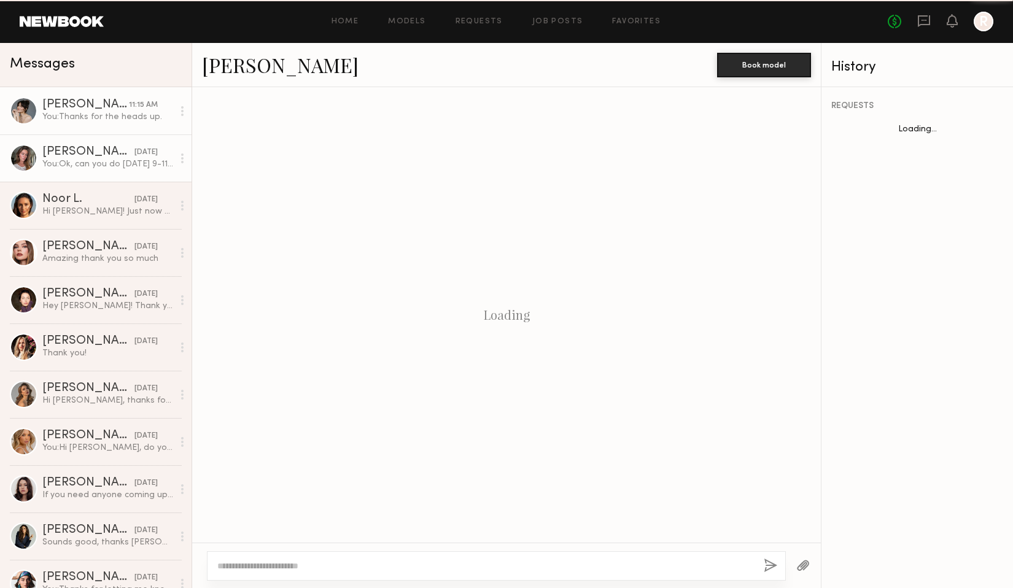
scroll to position [269, 0]
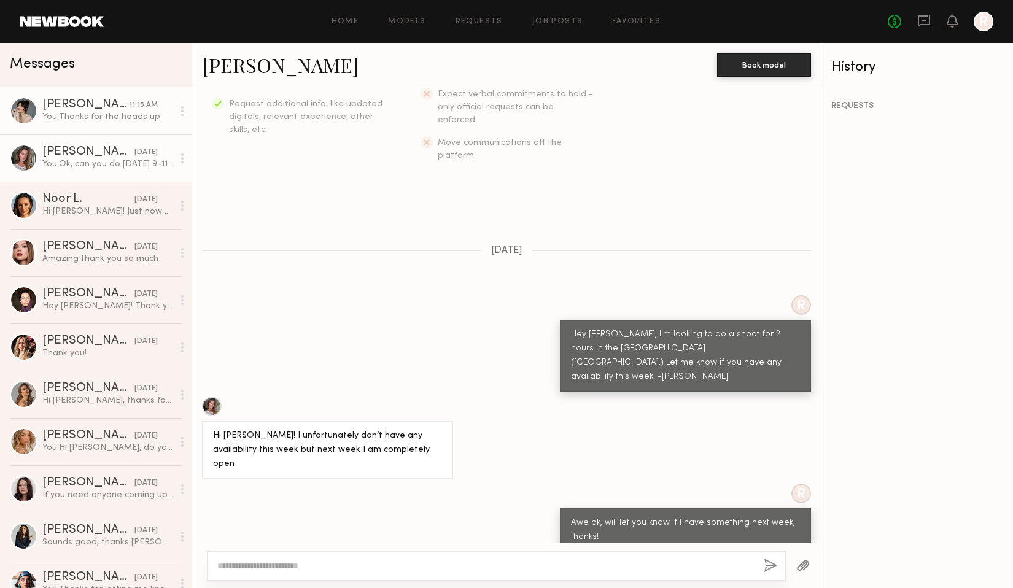
click at [64, 126] on link "Anna M. 11:15 AM You: Thanks for the heads up." at bounding box center [95, 110] width 191 height 47
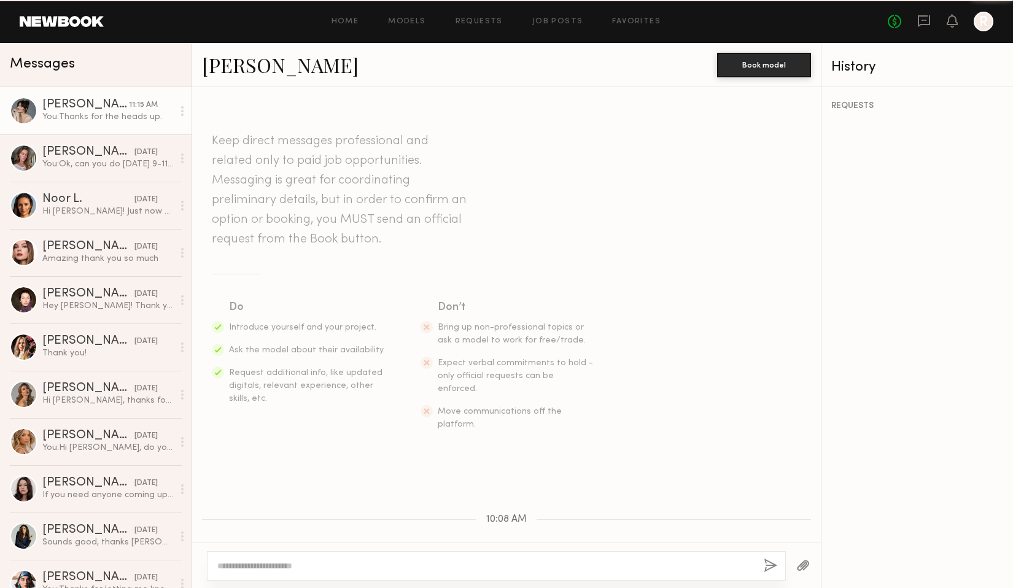
scroll to position [182, 0]
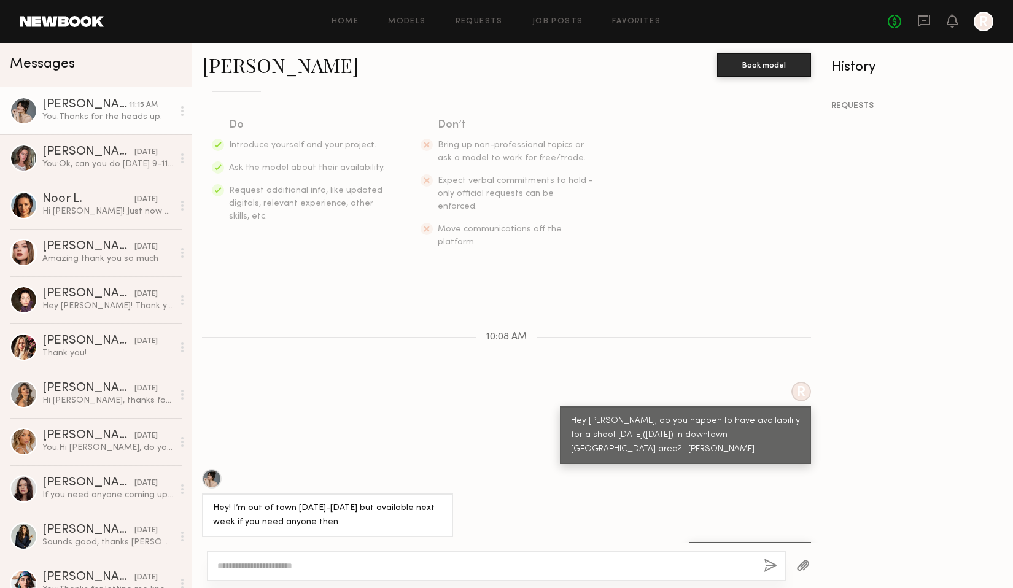
click at [215, 64] on link "Anna M." at bounding box center [280, 65] width 157 height 26
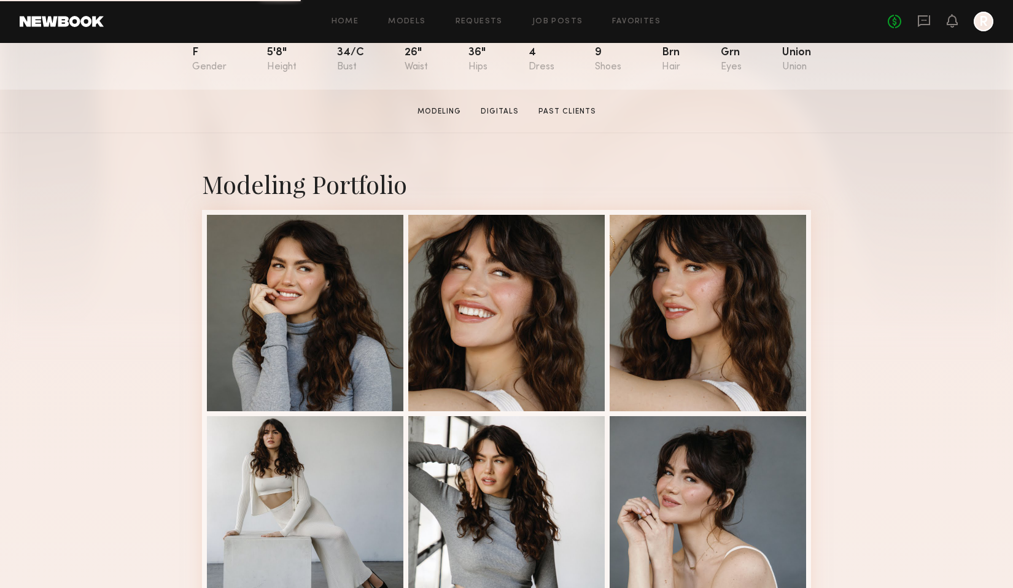
scroll to position [274, 0]
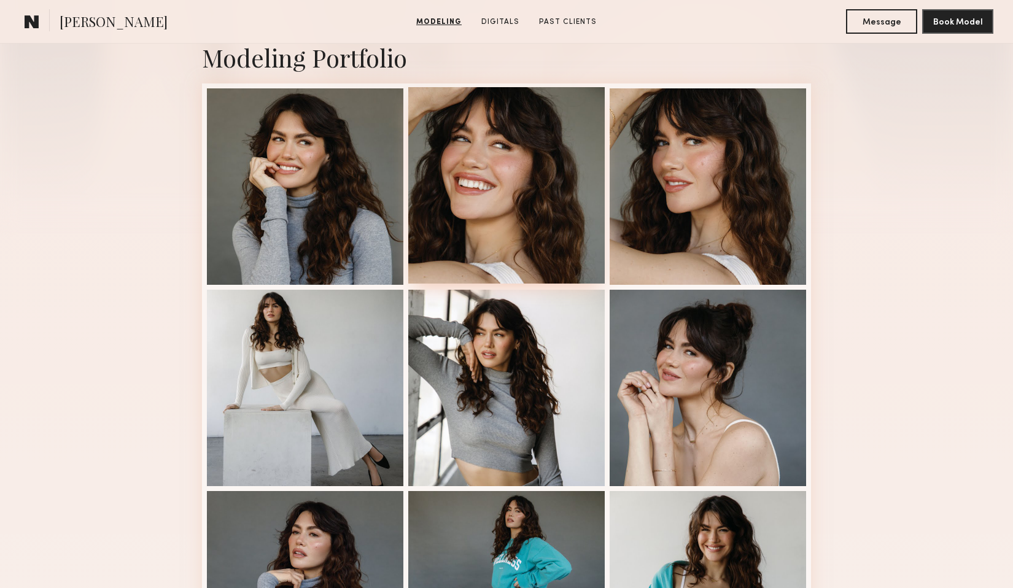
click at [535, 187] on div at bounding box center [506, 185] width 196 height 196
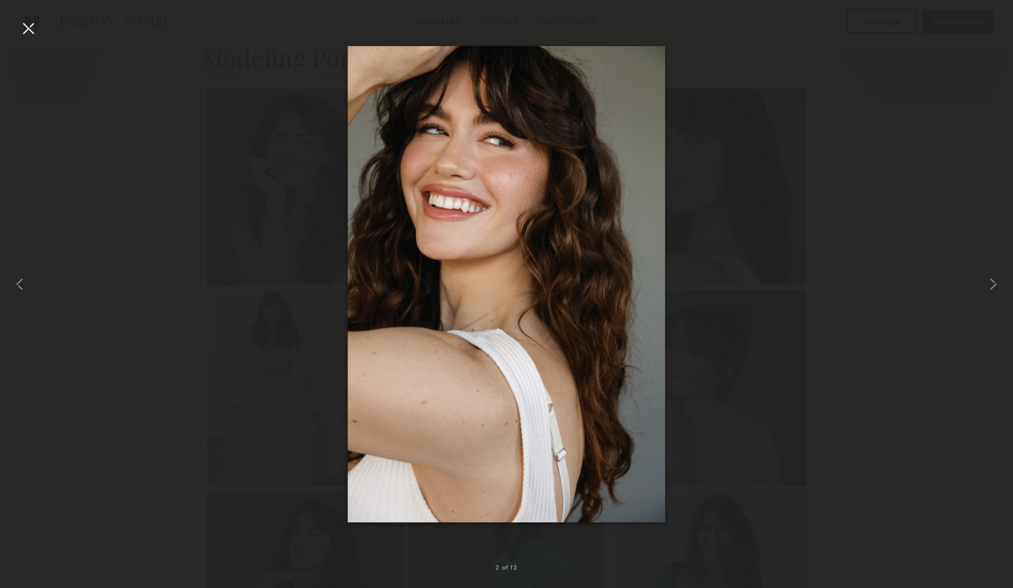
click at [134, 200] on div at bounding box center [506, 284] width 1013 height 529
click at [21, 28] on div at bounding box center [28, 28] width 20 height 20
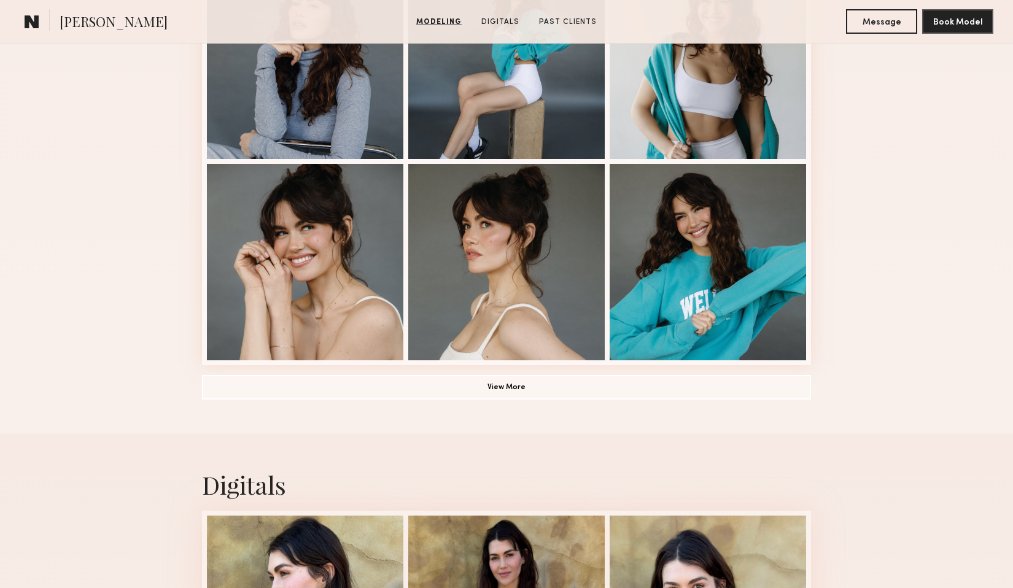
scroll to position [1057, 0]
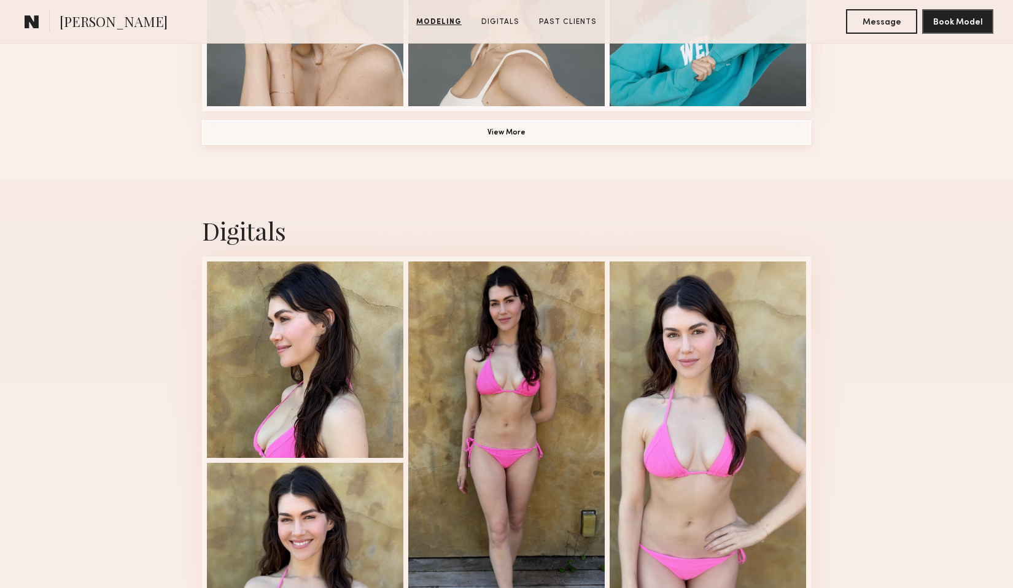
click at [532, 136] on button "View More" at bounding box center [506, 132] width 609 height 25
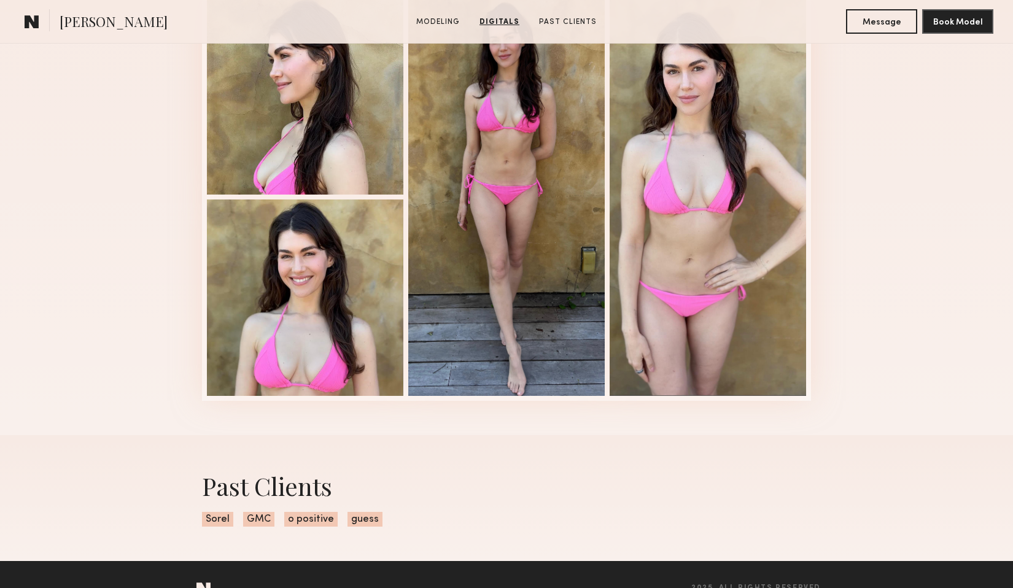
scroll to position [2040, 0]
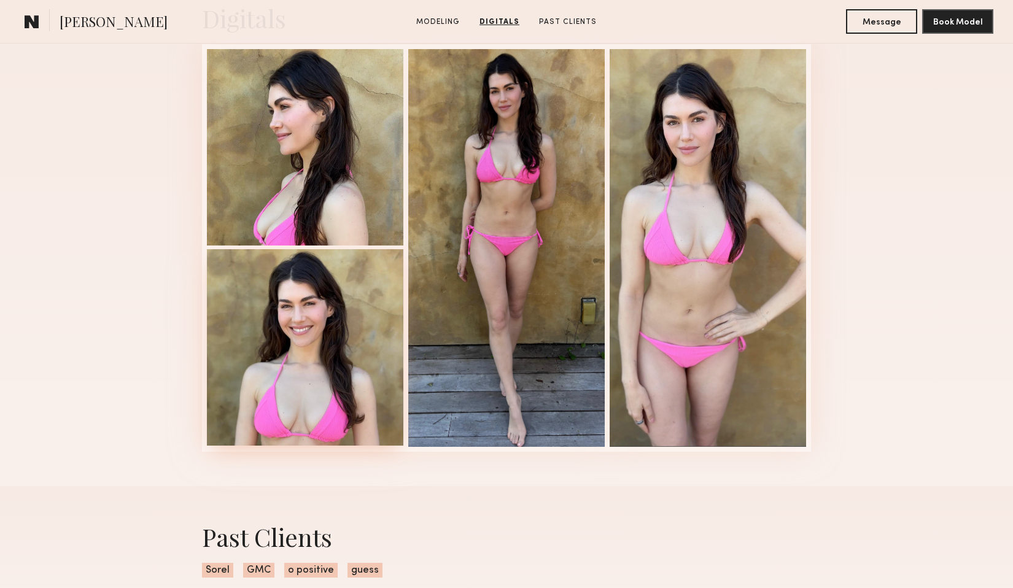
click at [335, 333] on div at bounding box center [305, 347] width 196 height 196
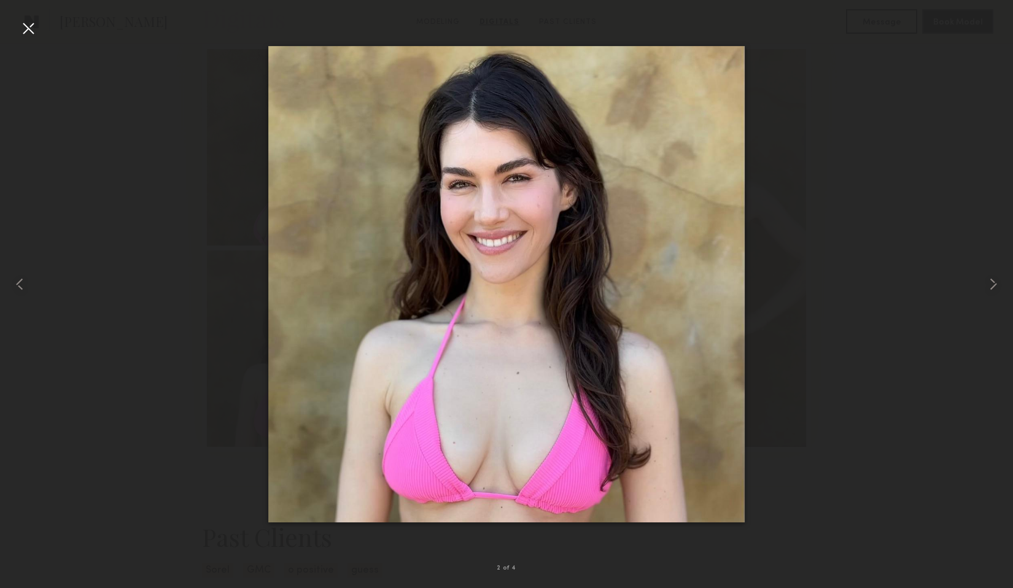
click at [26, 26] on div at bounding box center [28, 28] width 20 height 20
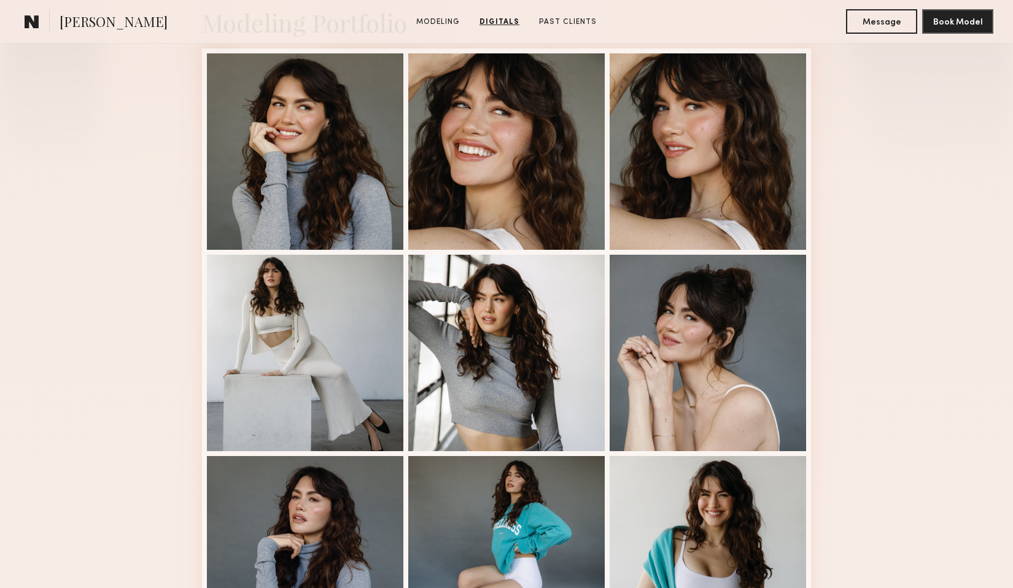
scroll to position [0, 0]
